Goal: Information Seeking & Learning: Learn about a topic

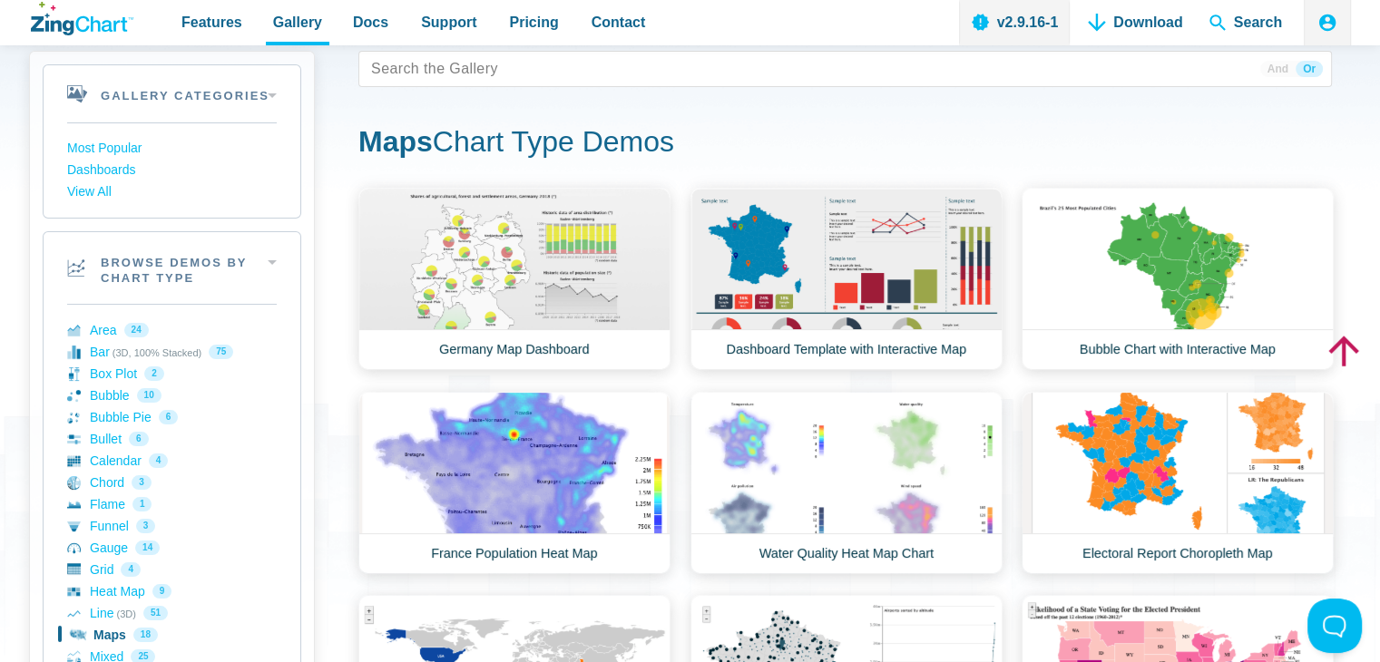
scroll to position [91, 0]
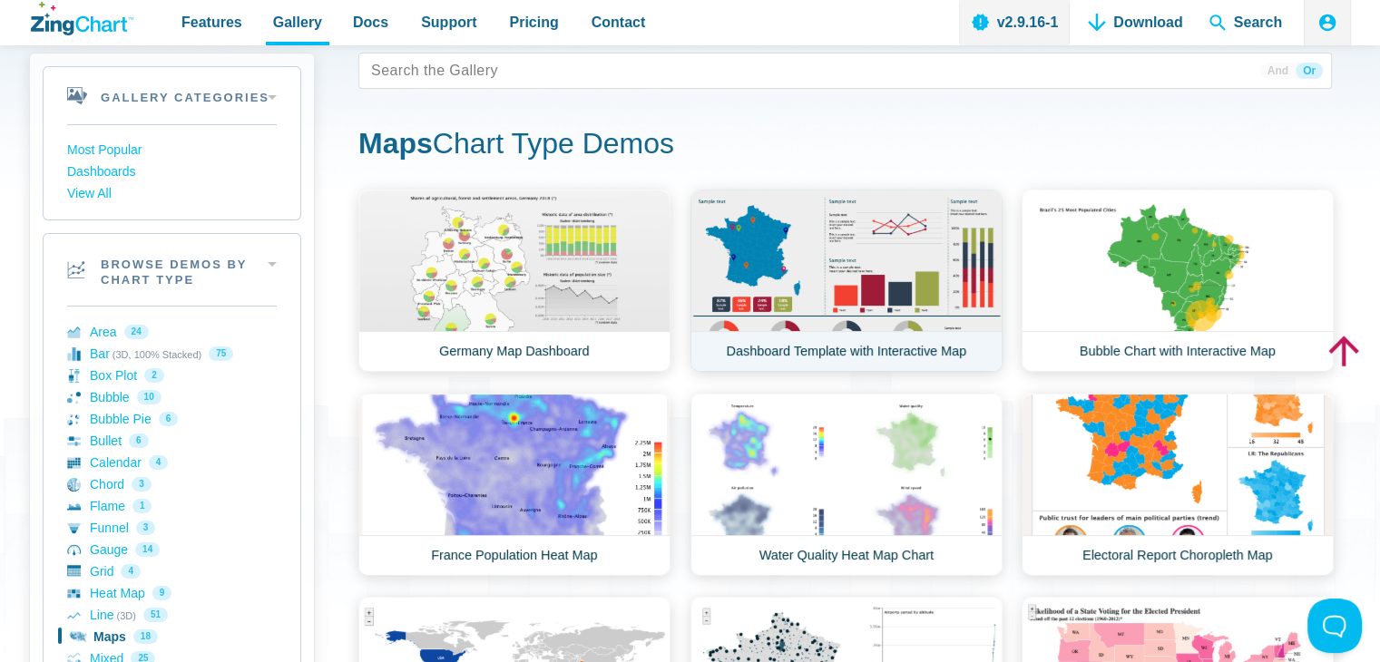
click at [771, 251] on link "Dashboard Template with Interactive Map" at bounding box center [846, 281] width 312 height 182
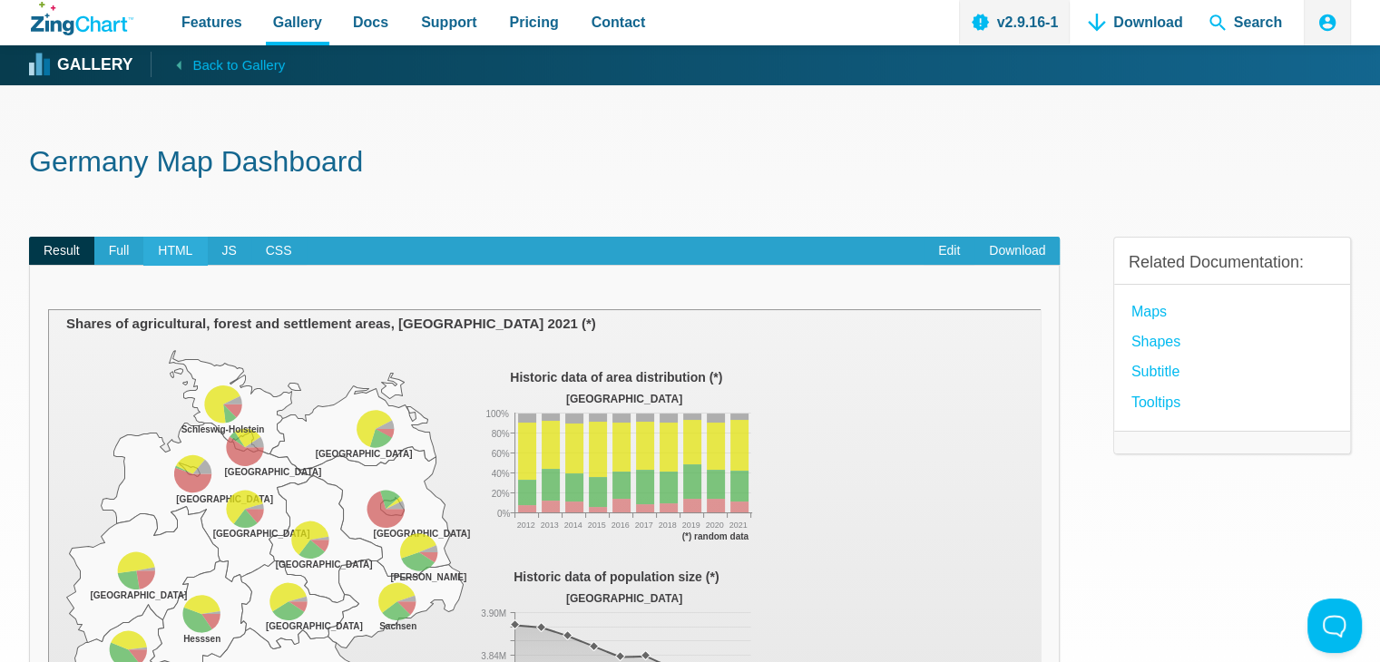
click at [150, 237] on span "HTML" at bounding box center [175, 251] width 64 height 29
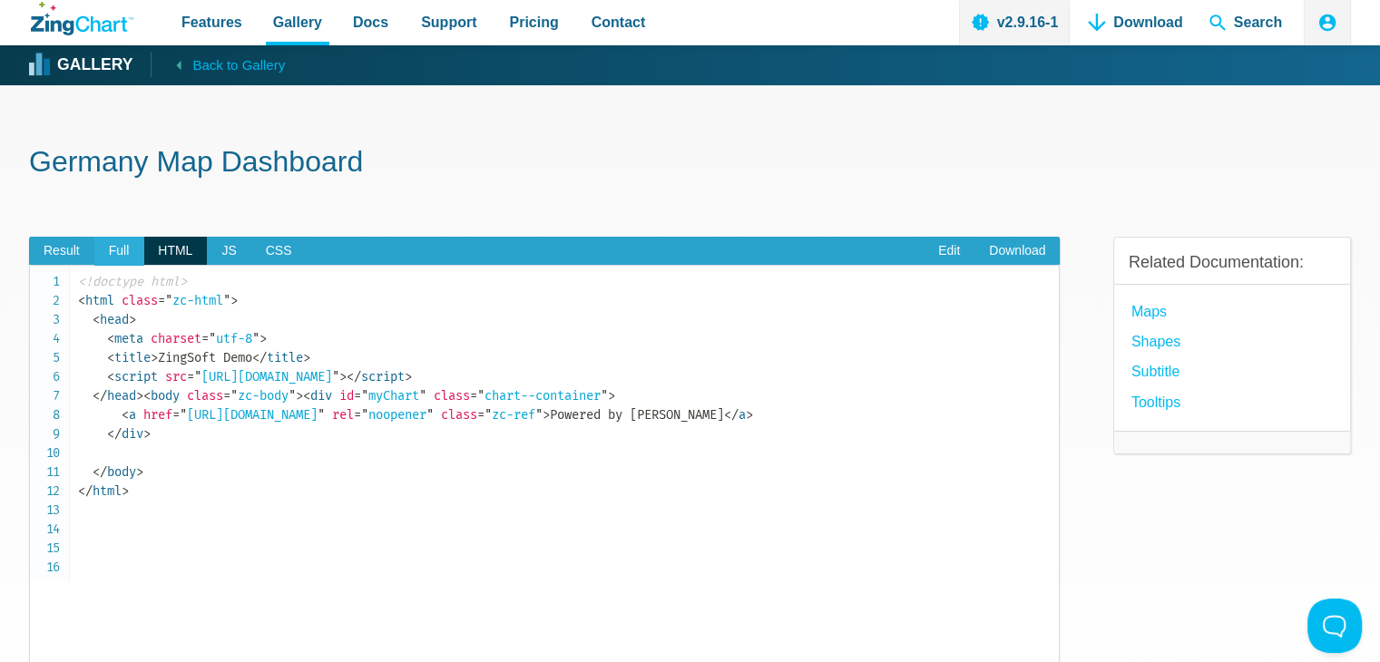
click at [122, 249] on span "Full" at bounding box center [119, 251] width 50 height 29
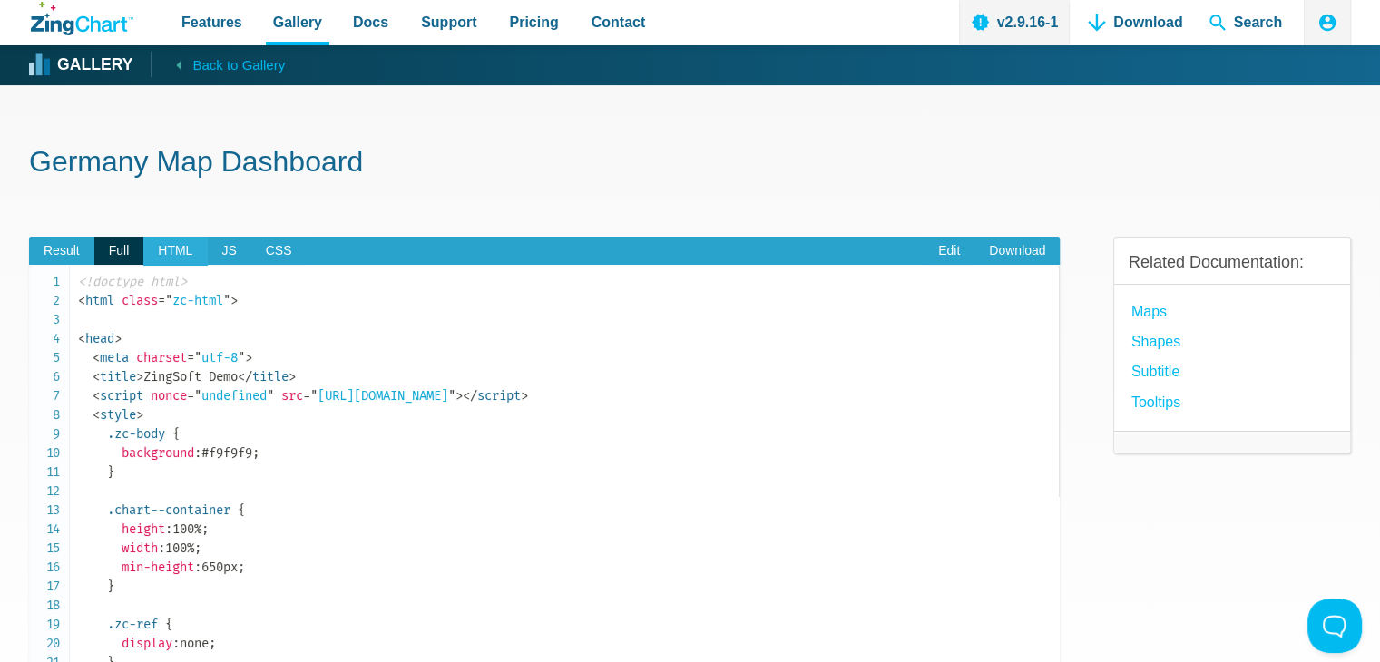
click at [160, 249] on span "HTML" at bounding box center [175, 251] width 64 height 29
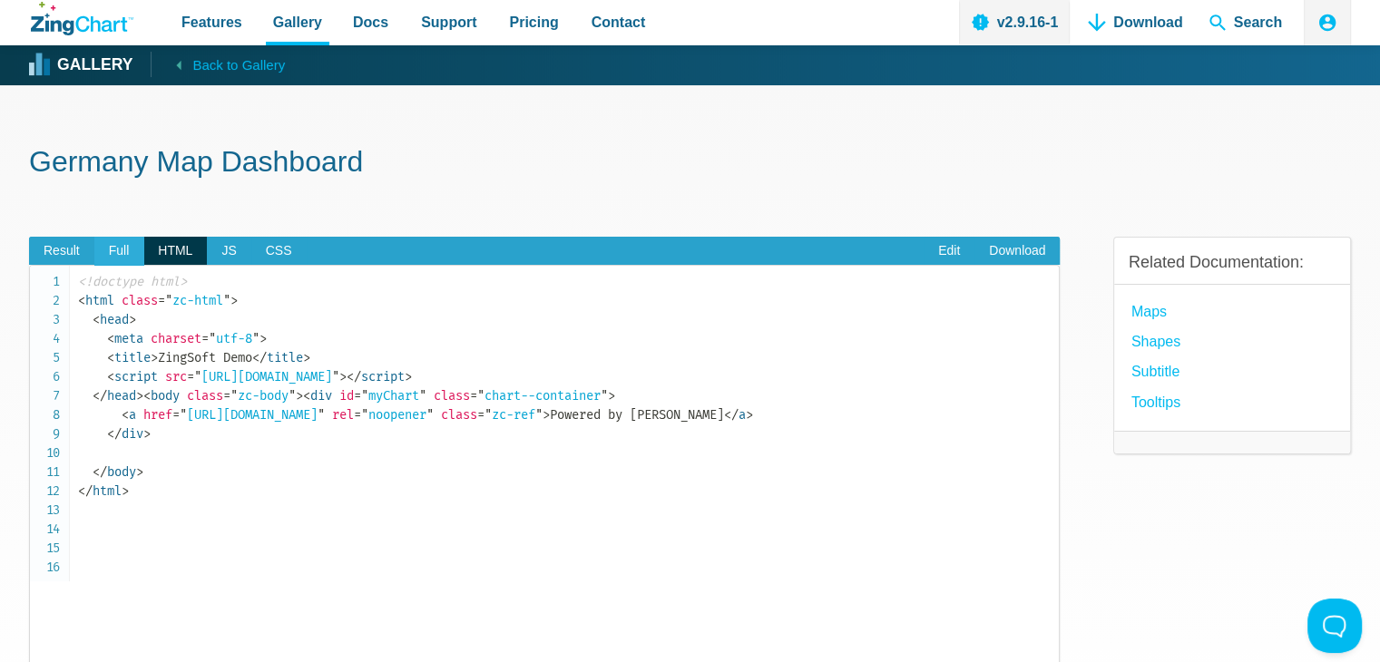
click at [121, 259] on span "Full" at bounding box center [119, 251] width 50 height 29
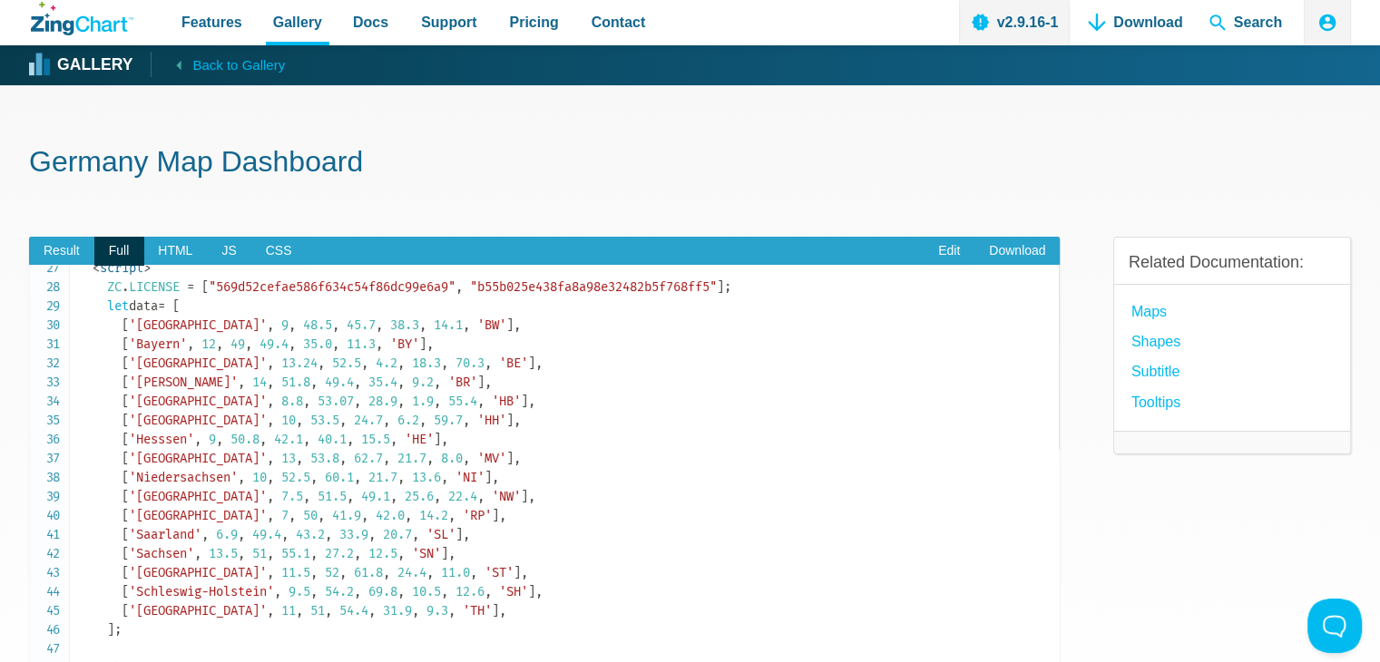
scroll to position [454, 0]
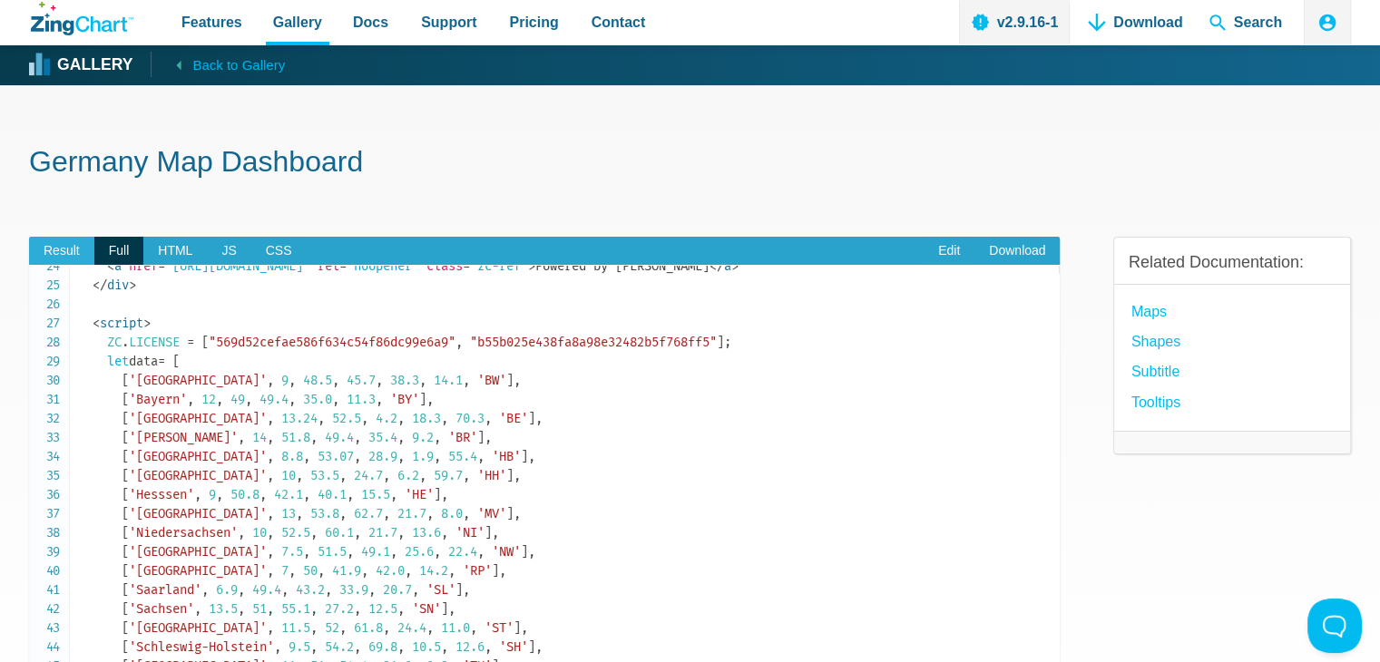
click at [54, 249] on span "Result" at bounding box center [61, 251] width 65 height 29
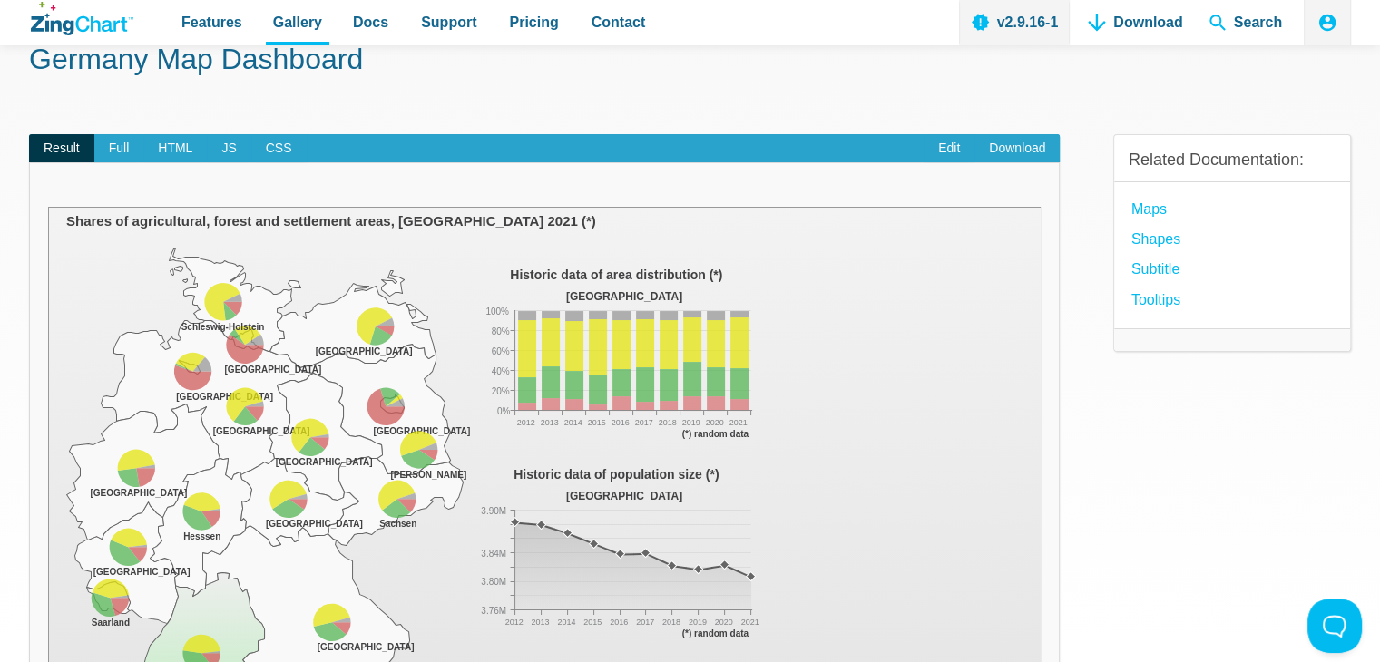
scroll to position [0, 0]
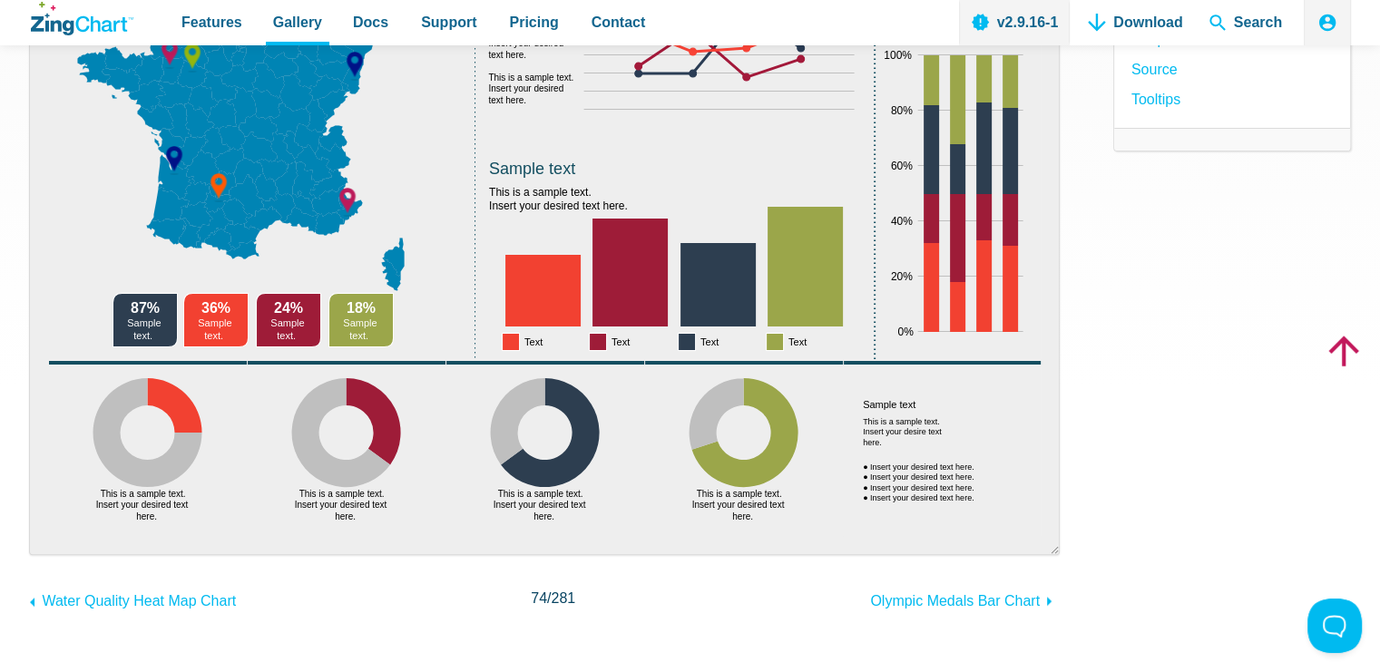
scroll to position [181, 0]
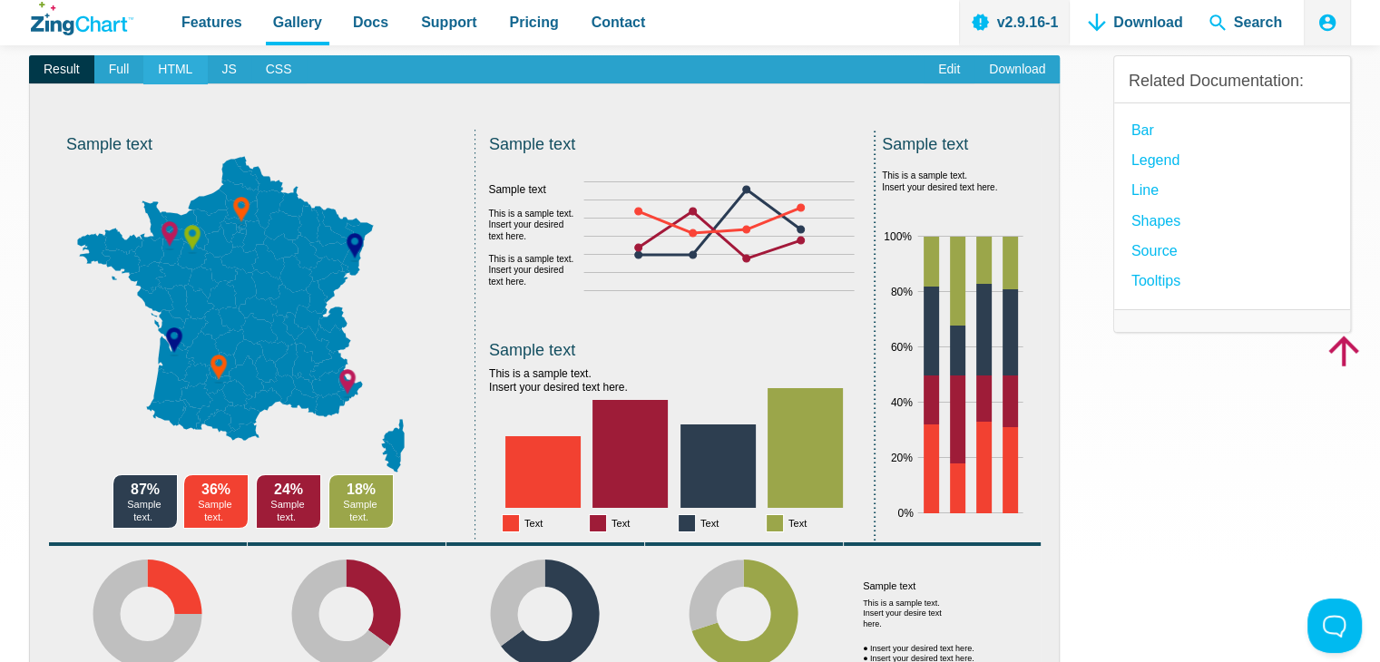
click at [181, 65] on span "HTML" at bounding box center [175, 69] width 64 height 29
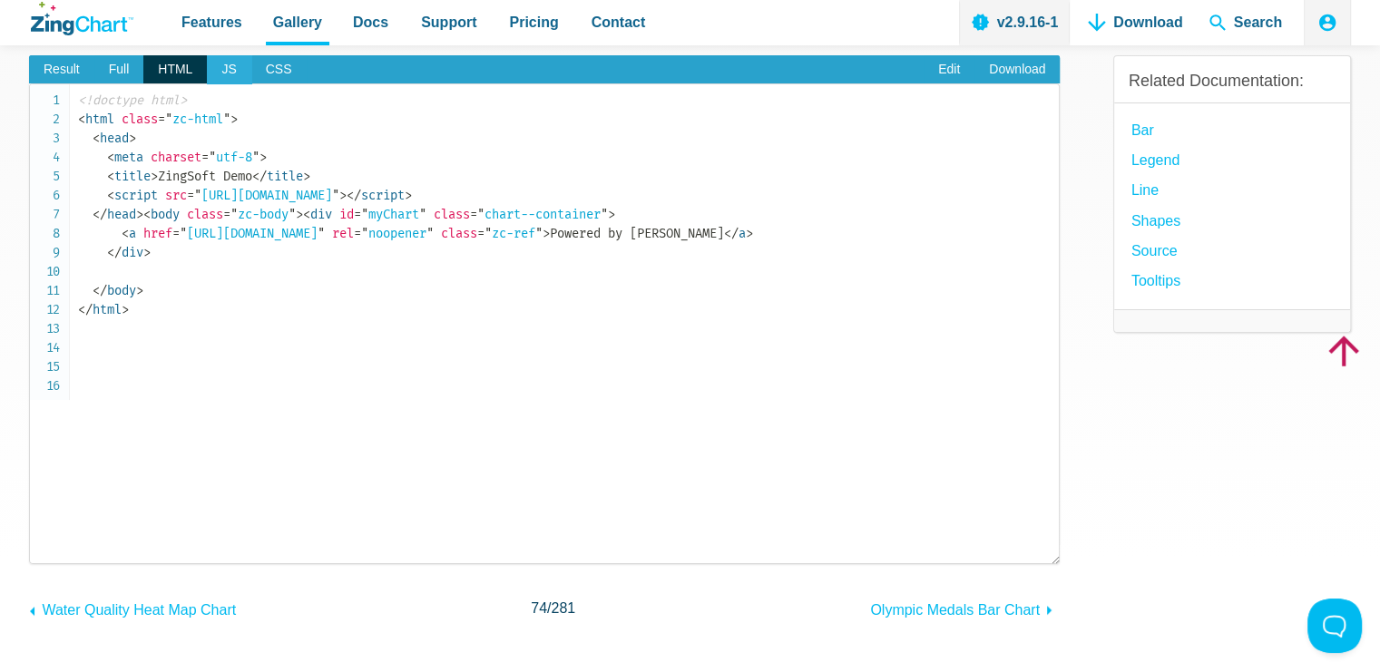
click at [231, 60] on span "JS" at bounding box center [229, 69] width 44 height 29
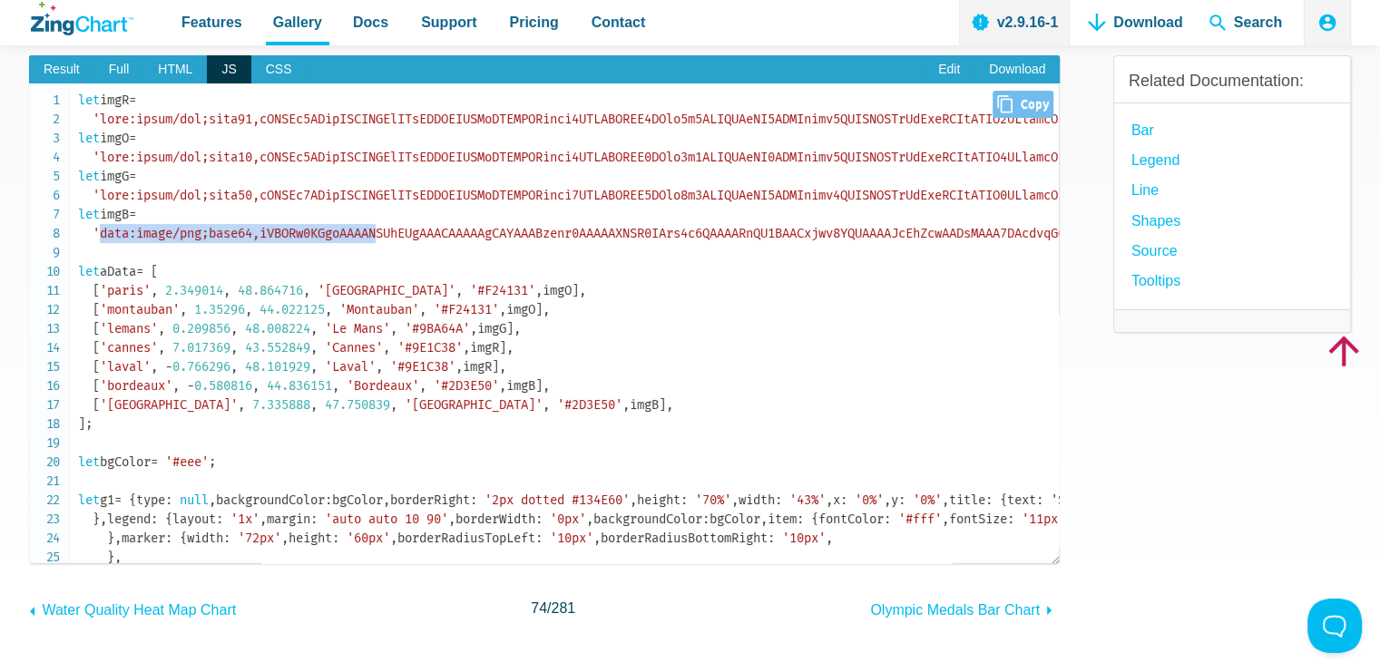
drag, startPoint x: 103, startPoint y: 233, endPoint x: 389, endPoint y: 234, distance: 286.7
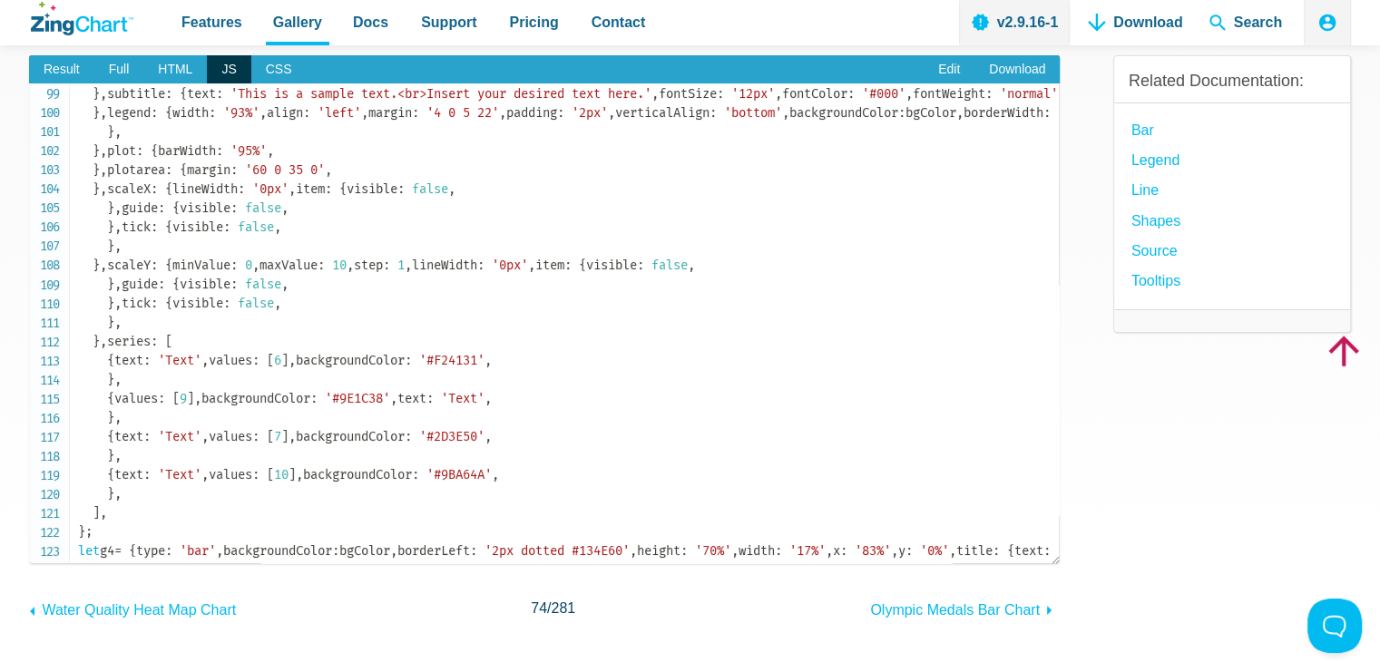
scroll to position [0, 0]
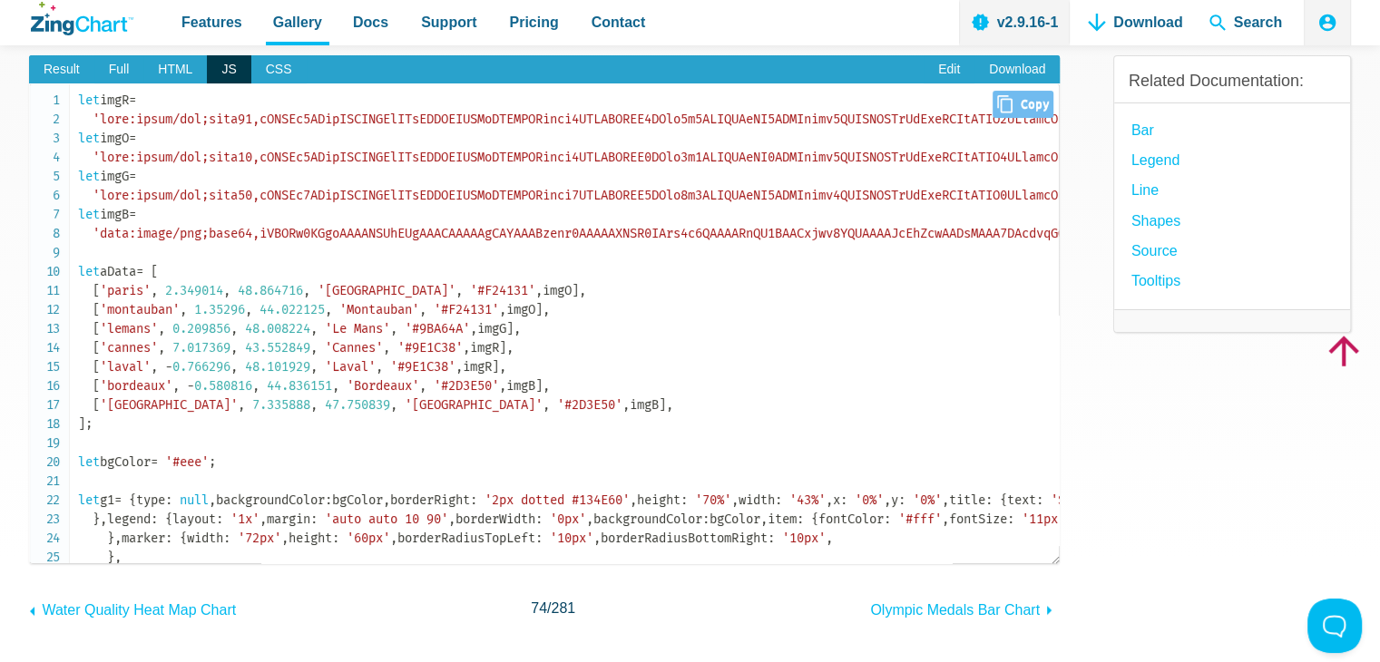
copy code "aData"
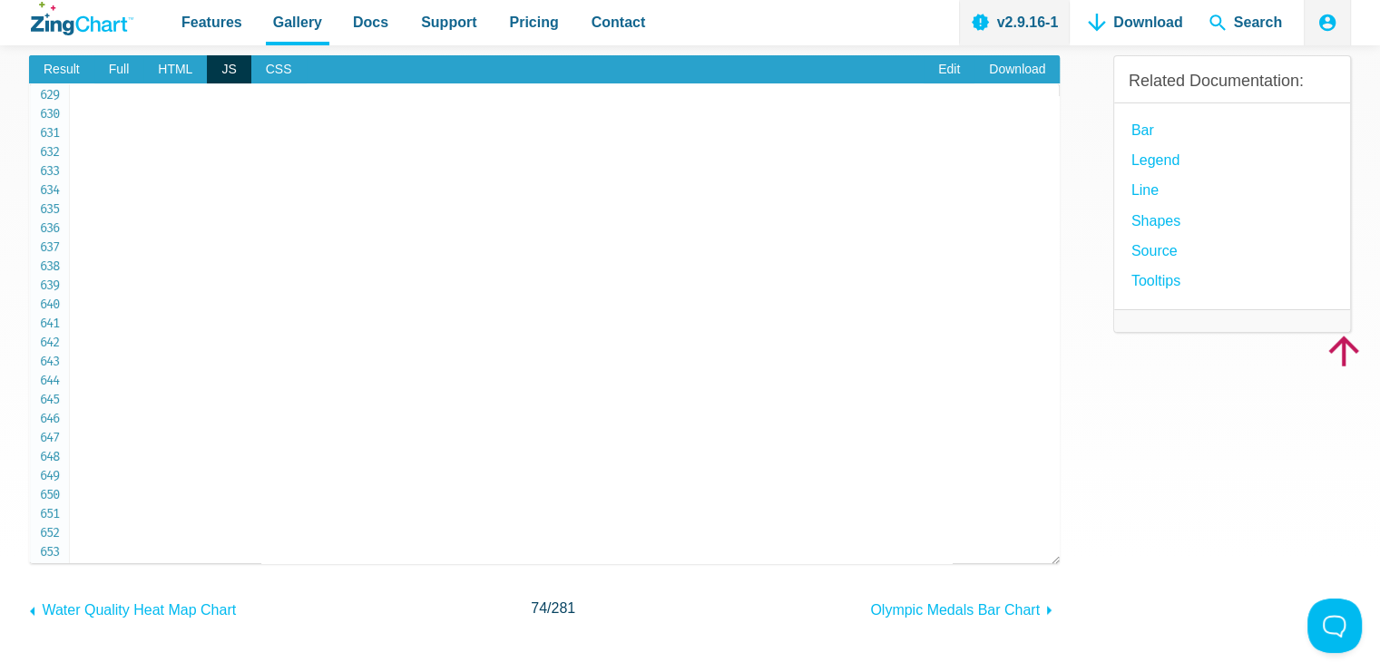
scroll to position [11674, 0]
click at [1069, 484] on div "Result Full HTML JS CSS Edit Download ​ Powered by ZingChart Sample text Sample…" at bounding box center [690, 324] width 1322 height 597
click at [1074, 454] on div "Result Full HTML JS CSS Edit Download ​ Powered by ZingChart Sample text Sample…" at bounding box center [690, 324] width 1322 height 597
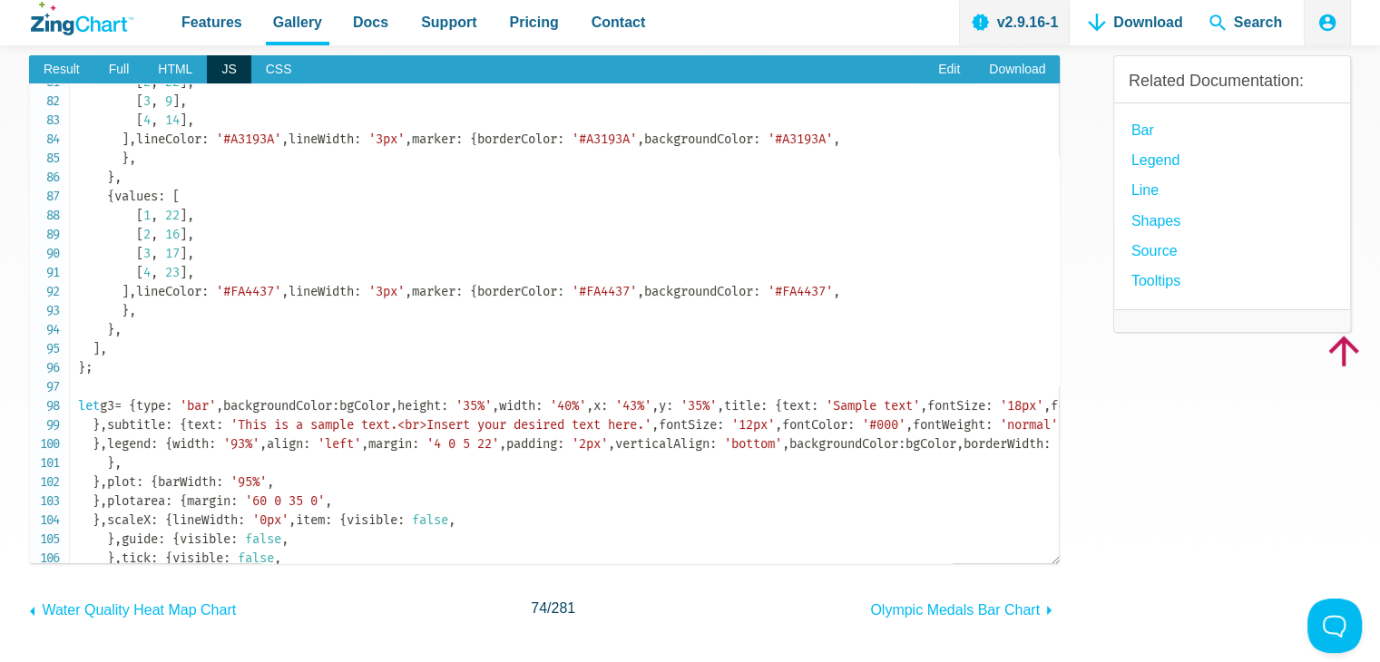
scroll to position [1586, 0]
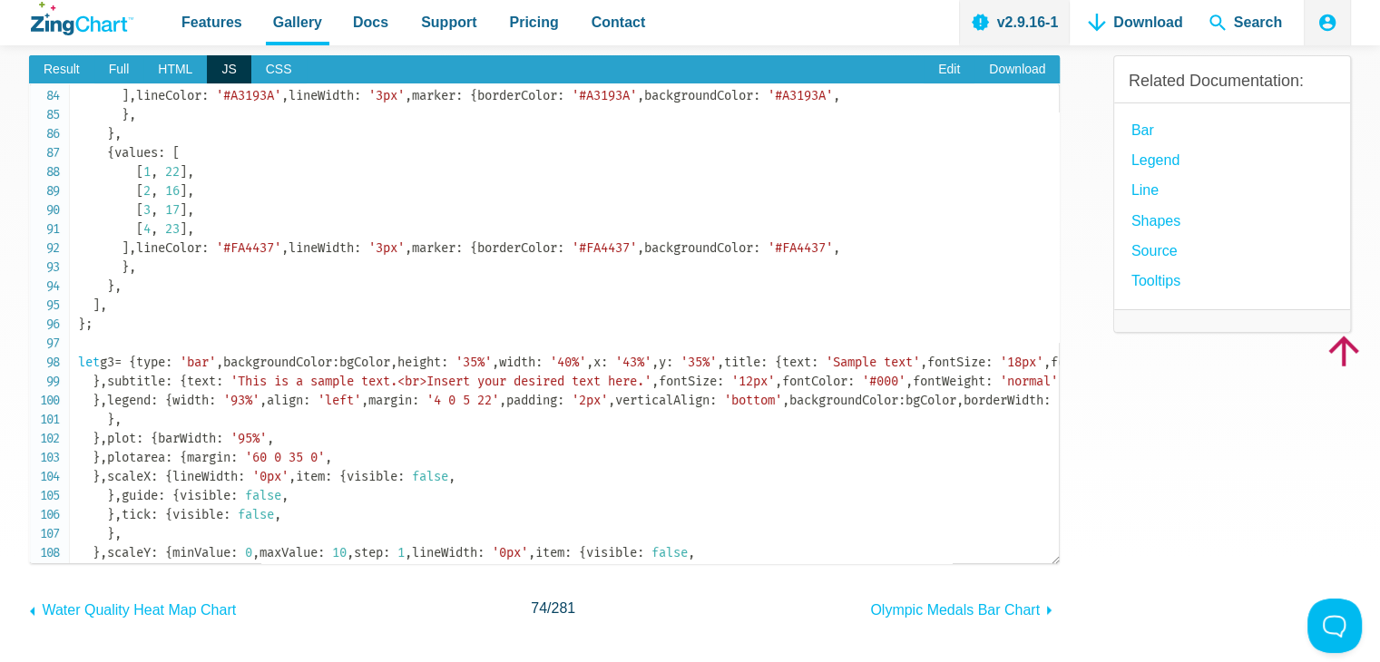
click at [1060, 163] on div "Result Full HTML JS CSS Edit Download ​ Powered by ZingChart Sample text Sample…" at bounding box center [690, 324] width 1322 height 597
click at [1060, 167] on div "Result Full HTML JS CSS Edit Download ​ Powered by ZingChart Sample text Sample…" at bounding box center [690, 324] width 1322 height 597
drag, startPoint x: 1060, startPoint y: 171, endPoint x: 1060, endPoint y: 182, distance: 10.9
click at [1060, 178] on div "Result Full HTML JS CSS Edit Download ​ Powered by ZingChart Sample text Sample…" at bounding box center [690, 324] width 1322 height 597
drag, startPoint x: 1060, startPoint y: 182, endPoint x: 1060, endPoint y: 193, distance: 10.9
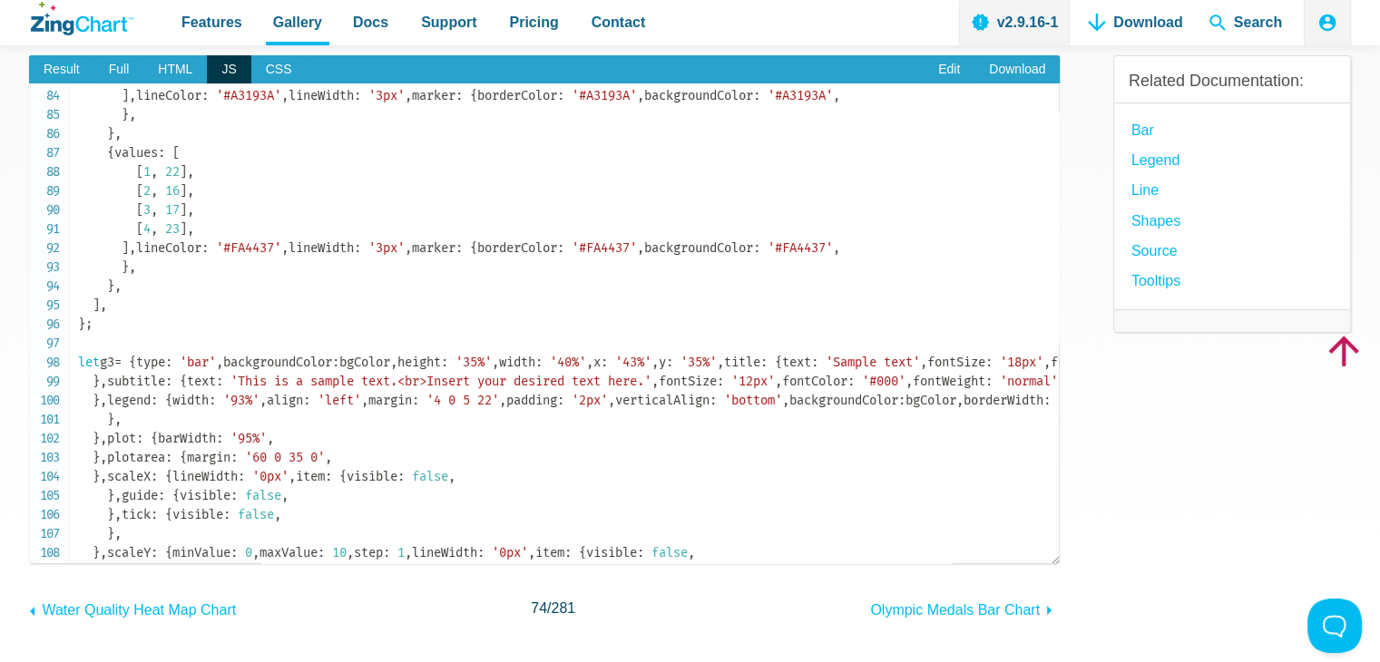
click at [1060, 193] on div "Result Full HTML JS CSS Edit Download ​ Powered by ZingChart Sample text Sample…" at bounding box center [690, 324] width 1322 height 597
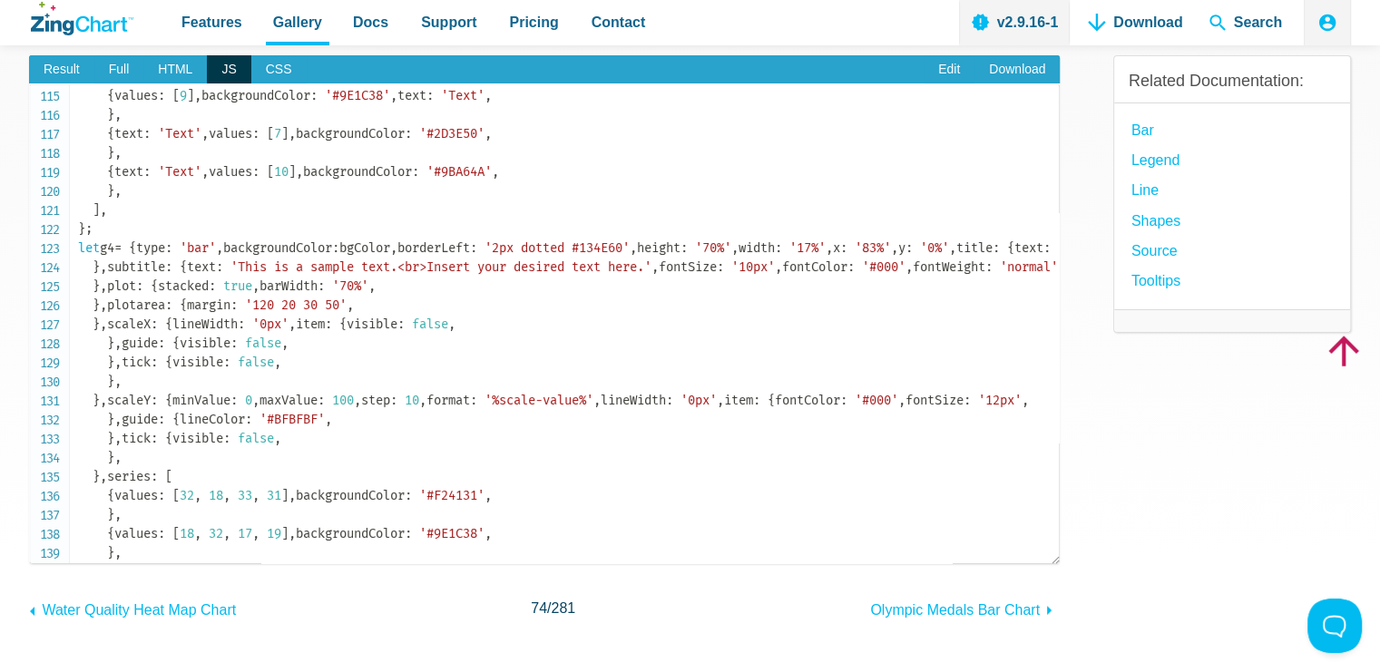
scroll to position [2267, 0]
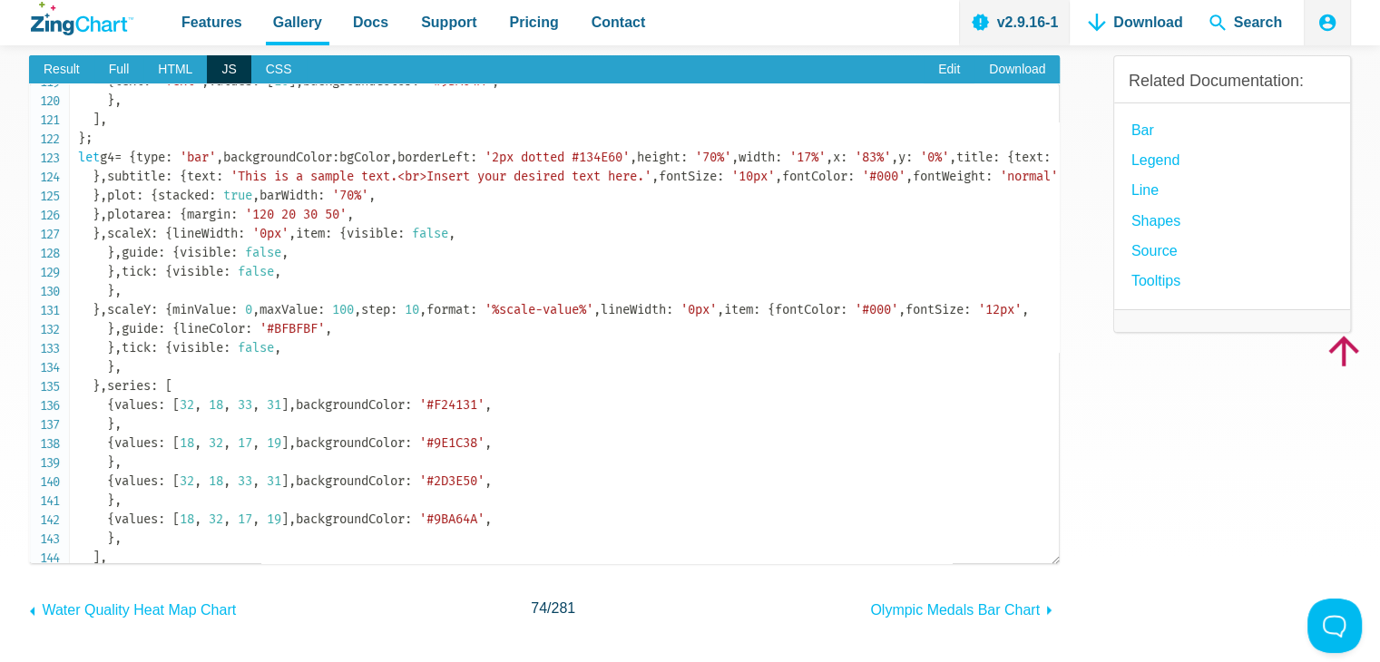
drag, startPoint x: 165, startPoint y: 247, endPoint x: 197, endPoint y: 261, distance: 34.9
drag, startPoint x: 103, startPoint y: 269, endPoint x: 328, endPoint y: 274, distance: 225.0
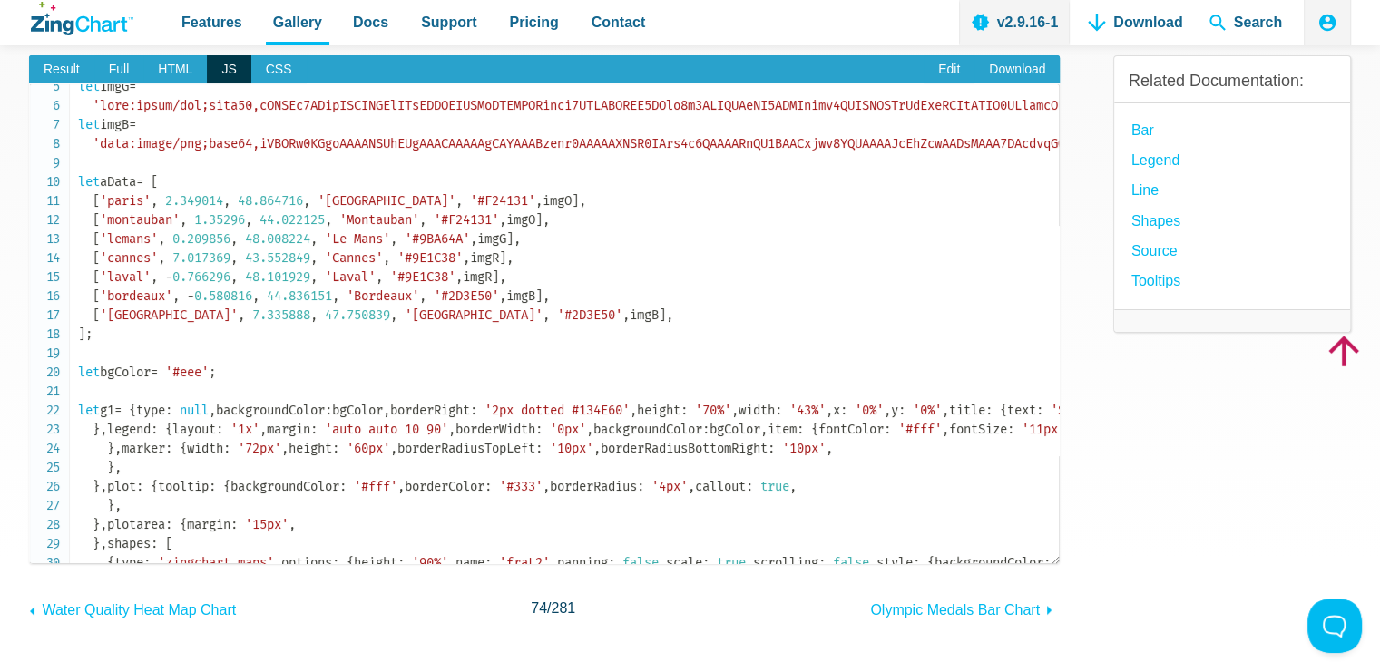
scroll to position [0, 0]
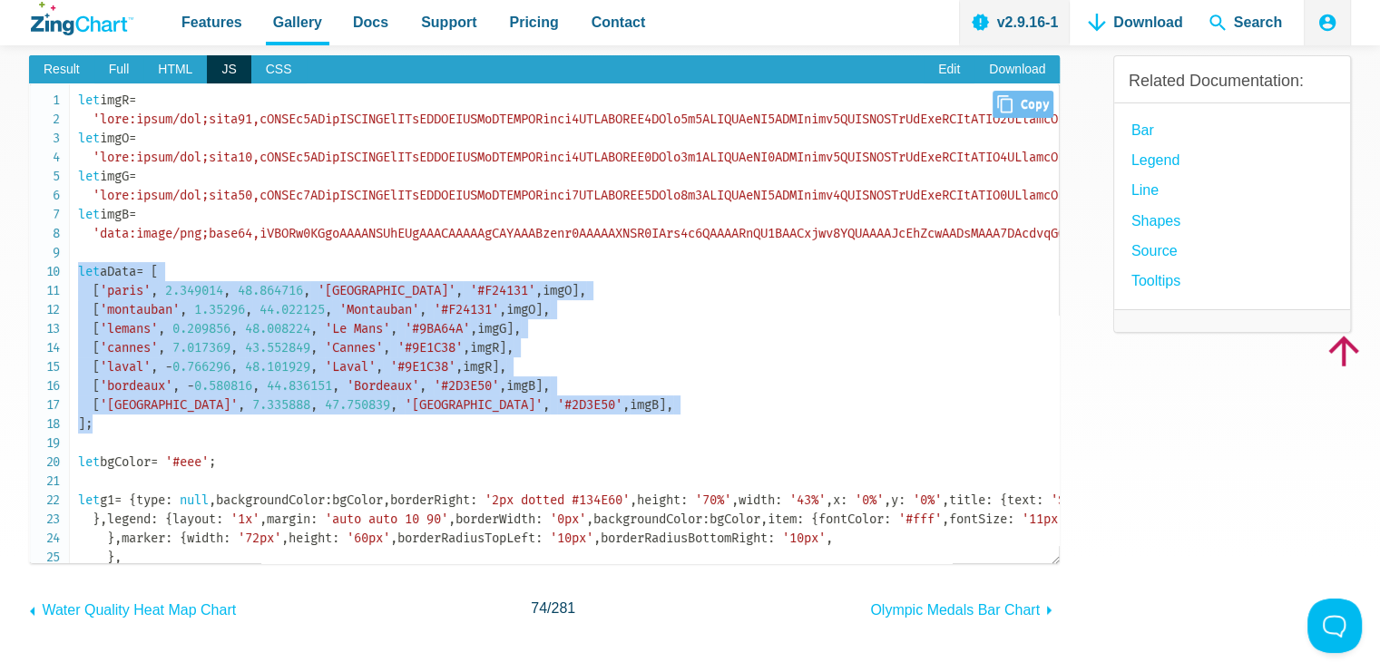
drag, startPoint x: 79, startPoint y: 272, endPoint x: 322, endPoint y: 426, distance: 287.9
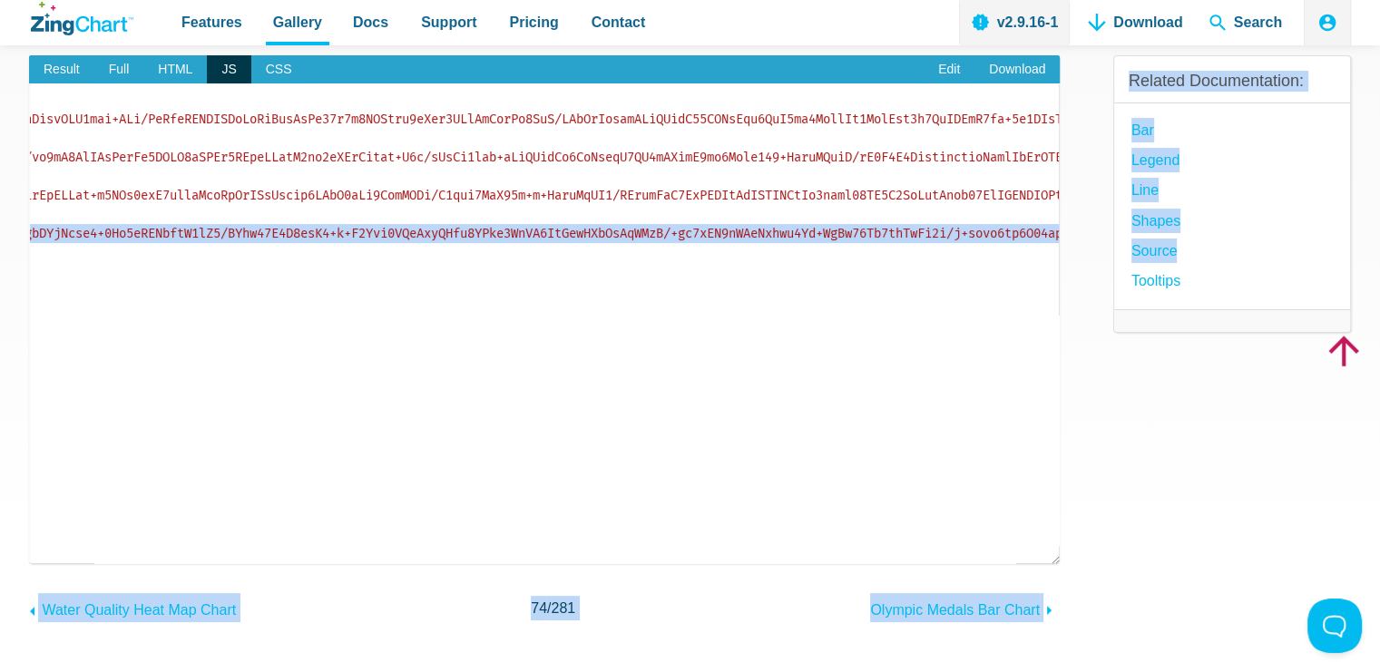
scroll to position [0, 7133]
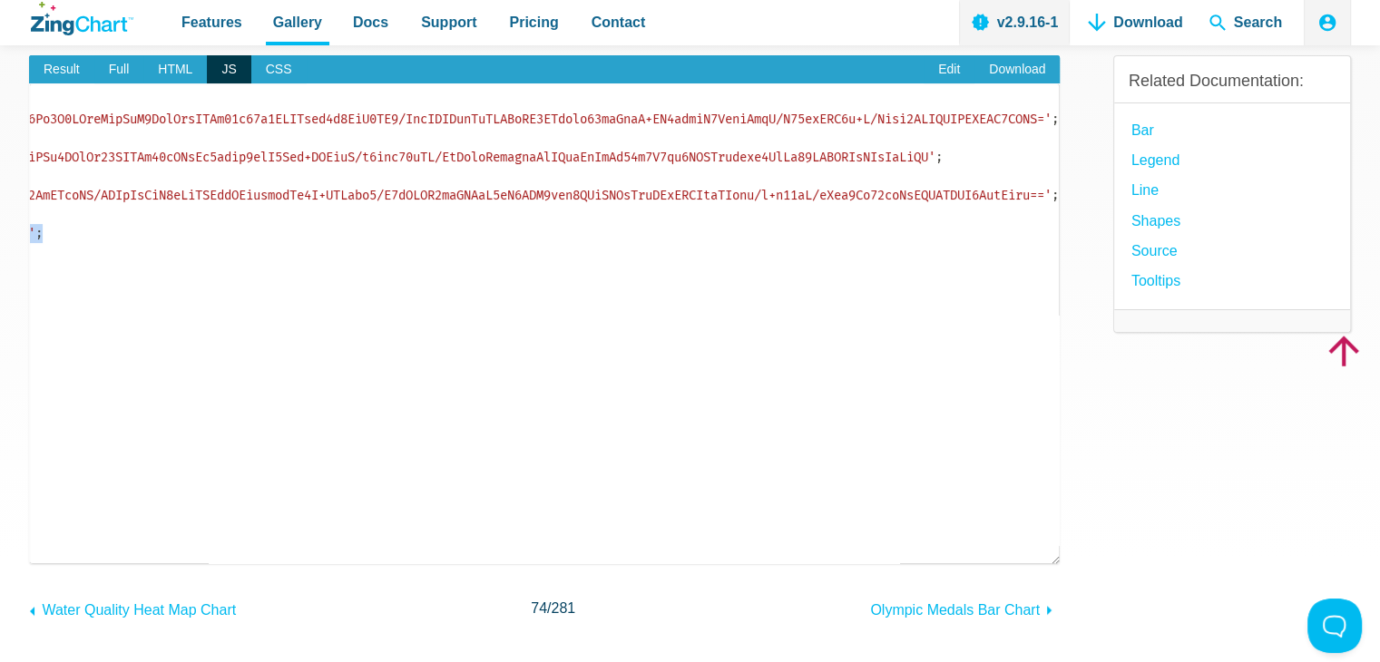
drag, startPoint x: 102, startPoint y: 234, endPoint x: 403, endPoint y: 237, distance: 301.2
click at [380, 226] on pre "let imgR = ; let imgO = ; let imgG = ; let imgB = 'data:image/png;base64,iVBORw…" at bounding box center [544, 323] width 1031 height 481
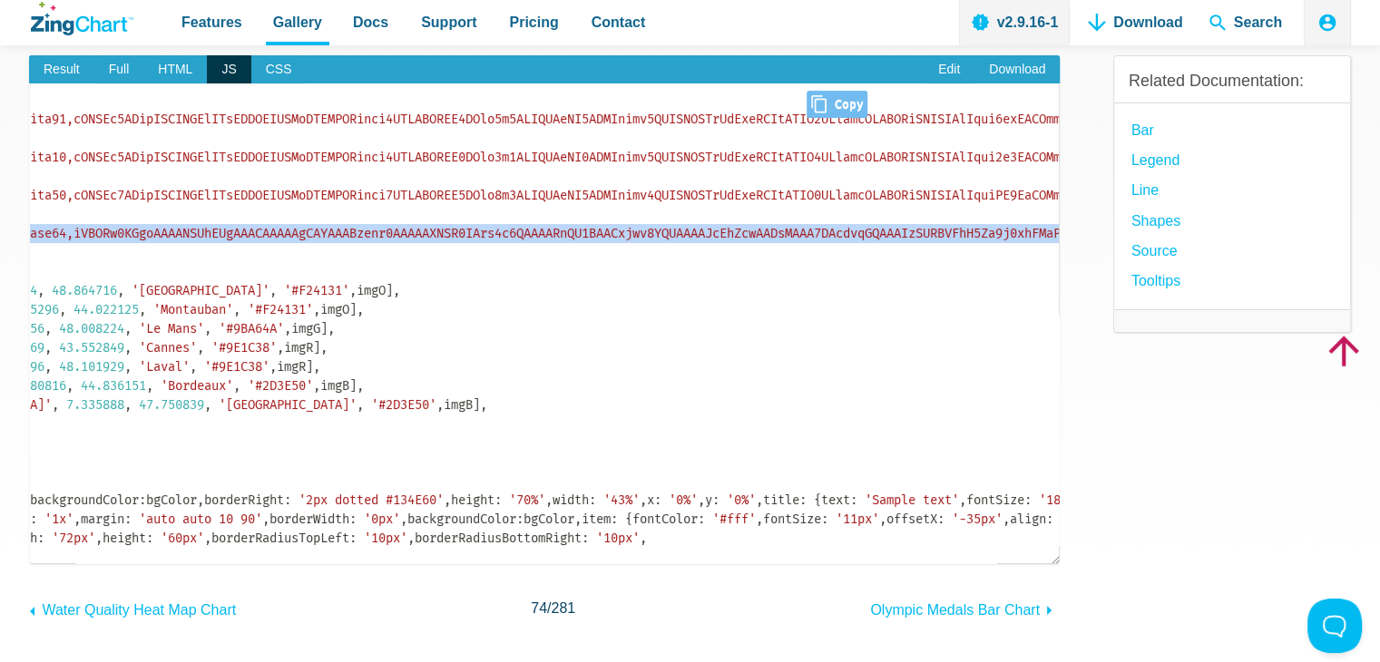
scroll to position [0, 0]
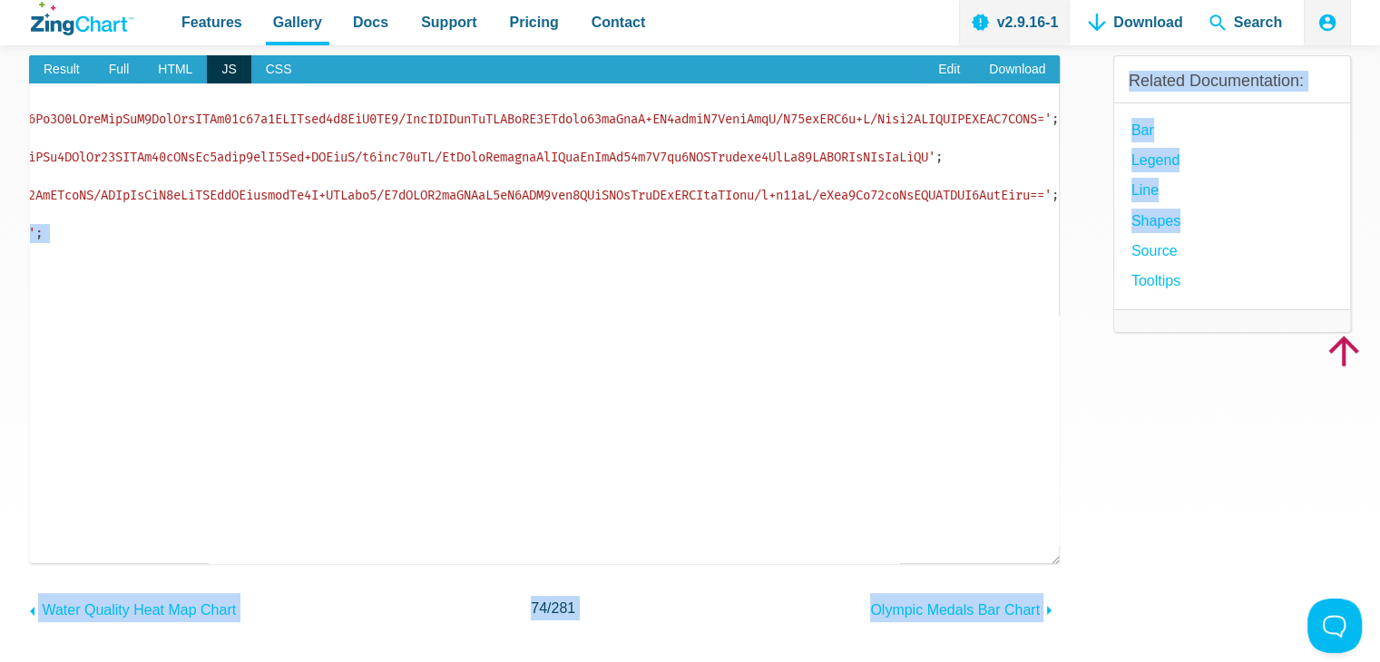
scroll to position [0, 7133]
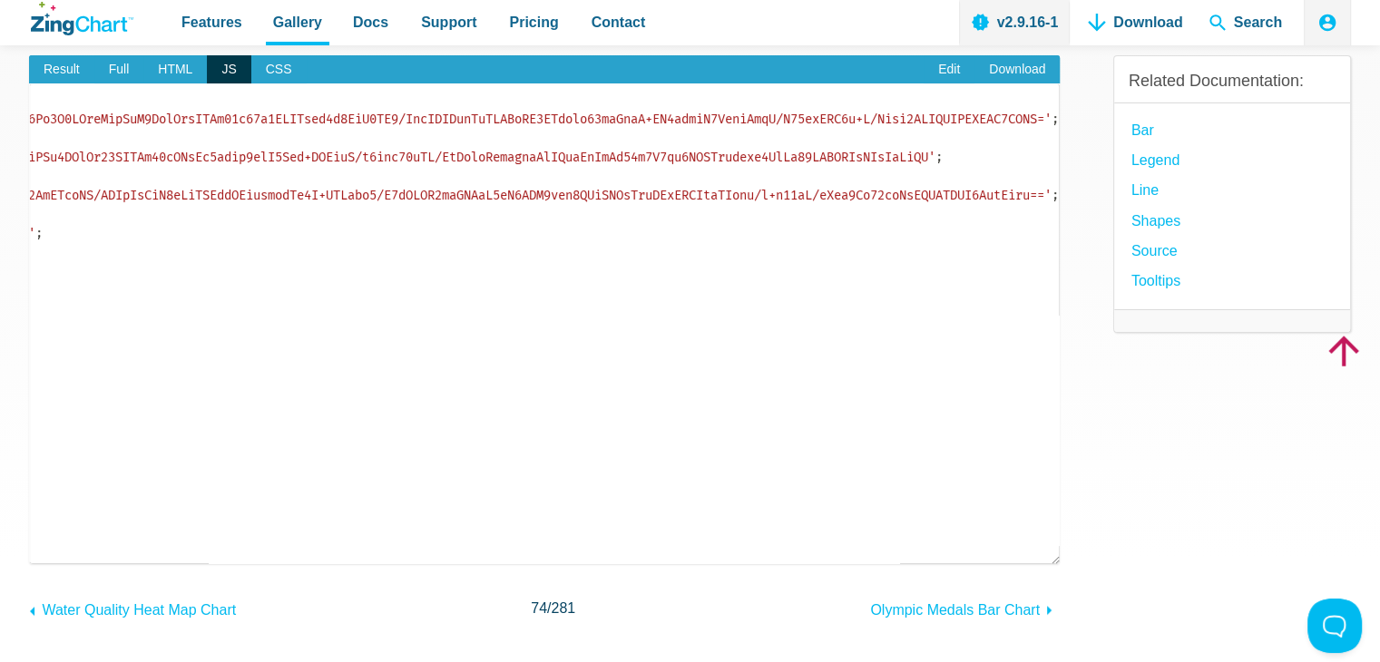
drag, startPoint x: 98, startPoint y: 237, endPoint x: 505, endPoint y: 209, distance: 408.3
click at [505, 209] on pre "let imgR = ; let imgO = ; let imgG = ; let imgB = 'data:image/png;base64,iVBORw…" at bounding box center [544, 323] width 1031 height 481
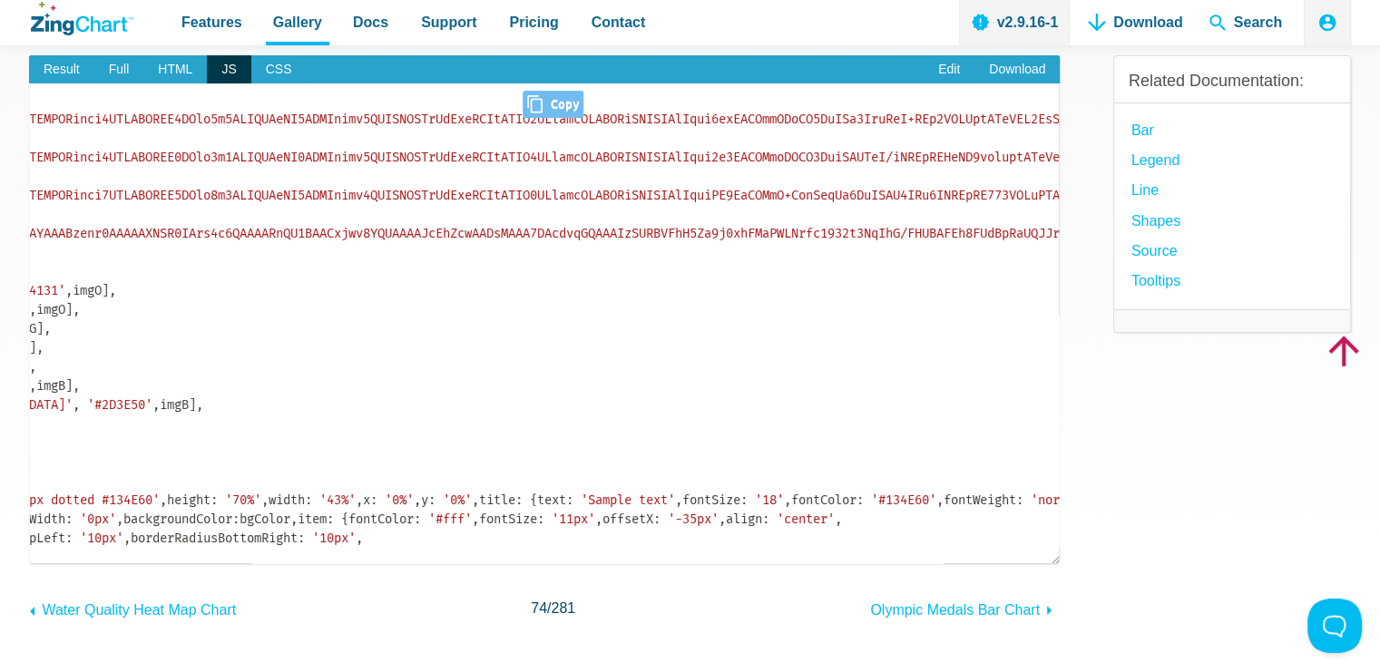
scroll to position [0, 0]
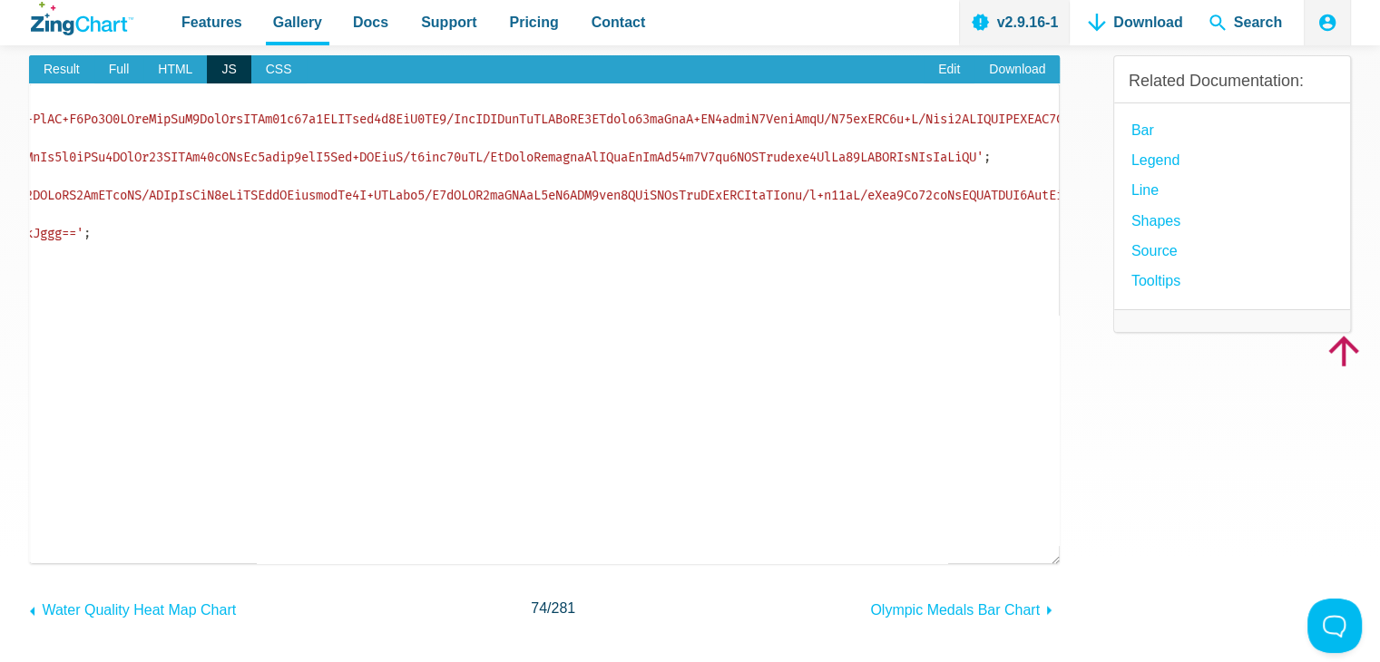
scroll to position [0, 6433]
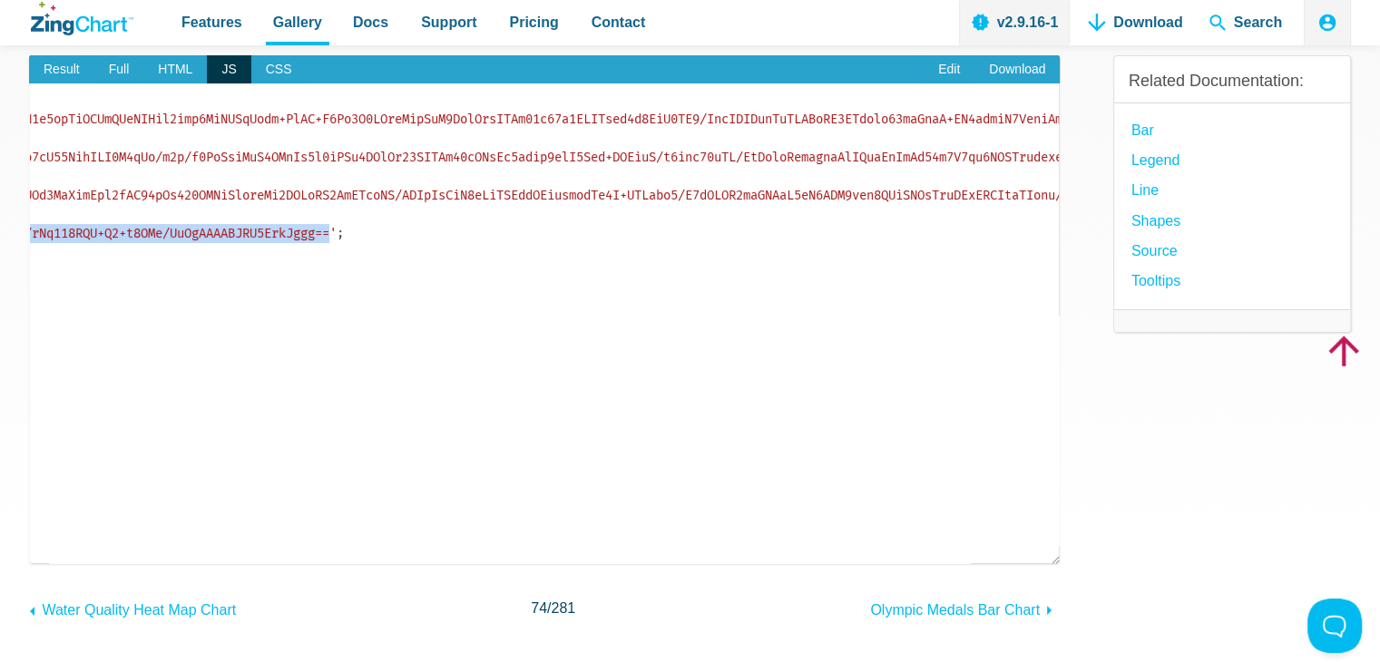
drag, startPoint x: 100, startPoint y: 233, endPoint x: 660, endPoint y: 236, distance: 560.6
copy span "data:image/png;base64,iVBORw0KGgoAAAANSUhEUgAAACAAAAAgCAYAAABzenr0AAAAAXNSR0IAr…"
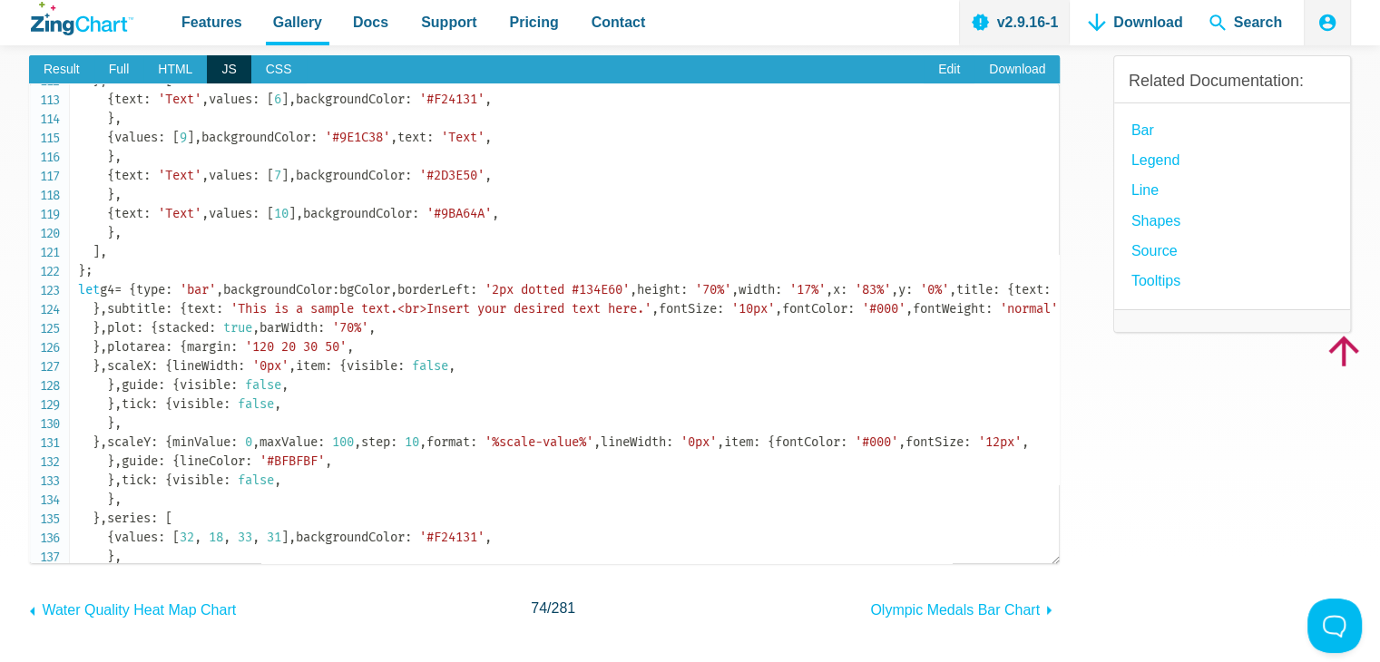
scroll to position [2177, 0]
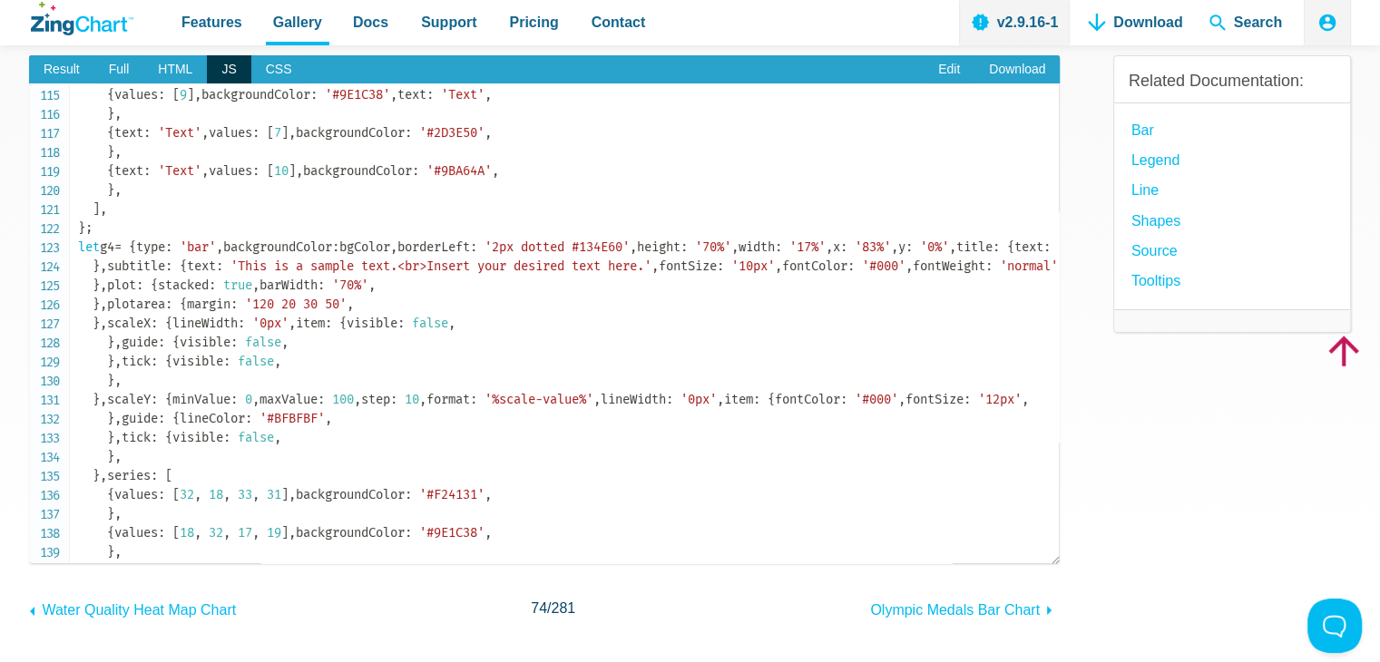
click at [163, 363] on code "let imgR = ; let imgO = ; let imgG = ; let imgB = 'data:image/png;base64,iVBORw…" at bounding box center [568, 18] width 981 height 4210
copy code "backgroundImage"
click at [138, 356] on code "let imgR = ; let imgO = ; let imgG = ; let imgB = 'data:image/png;base64,iVBORw…" at bounding box center [568, 18] width 981 height 4210
drag, startPoint x: 107, startPoint y: 356, endPoint x: 352, endPoint y: 376, distance: 245.8
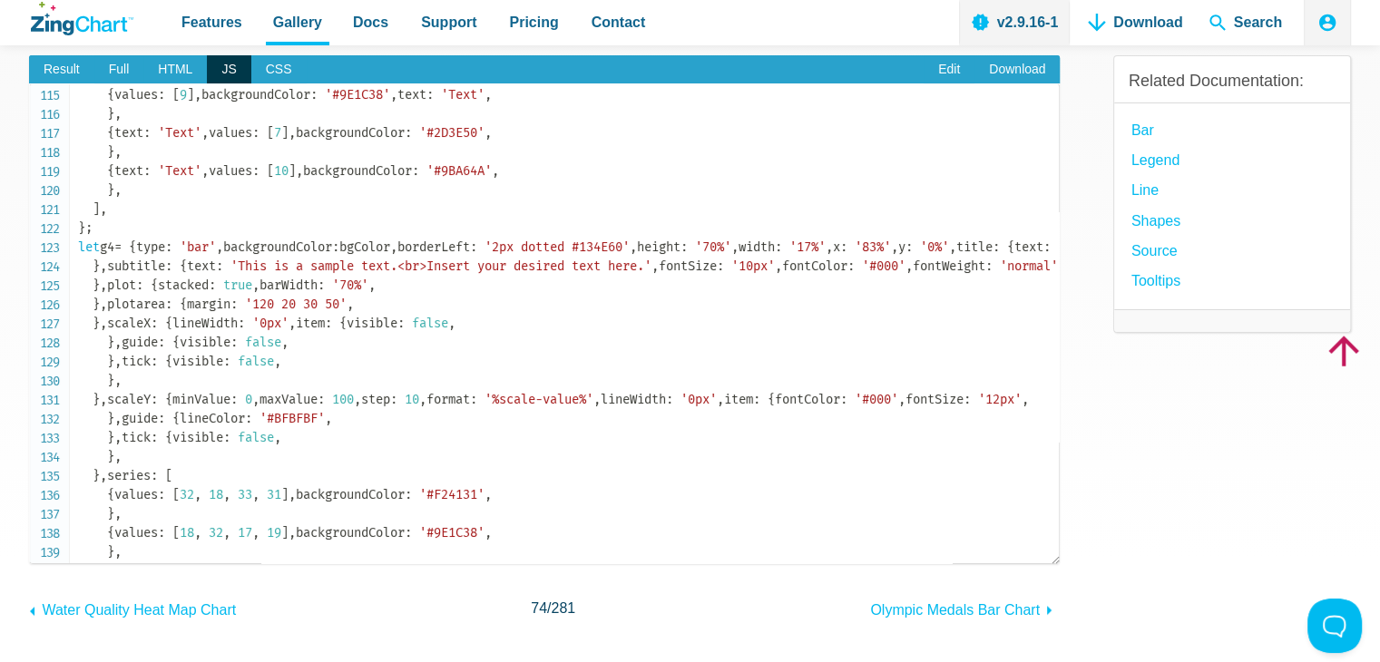
click at [352, 376] on code "let imgR = ; let imgO = ; let imgG = ; let imgB = 'data:image/png;base64,iVBORw…" at bounding box center [568, 18] width 981 height 4210
click at [163, 356] on code "let imgR = ; let imgO = ; let imgG = ; let imgB = 'data:image/png;base64,iVBORw…" at bounding box center [568, 18] width 981 height 4210
copy code "backgroundImage"
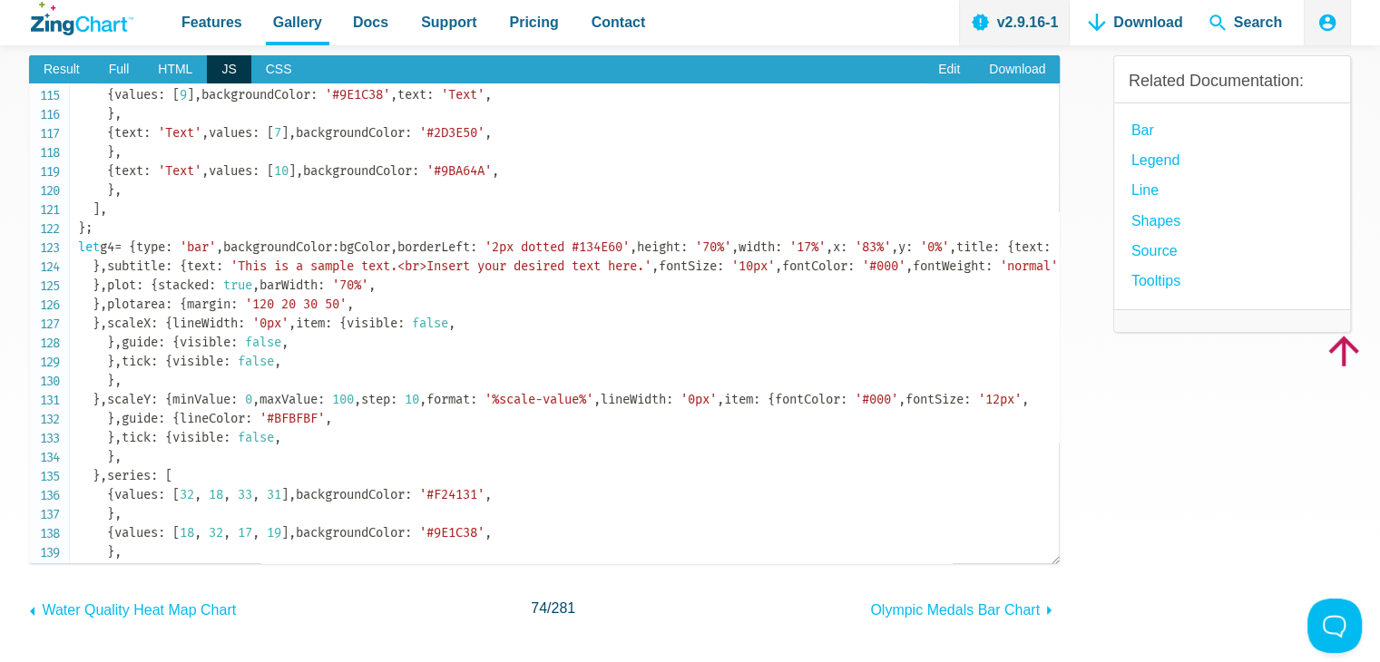
drag, startPoint x: 109, startPoint y: 380, endPoint x: 454, endPoint y: 379, distance: 345.6
click at [454, 379] on code "let imgR = ; let imgO = ; let imgG = ; let imgB = 'data:image/png;base64,iVBORw…" at bounding box center [568, 18] width 981 height 4210
copy code "backgroundRepeat : 'no-repeat' ,"
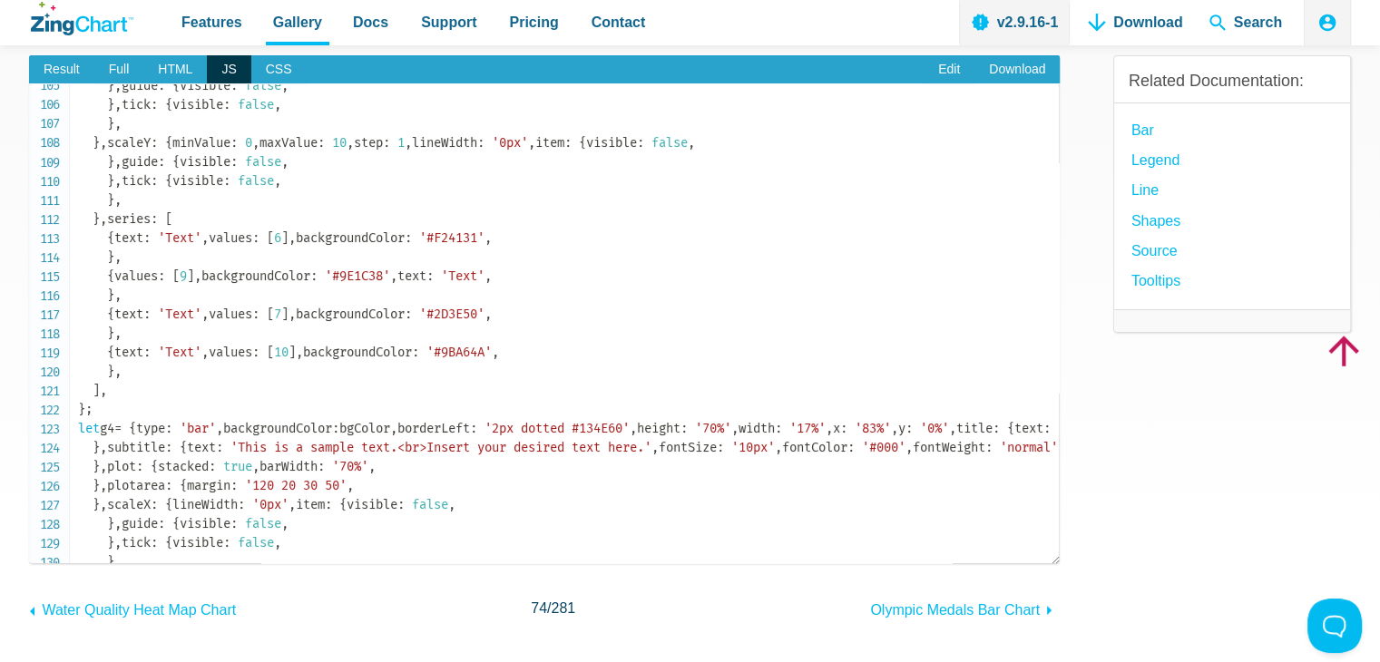
scroll to position [1996, 0]
click at [65, 67] on span "Result" at bounding box center [61, 69] width 65 height 29
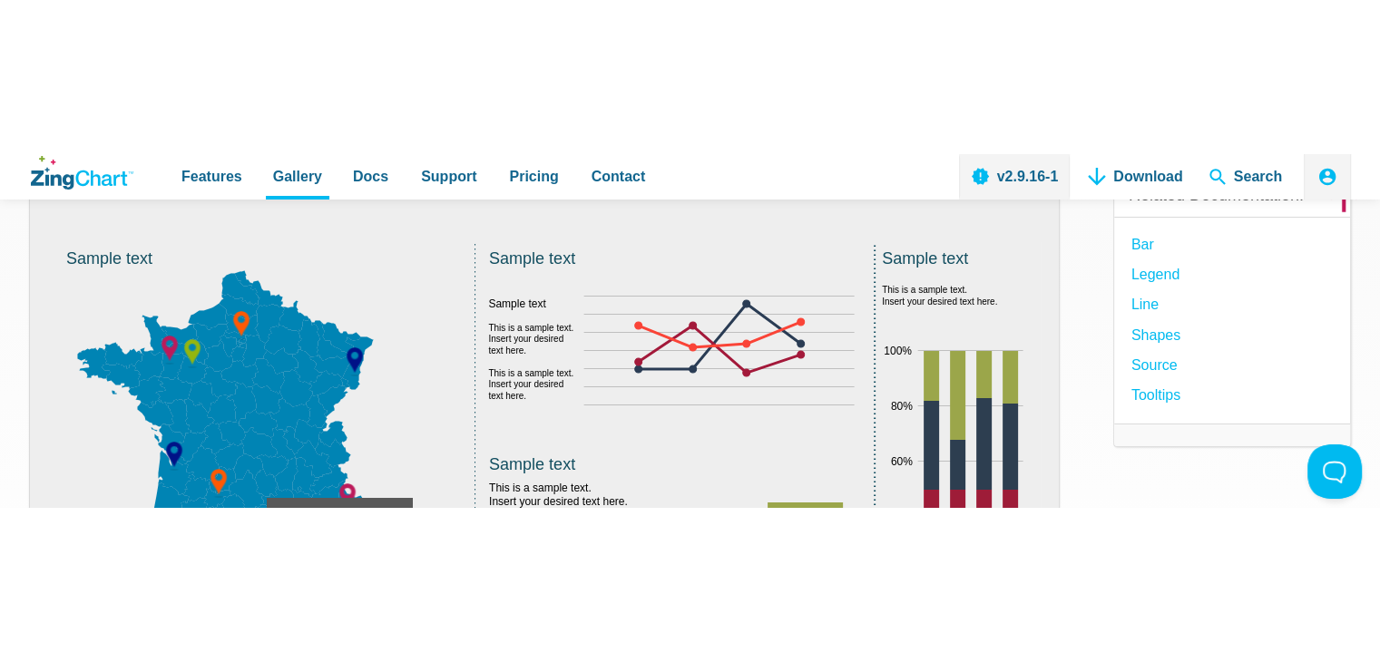
scroll to position [181, 0]
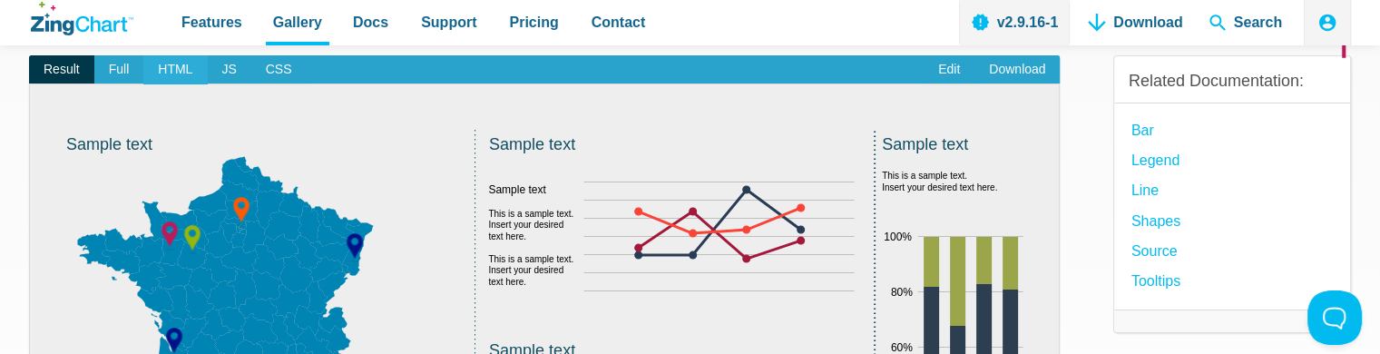
click at [181, 66] on span "HTML" at bounding box center [175, 69] width 64 height 29
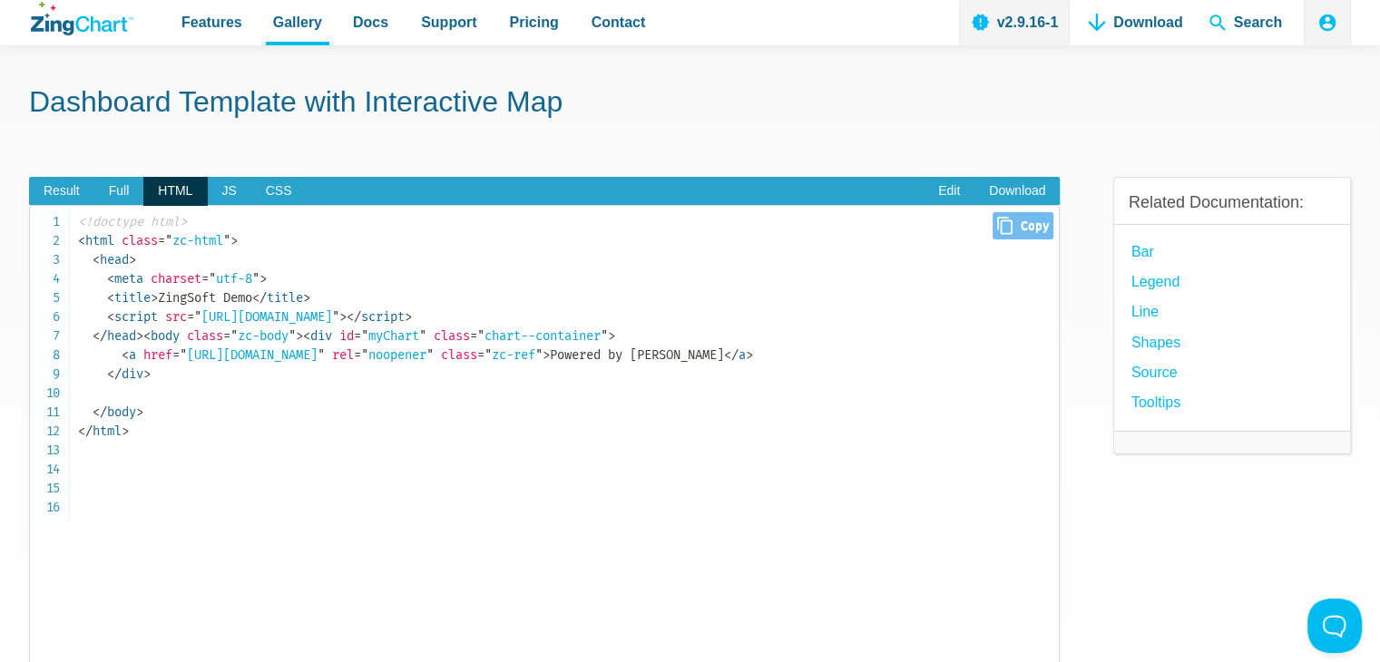
scroll to position [91, 0]
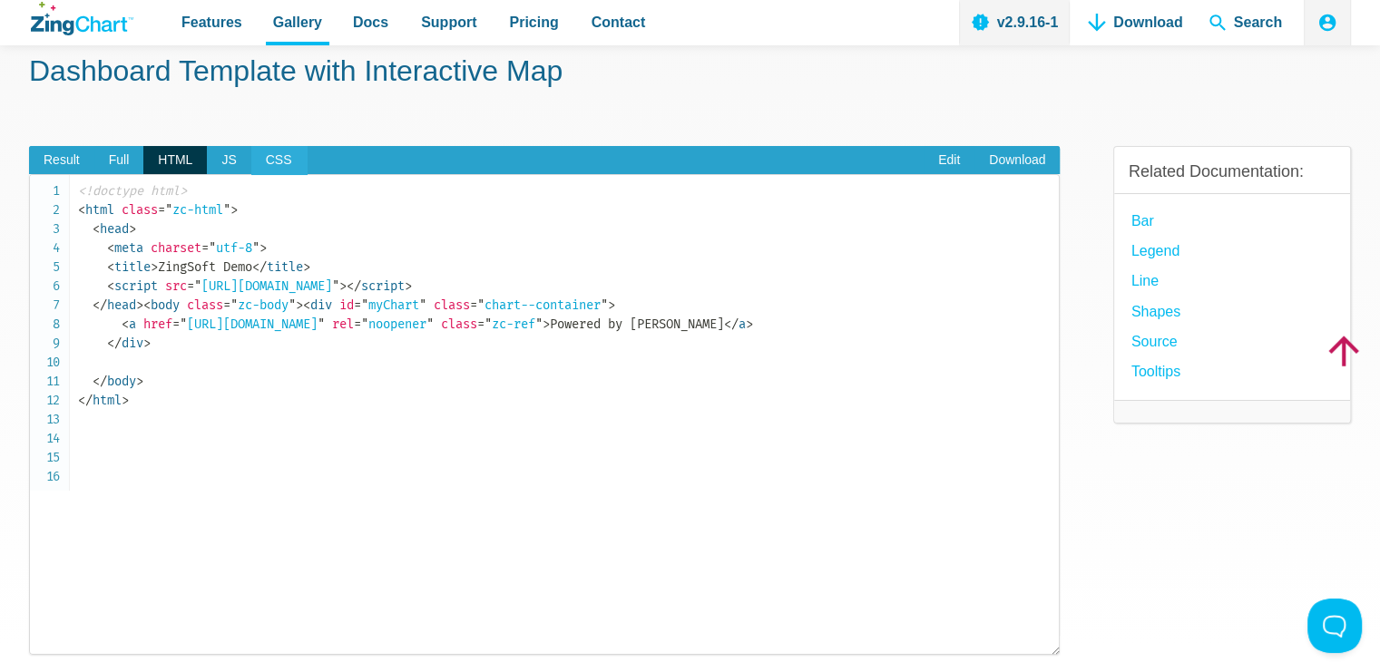
click at [272, 153] on span "CSS" at bounding box center [278, 160] width 55 height 29
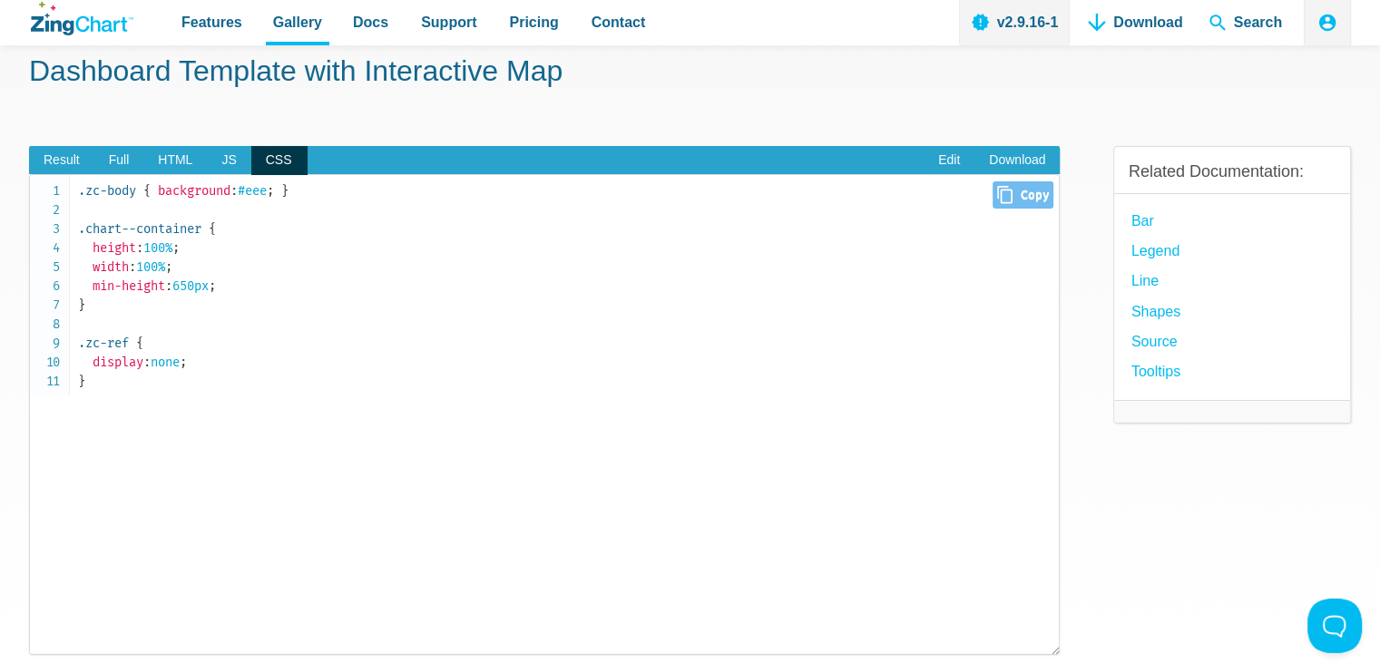
scroll to position [0, 0]
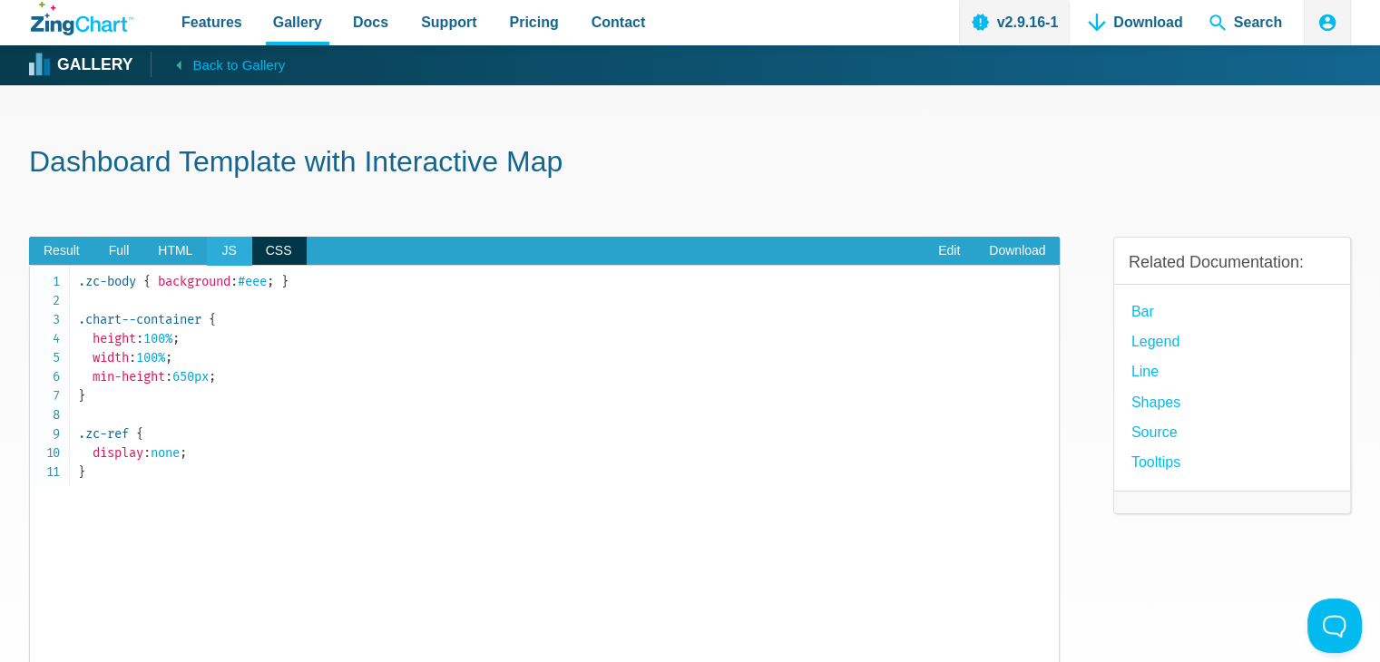
click at [221, 249] on span "JS" at bounding box center [229, 251] width 44 height 29
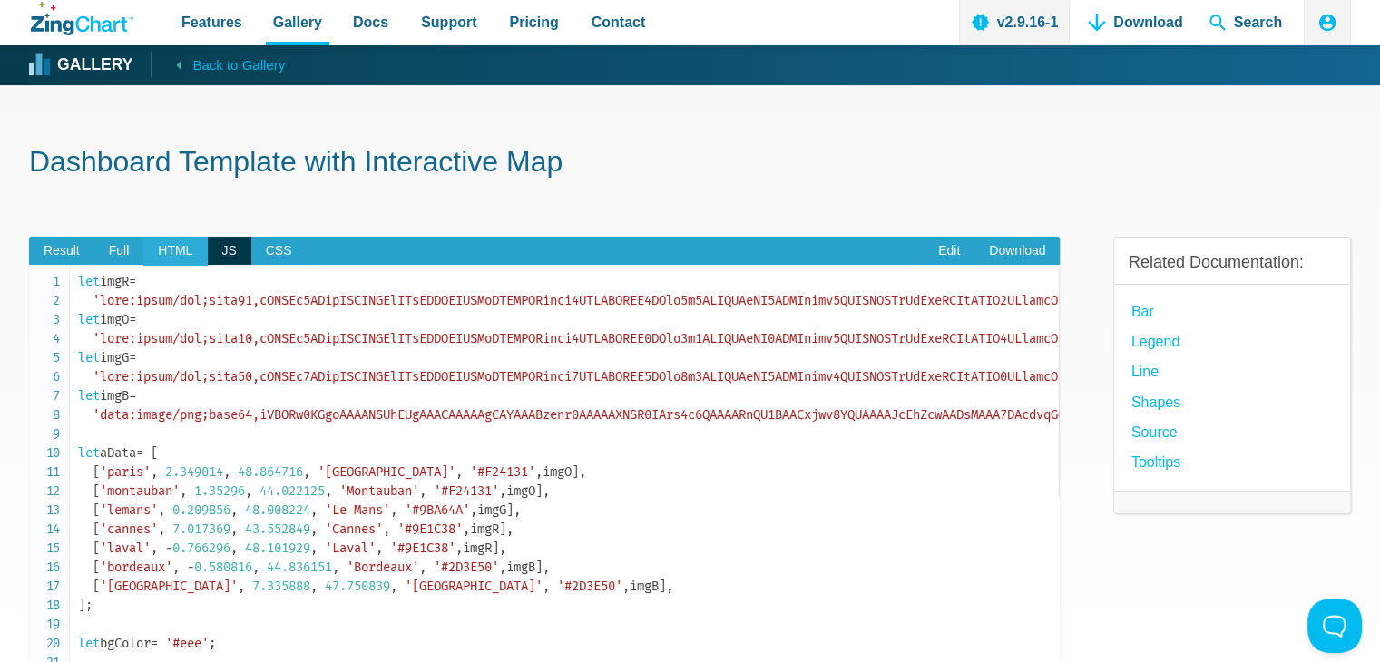
click at [170, 241] on span "HTML" at bounding box center [175, 251] width 64 height 29
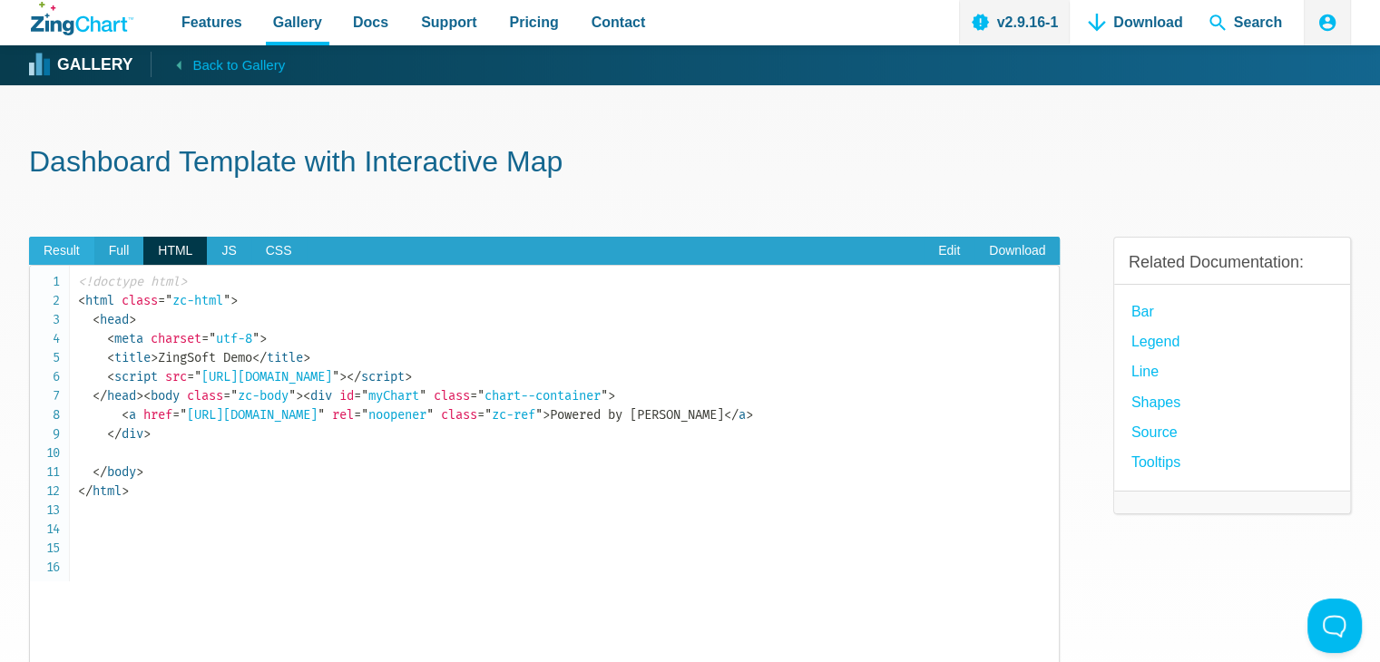
click at [52, 246] on span "Result" at bounding box center [61, 251] width 65 height 29
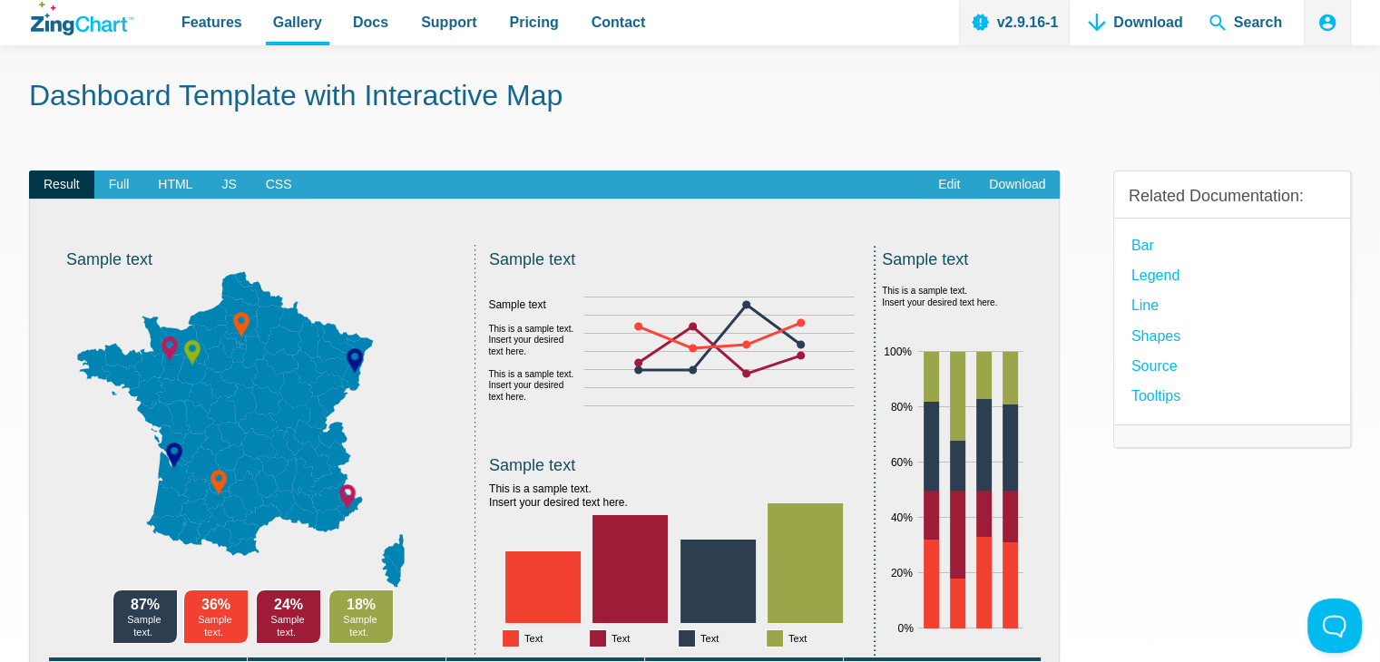
scroll to position [91, 0]
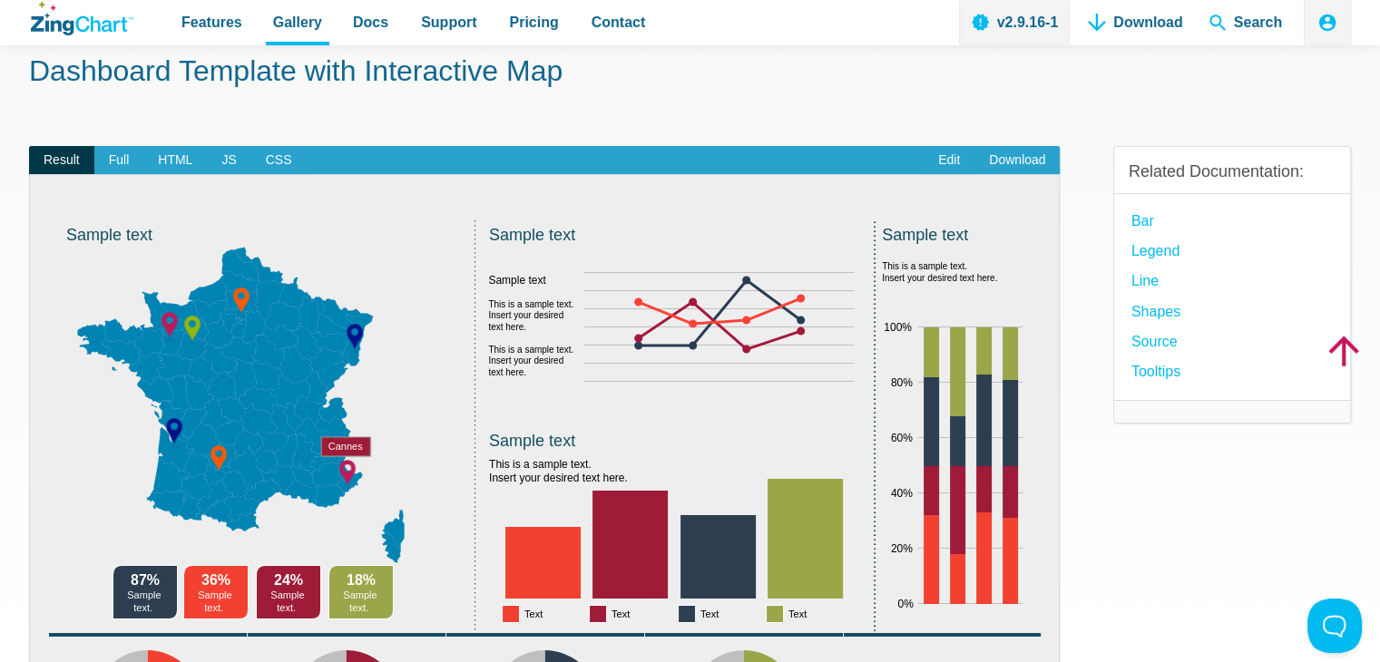
click at [228, 150] on span "JS" at bounding box center [229, 160] width 44 height 29
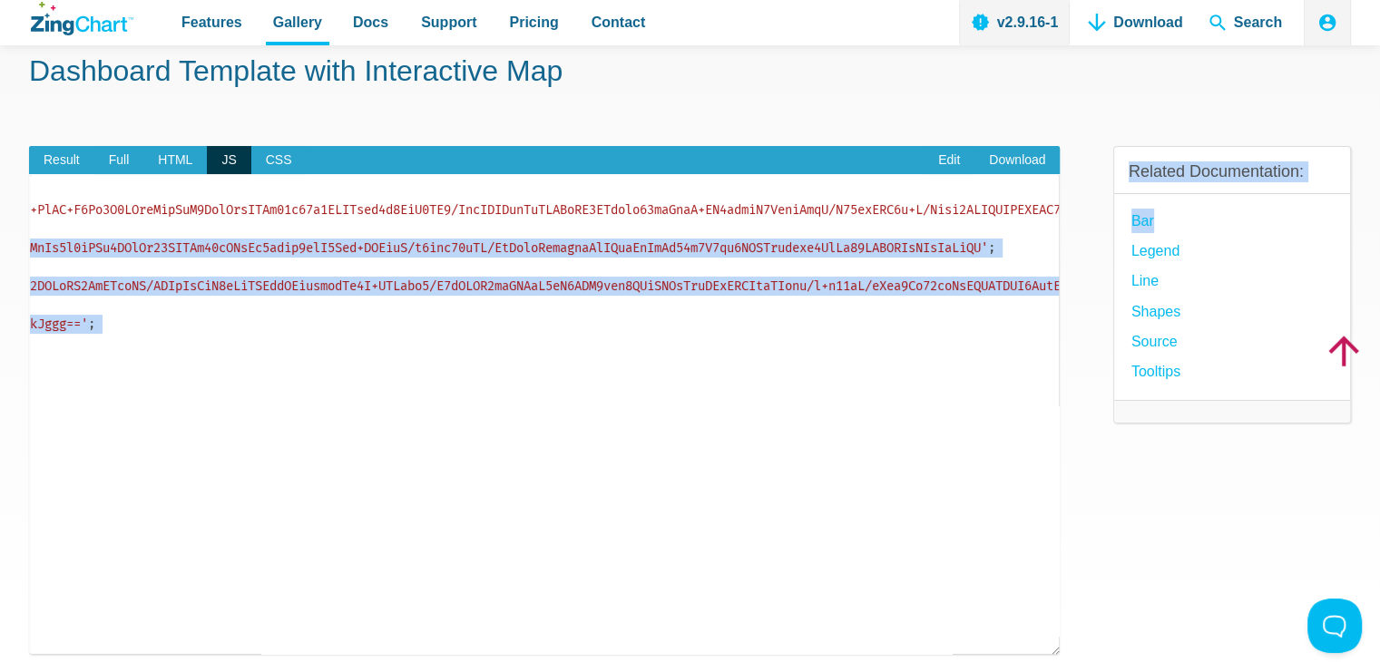
scroll to position [0, 7133]
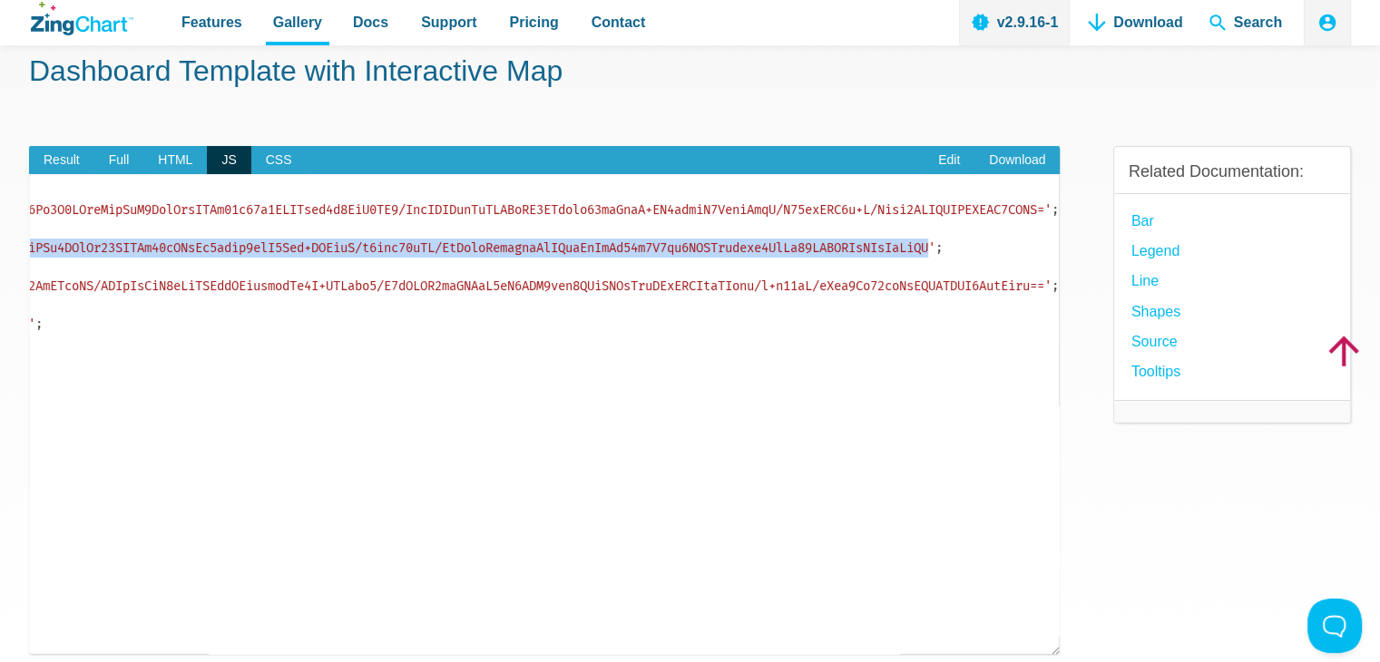
drag, startPoint x: 102, startPoint y: 248, endPoint x: 907, endPoint y: 246, distance: 805.6
copy span "data:image/png;base64,iVBORw0KGgoAAAANSUhEUgAAACAAAAAgCAYAAABzenr0AAAAAXNSR0IAr…"
click at [123, 163] on span "Full" at bounding box center [119, 160] width 50 height 29
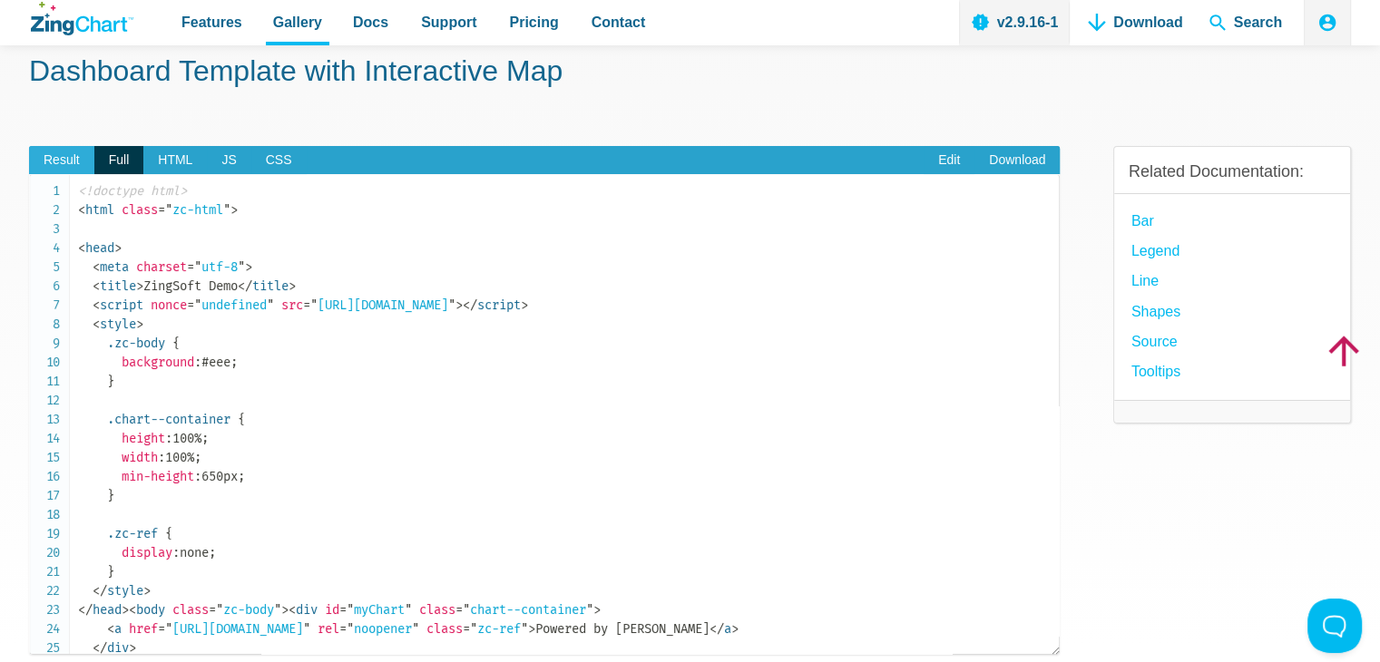
click at [51, 161] on span "Result" at bounding box center [61, 160] width 65 height 29
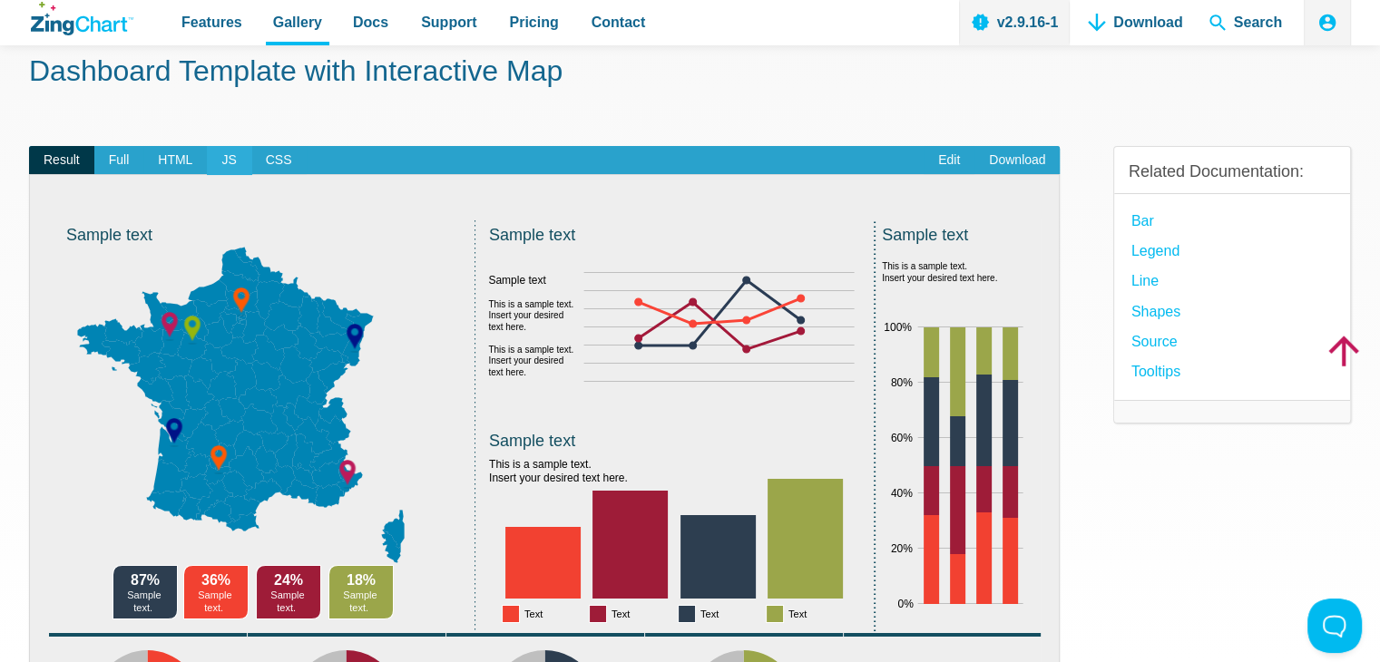
click at [236, 154] on span "JS" at bounding box center [229, 160] width 44 height 29
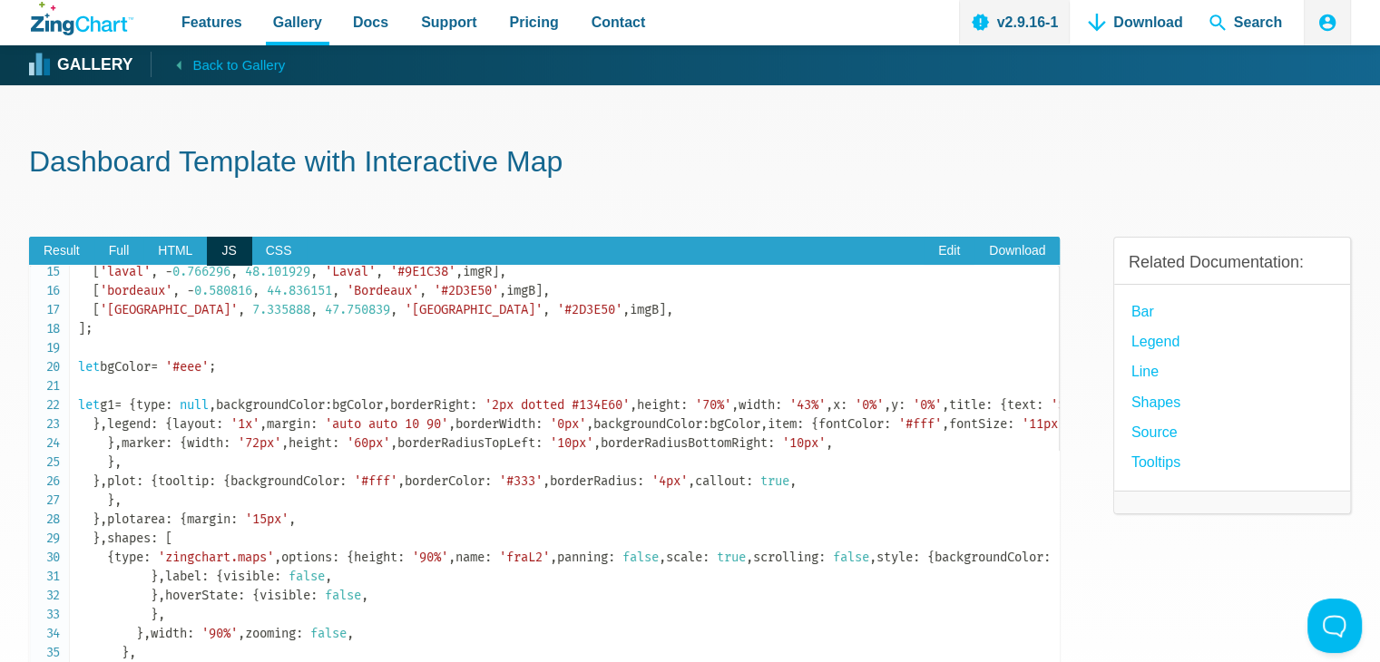
scroll to position [0, 0]
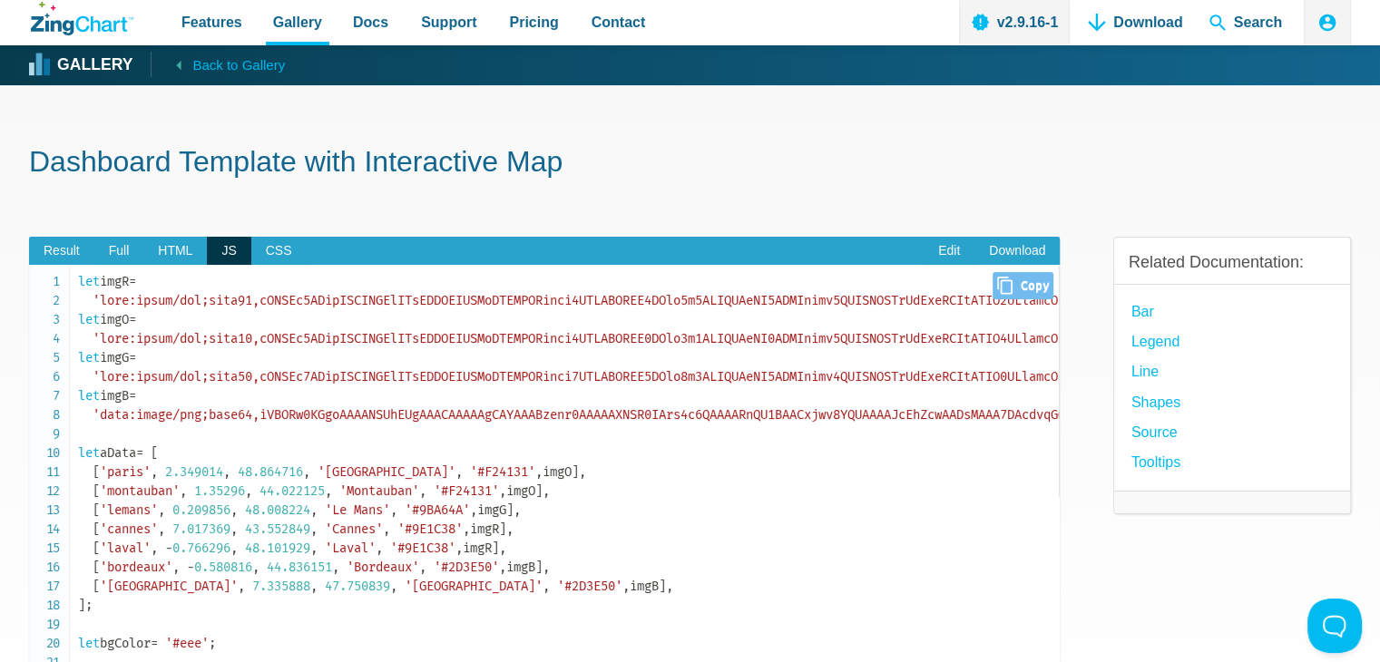
click at [158, 460] on span "[" at bounding box center [154, 452] width 7 height 15
click at [265, 254] on span "CSS" at bounding box center [278, 251] width 55 height 29
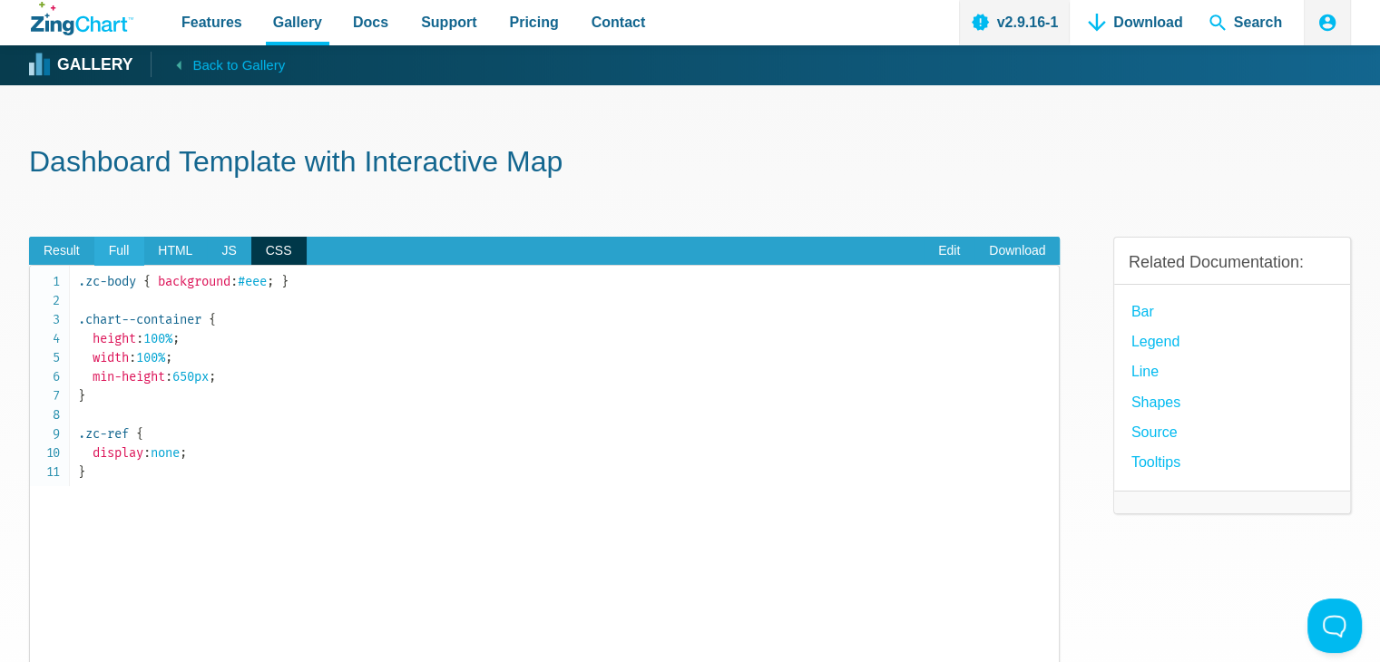
click at [124, 238] on span "Full" at bounding box center [119, 251] width 50 height 29
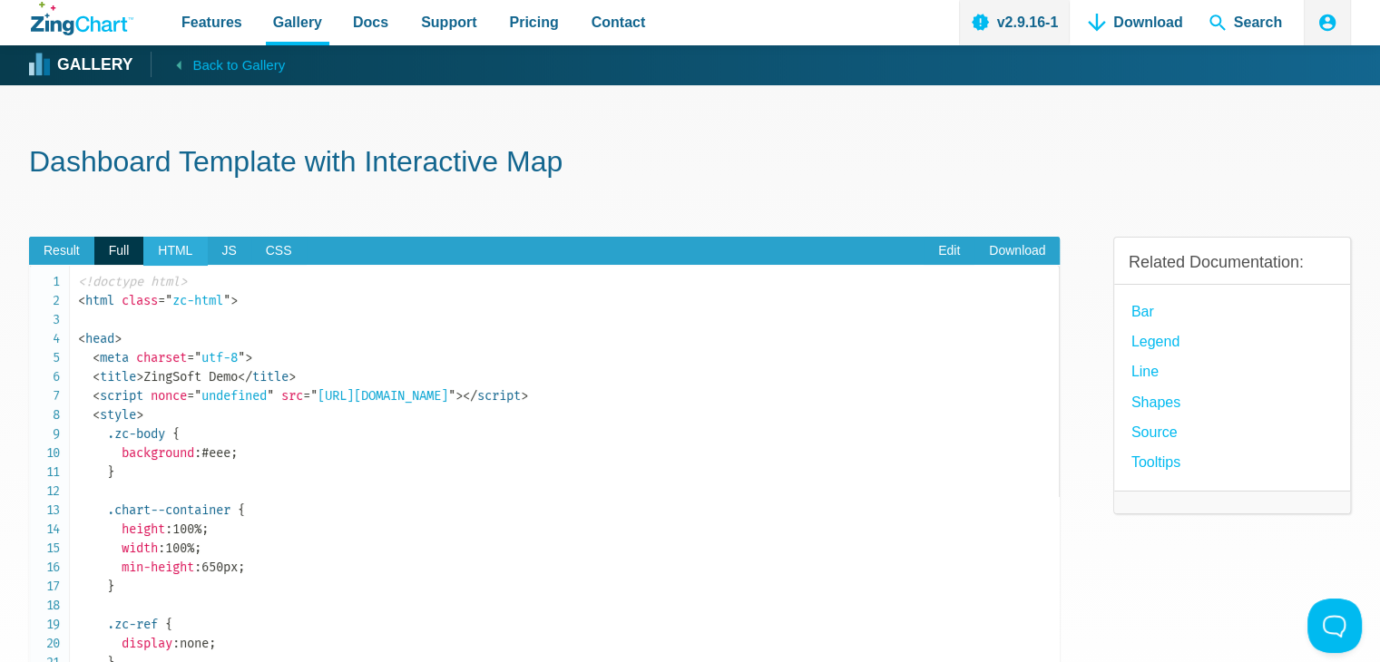
click at [145, 243] on span "HTML" at bounding box center [175, 251] width 64 height 29
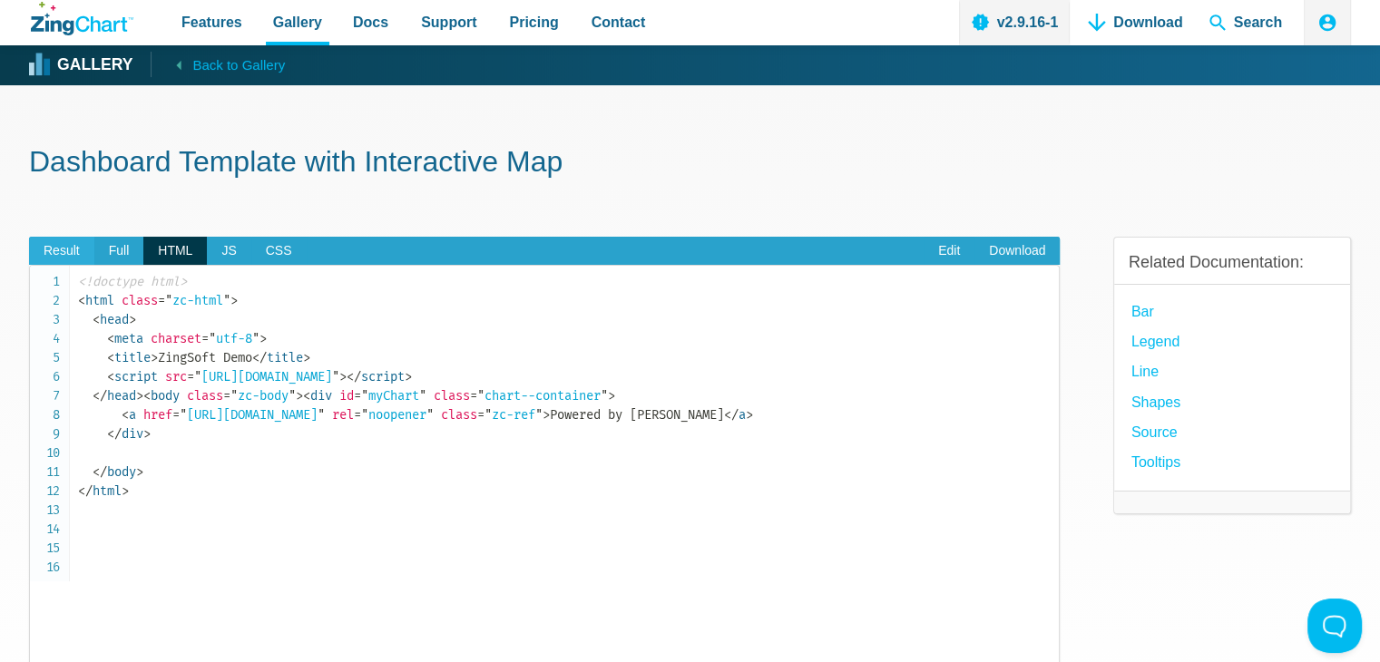
click at [62, 243] on span "Result" at bounding box center [61, 251] width 65 height 29
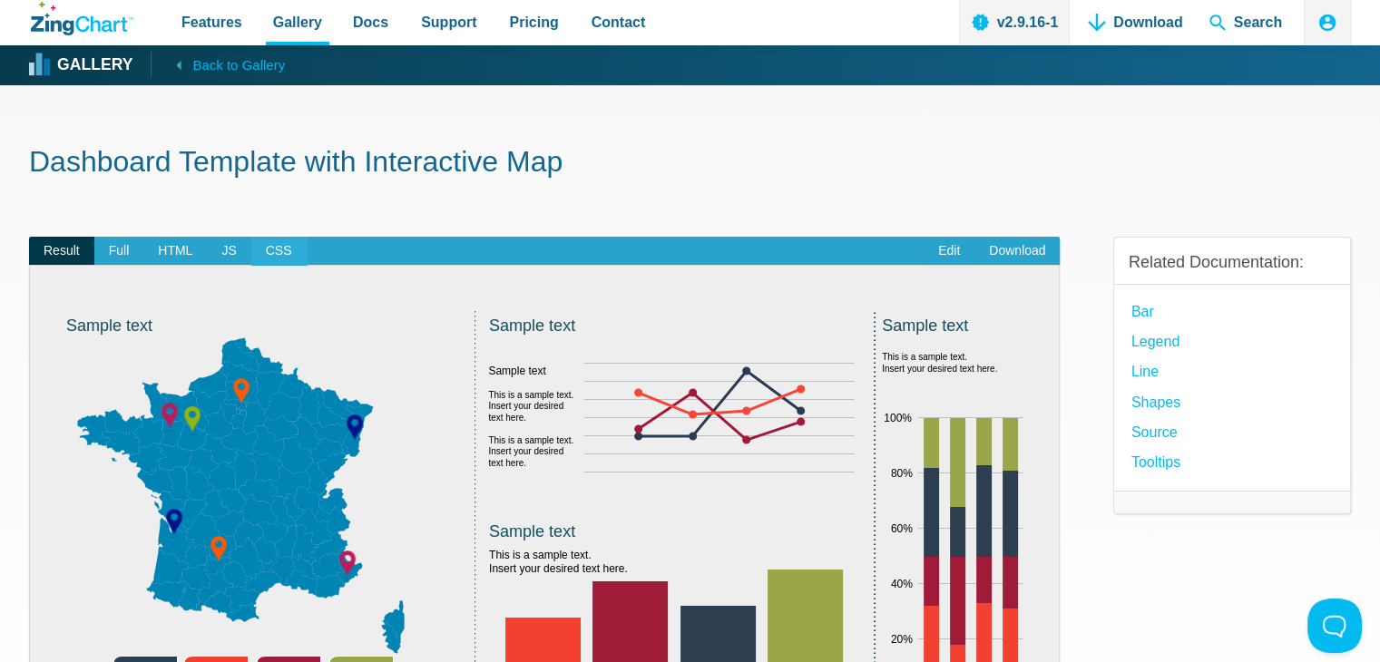
click at [267, 245] on span "CSS" at bounding box center [278, 251] width 55 height 29
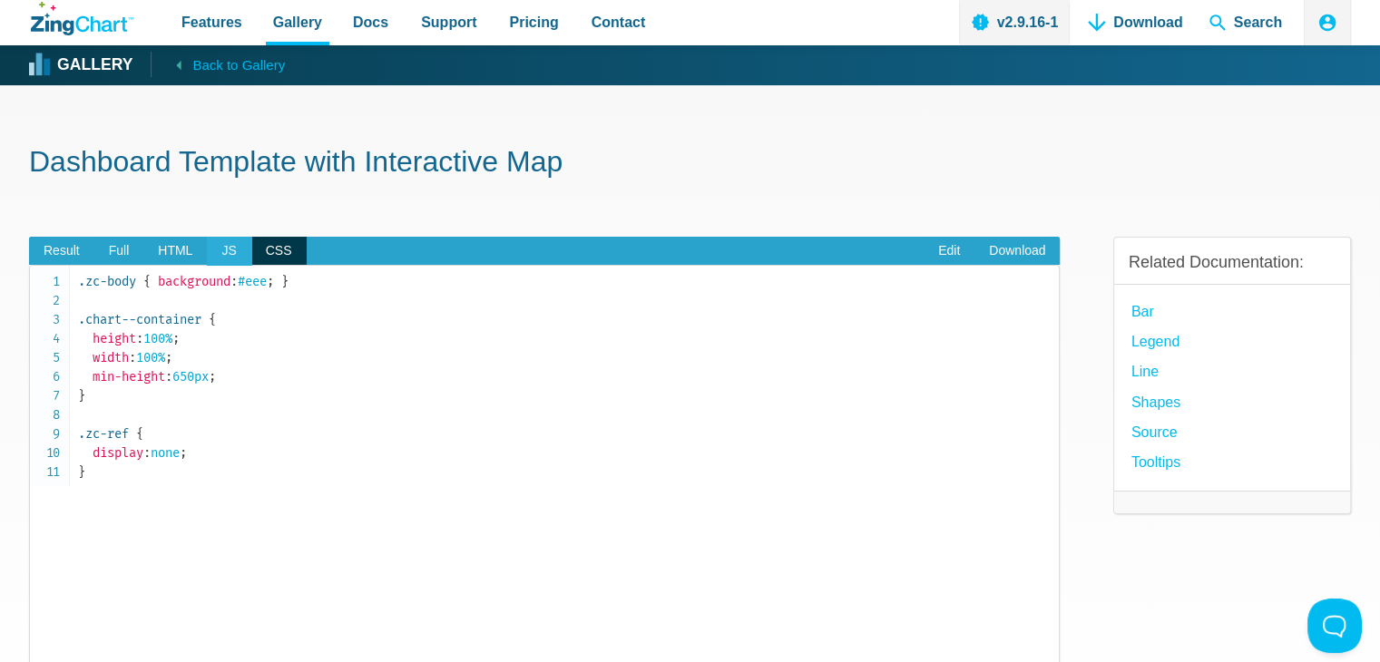
click at [219, 245] on span "JS" at bounding box center [229, 251] width 44 height 29
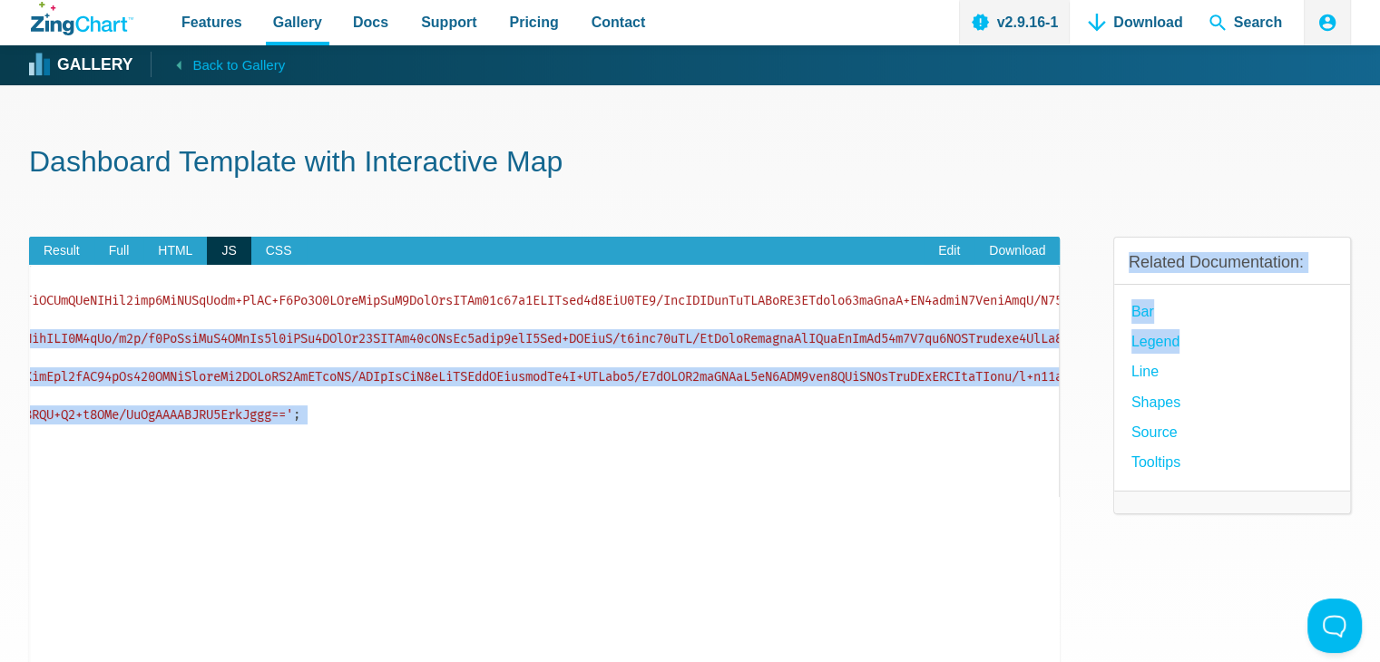
scroll to position [0, 7133]
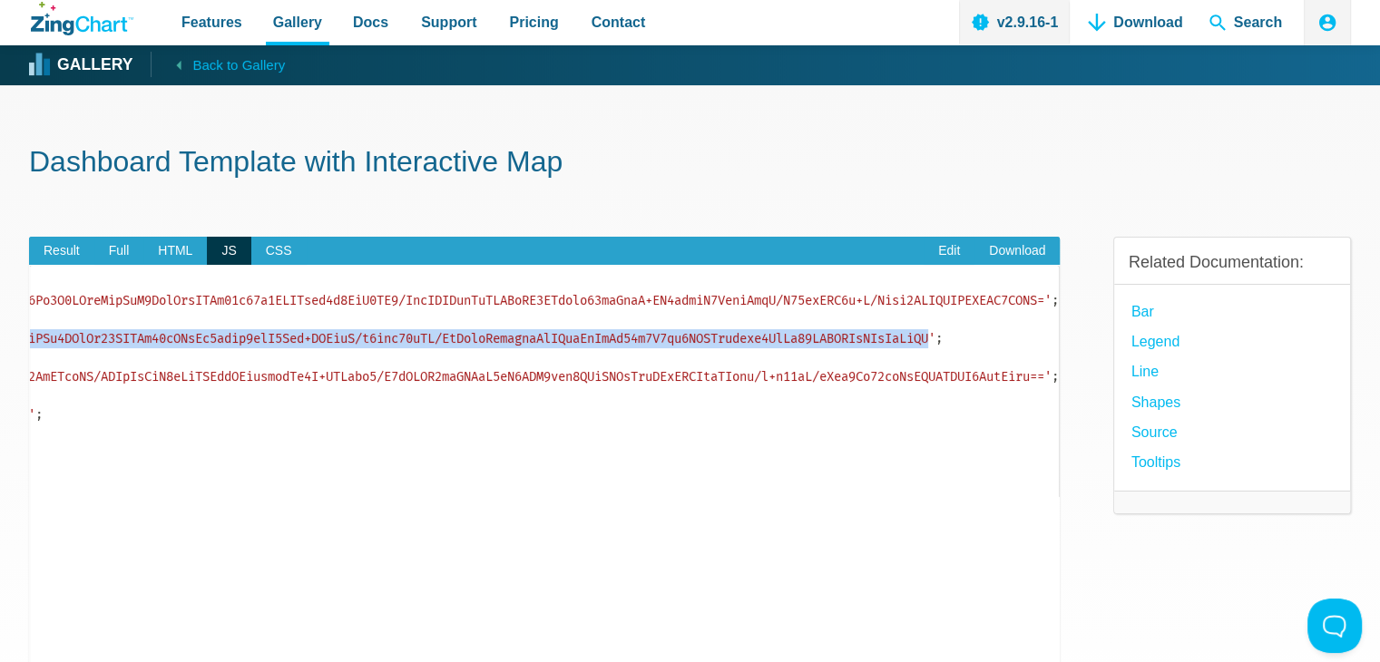
drag, startPoint x: 103, startPoint y: 340, endPoint x: 907, endPoint y: 335, distance: 803.8
copy span "data:image/png;base64,iVBORw0KGgoAAAANSUhEUgAAACAAAAAgCAYAAABzenr0AAAAAXNSR0IAr…"
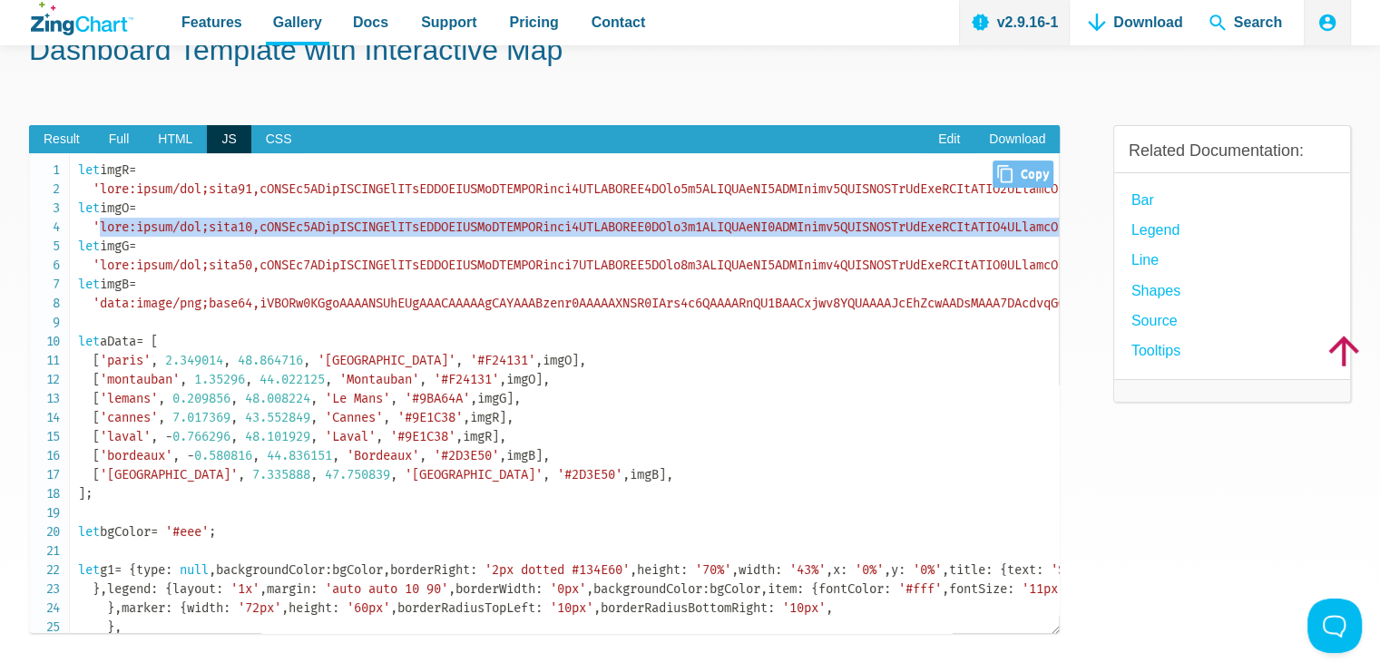
scroll to position [66, 0]
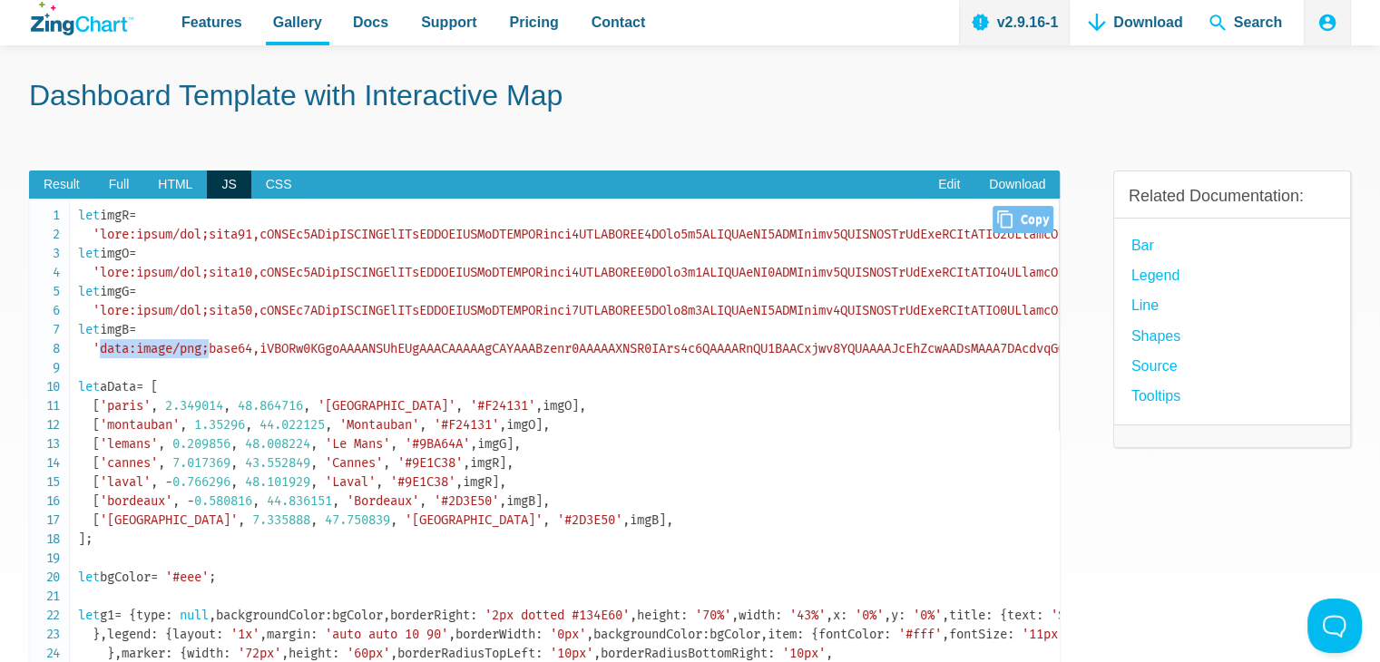
drag, startPoint x: 100, startPoint y: 348, endPoint x: 213, endPoint y: 349, distance: 113.4
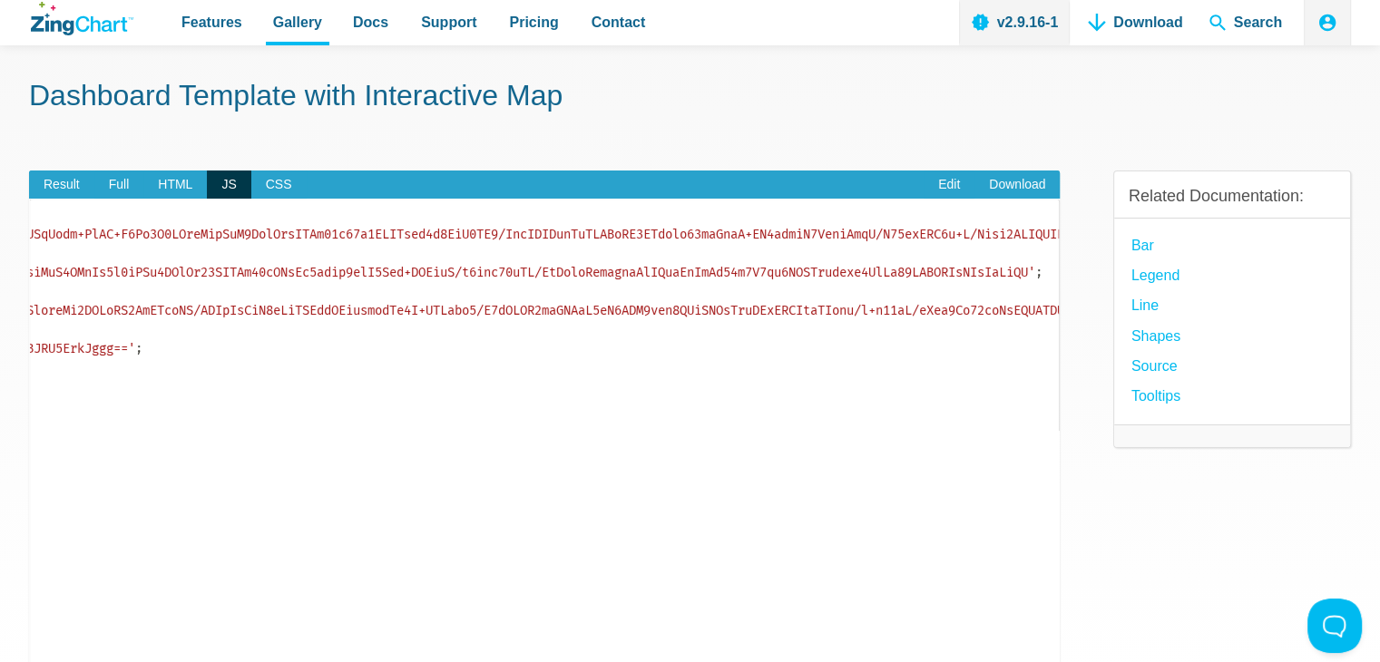
scroll to position [0, 6552]
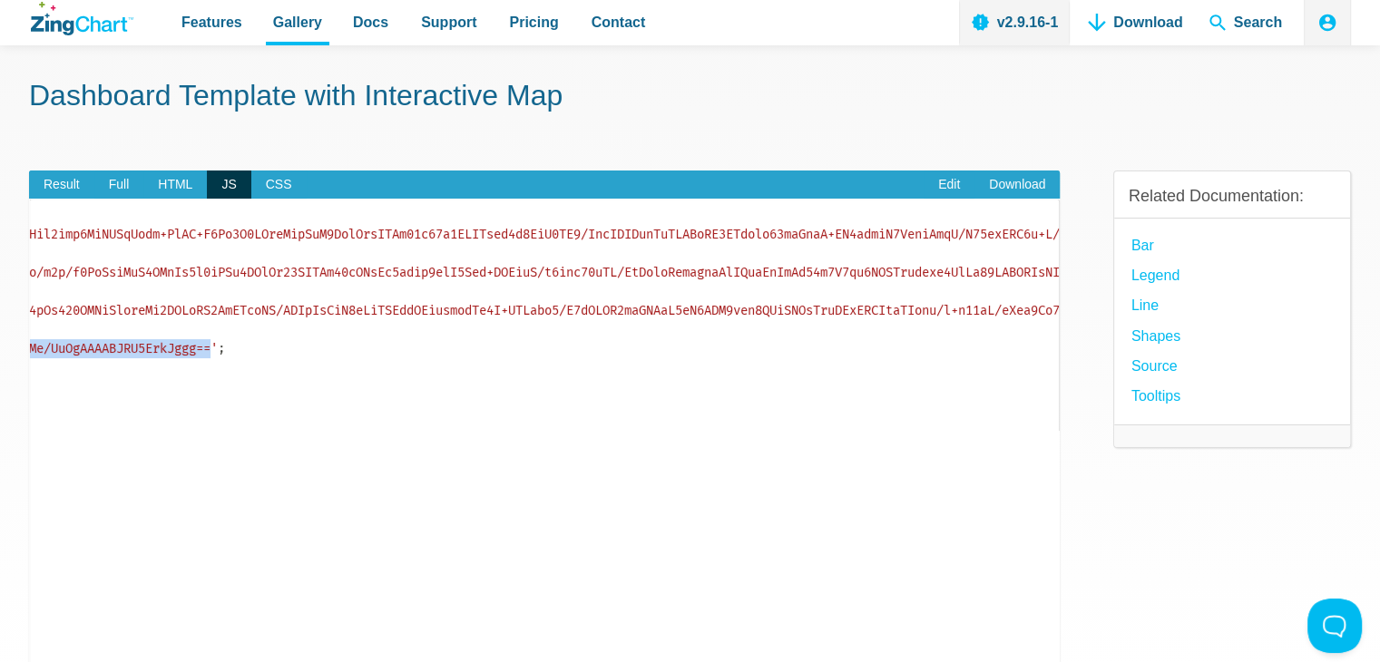
drag, startPoint x: 103, startPoint y: 346, endPoint x: 546, endPoint y: 347, distance: 443.6
copy span "data:image/png;base64,iVBORw0KGgoAAAANSUhEUgAAACAAAAAgCAYAAABzenr0AAAAAXNSR0IAr…"
click at [56, 185] on span "Result" at bounding box center [61, 185] width 65 height 29
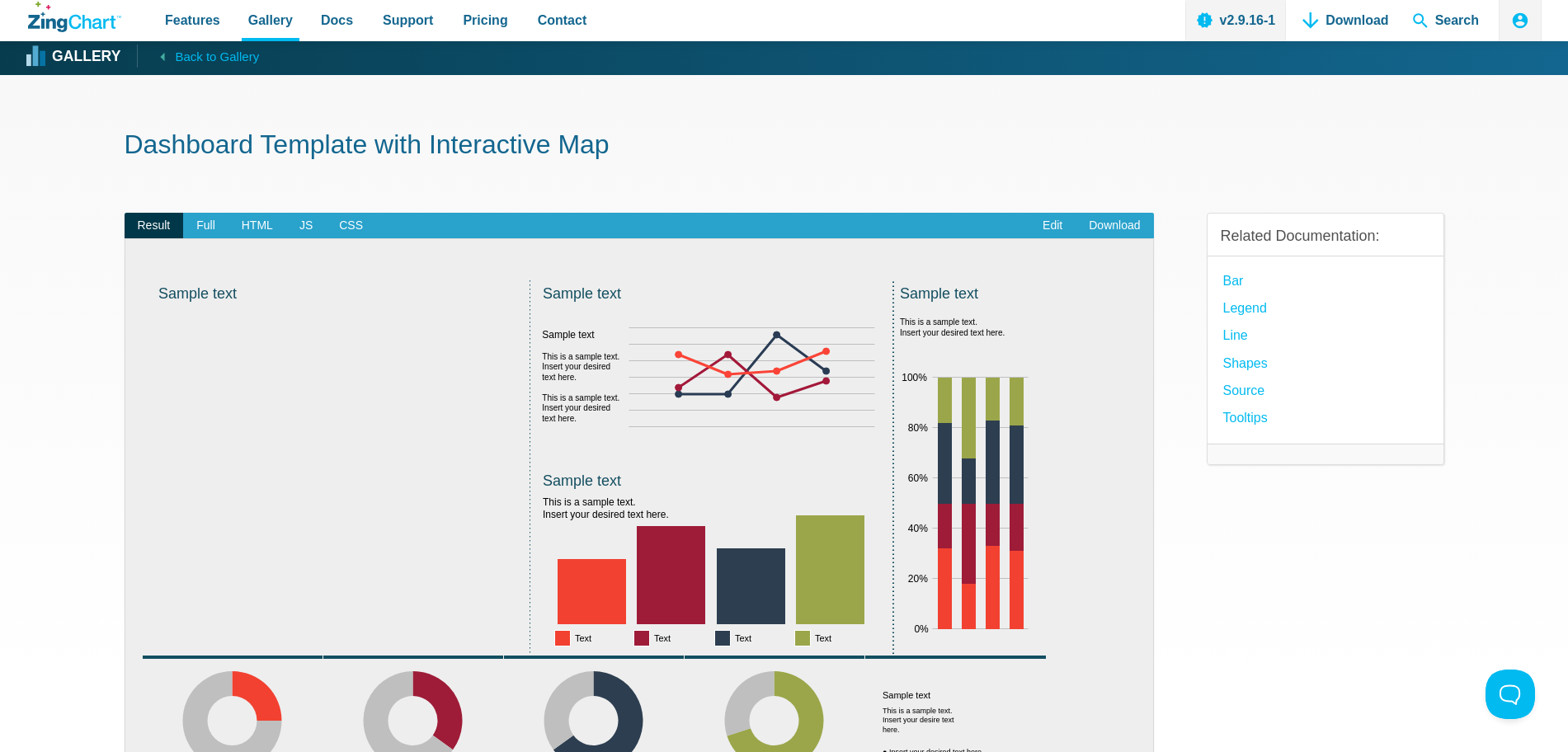
scroll to position [0, 0]
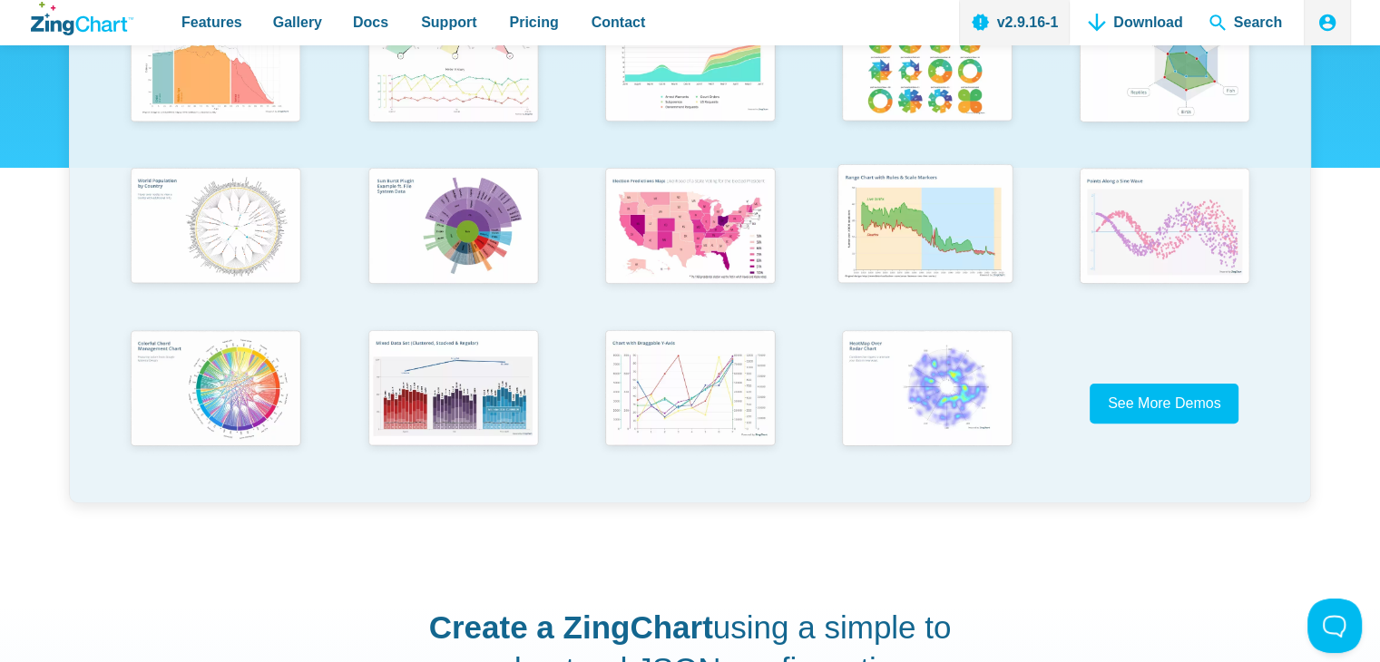
scroll to position [272, 0]
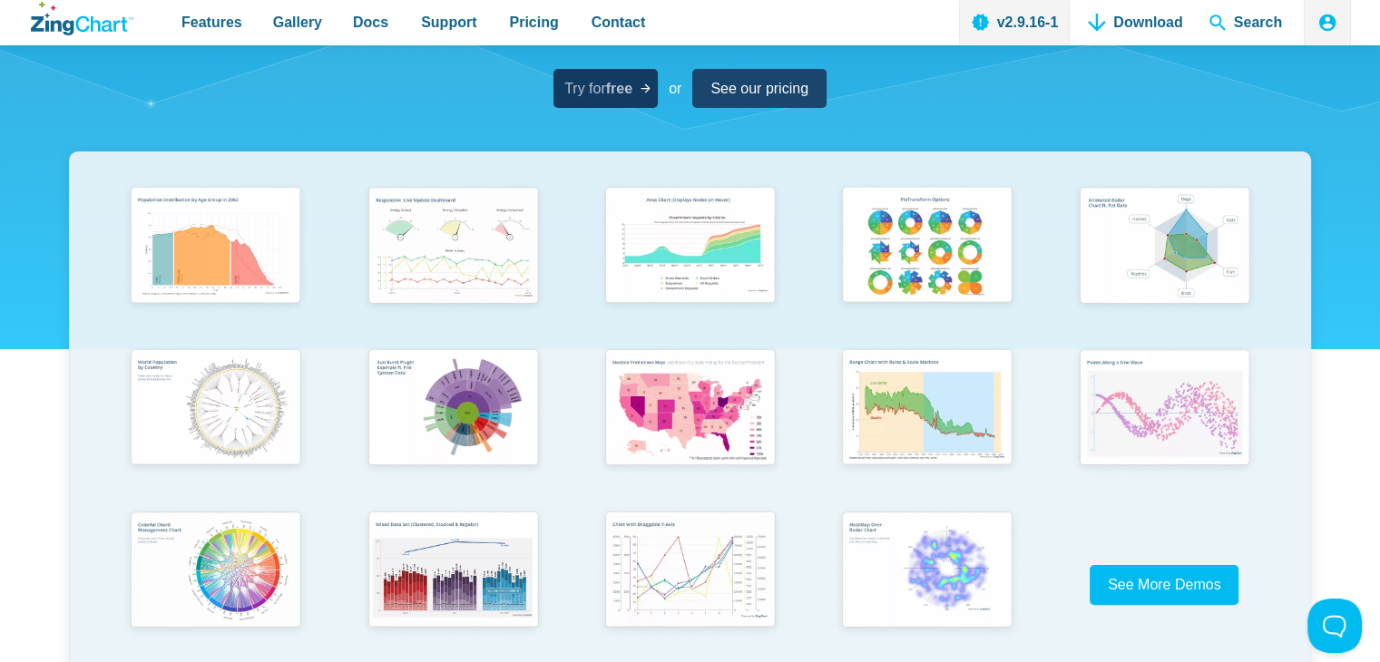
click at [585, 92] on span "Try for free" at bounding box center [598, 88] width 68 height 24
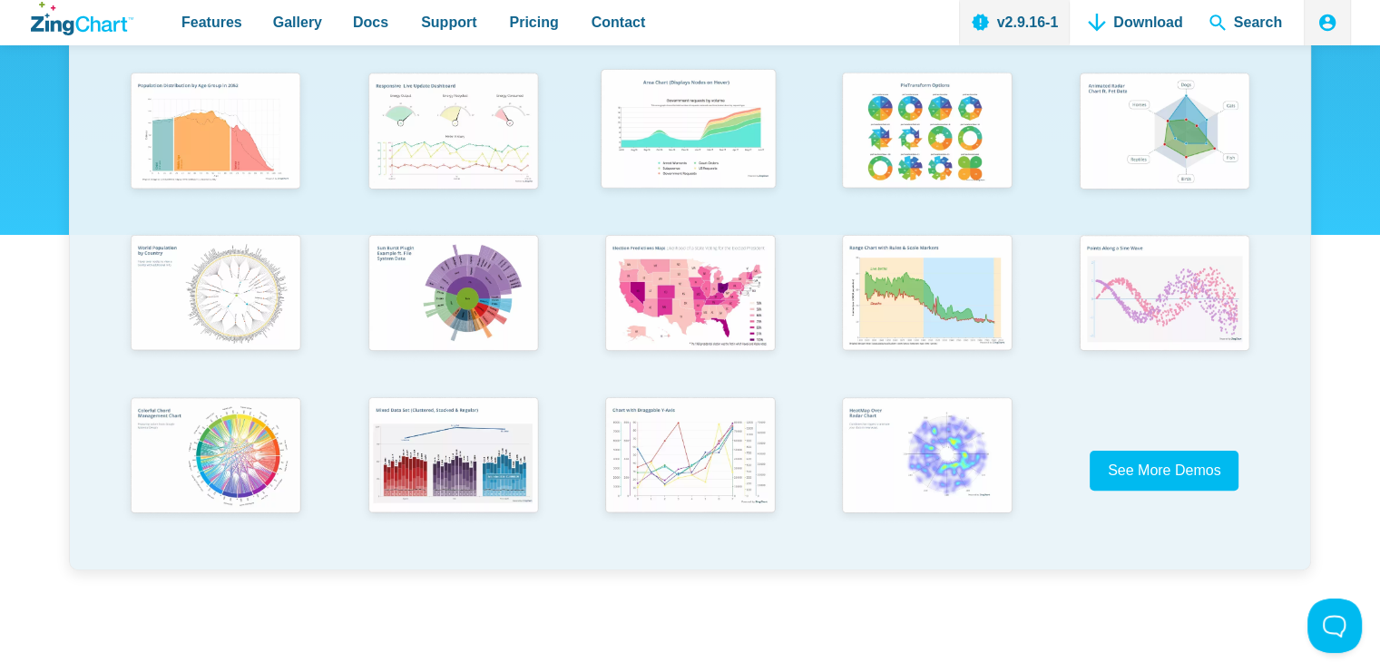
scroll to position [454, 0]
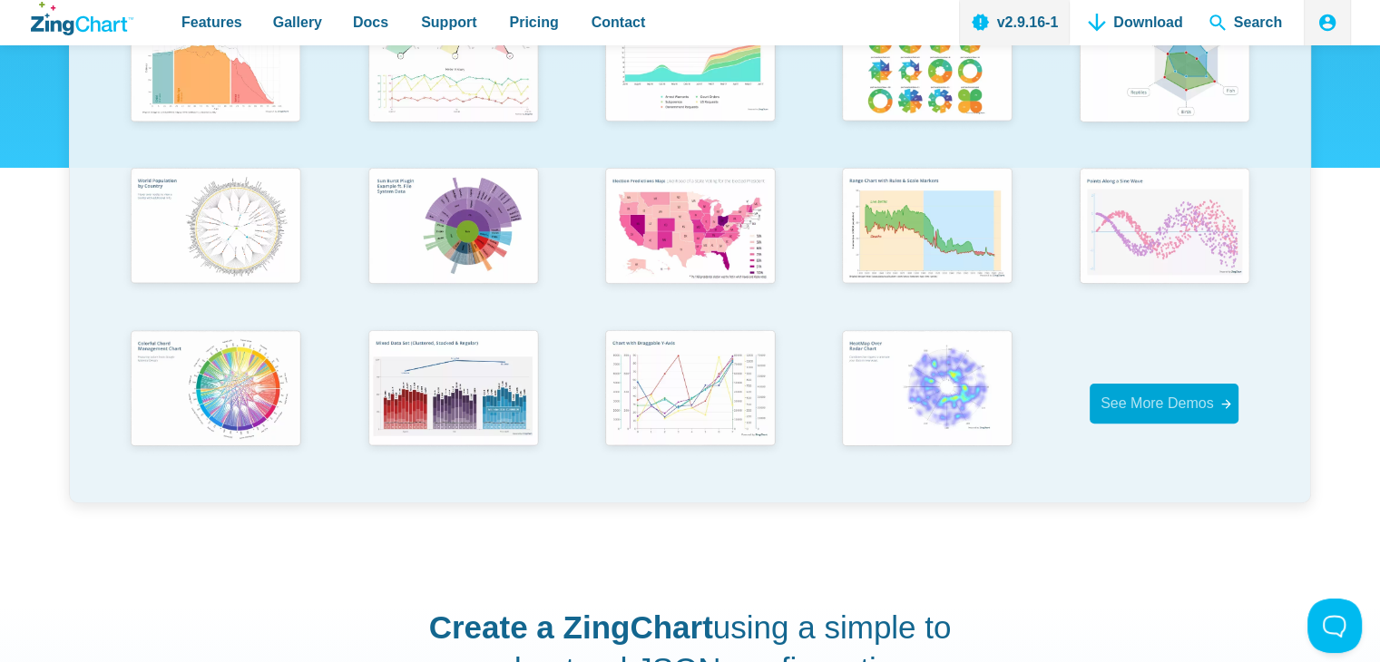
click at [1158, 409] on span "See More Demos" at bounding box center [1156, 403] width 113 height 15
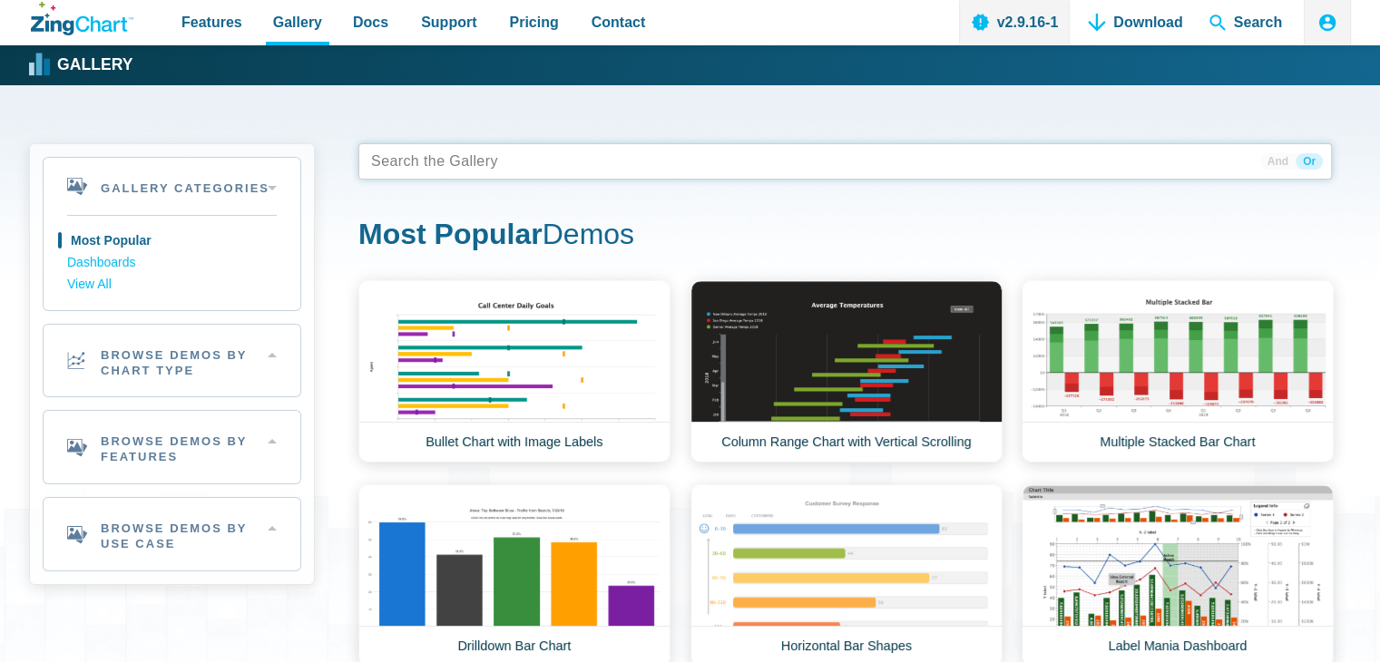
click at [549, 164] on tags "App Content" at bounding box center [844, 161] width 973 height 36
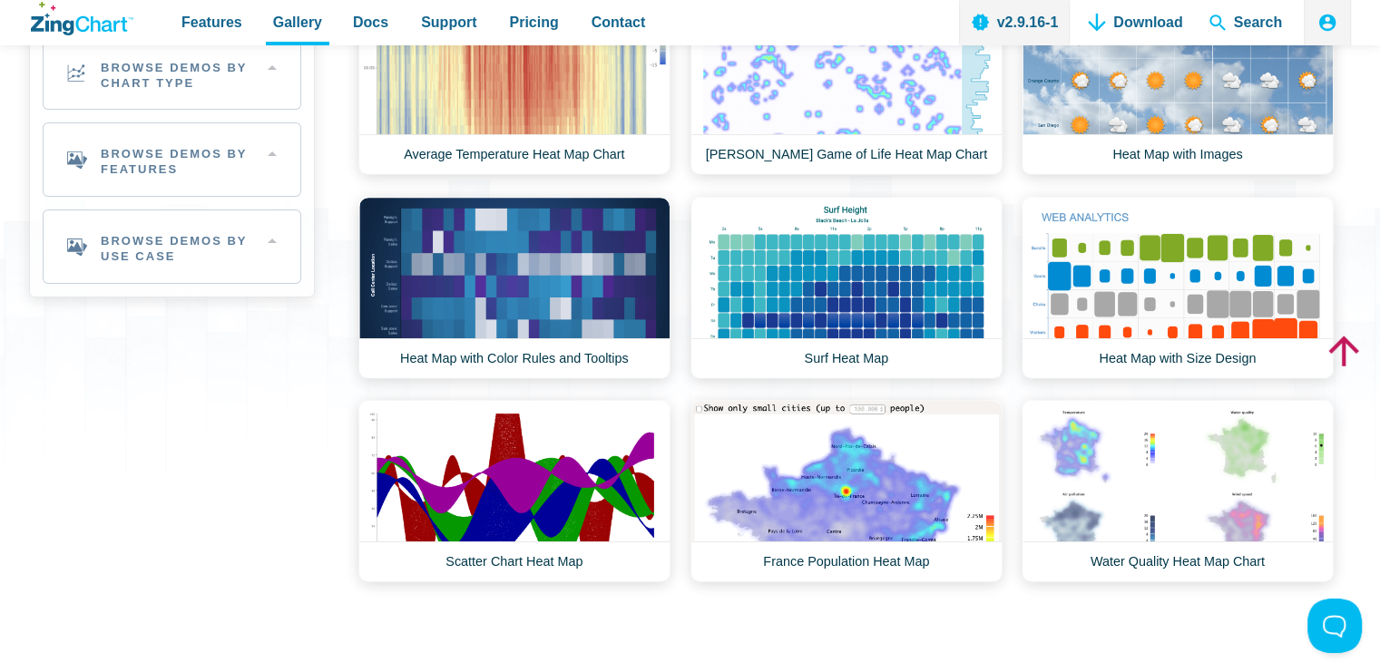
scroll to position [15, 0]
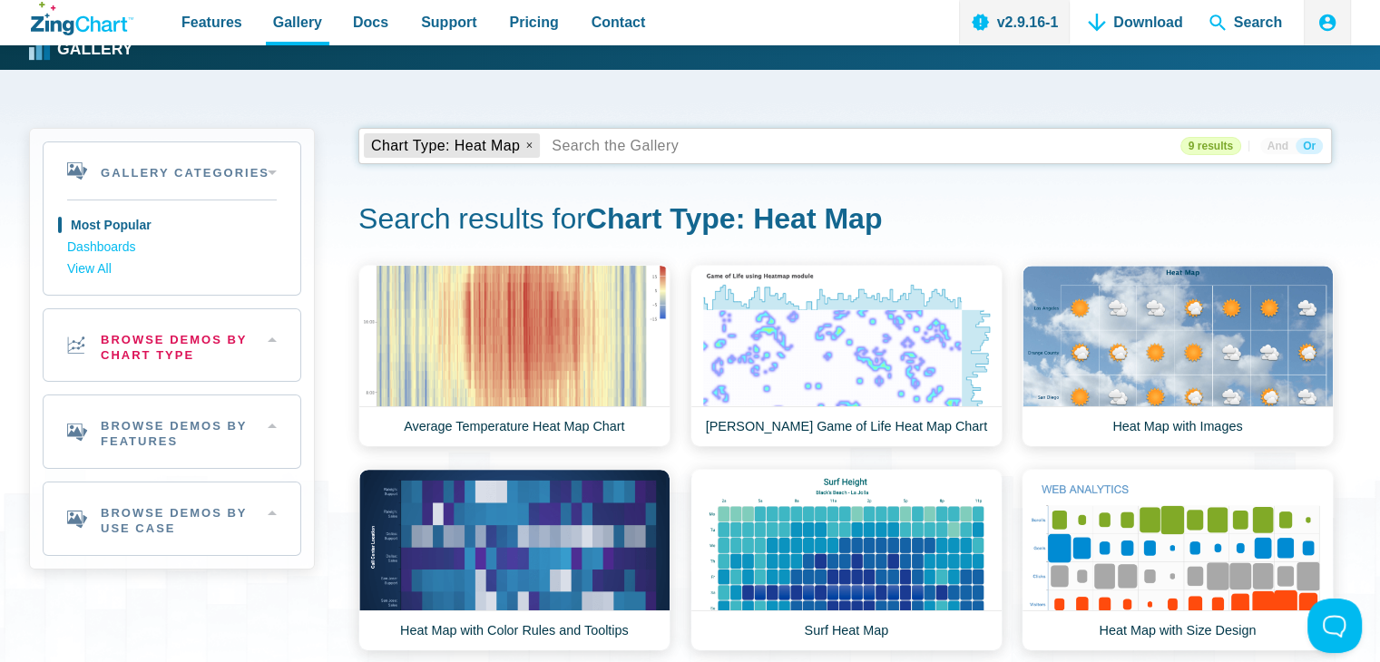
click at [210, 345] on h2 "Browse Demos By Chart Type" at bounding box center [172, 345] width 257 height 73
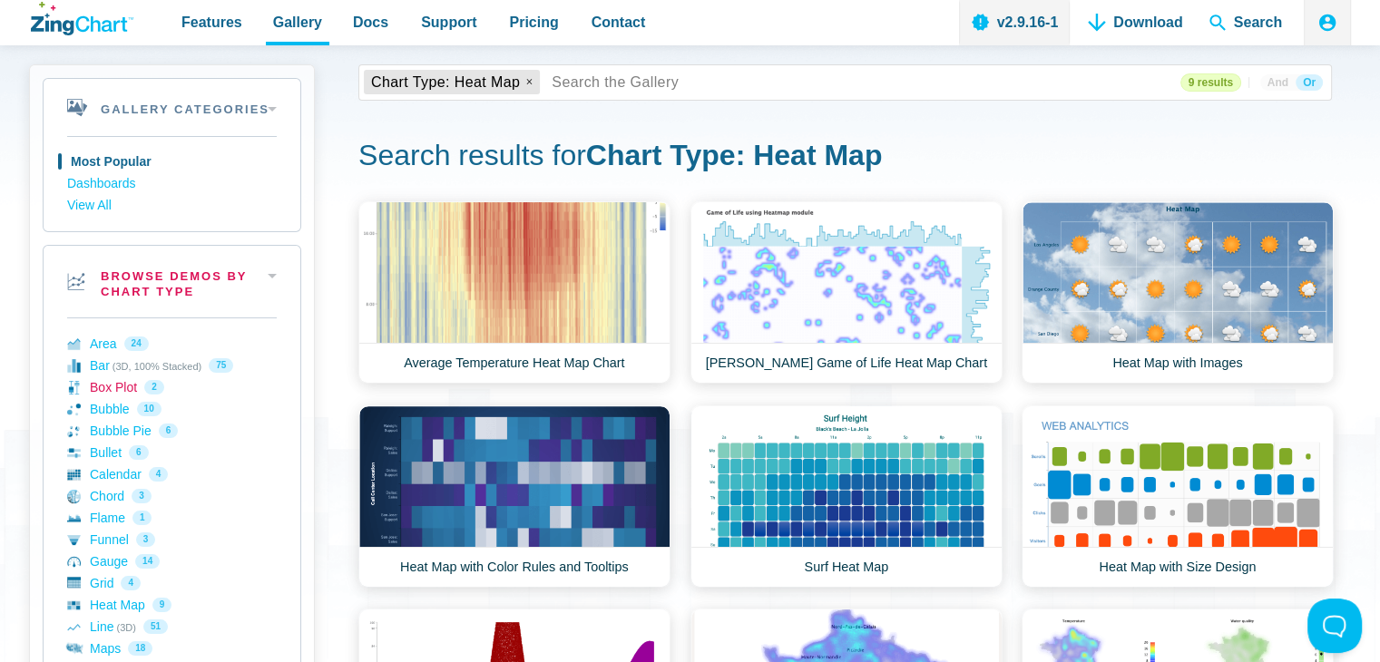
scroll to position [106, 0]
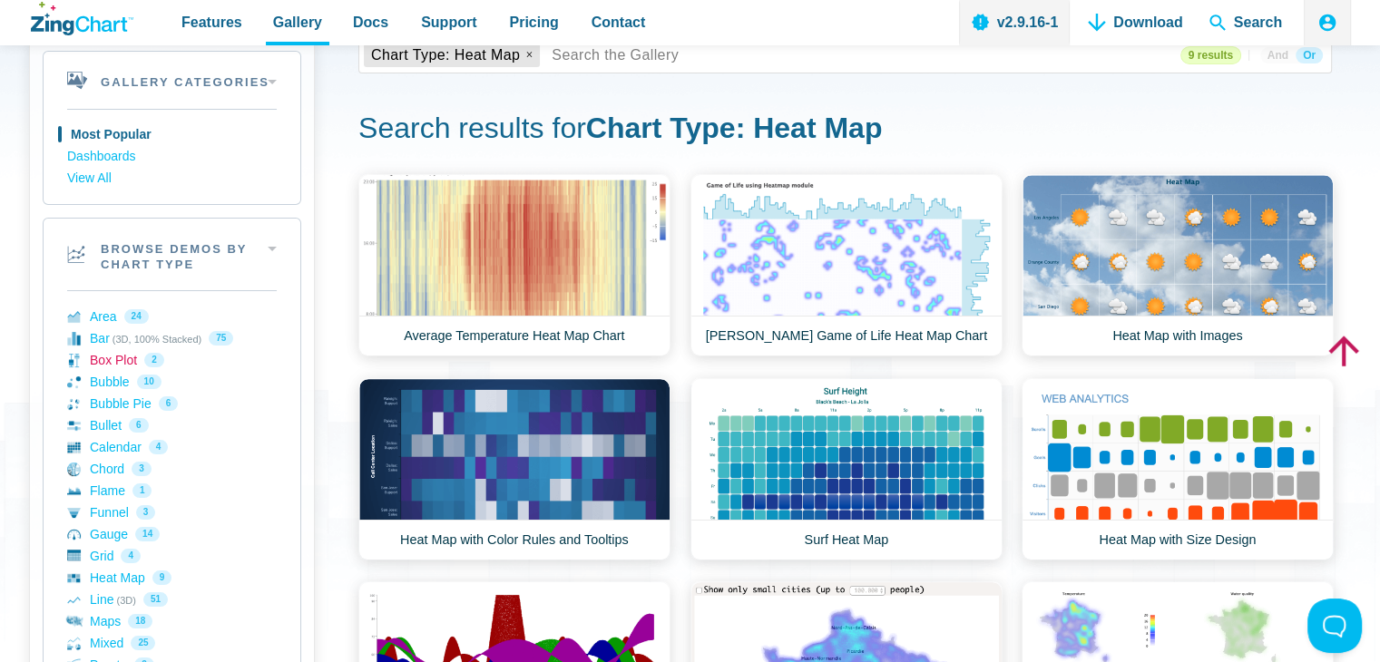
click at [135, 360] on link "Box Plot 2" at bounding box center [172, 360] width 210 height 22
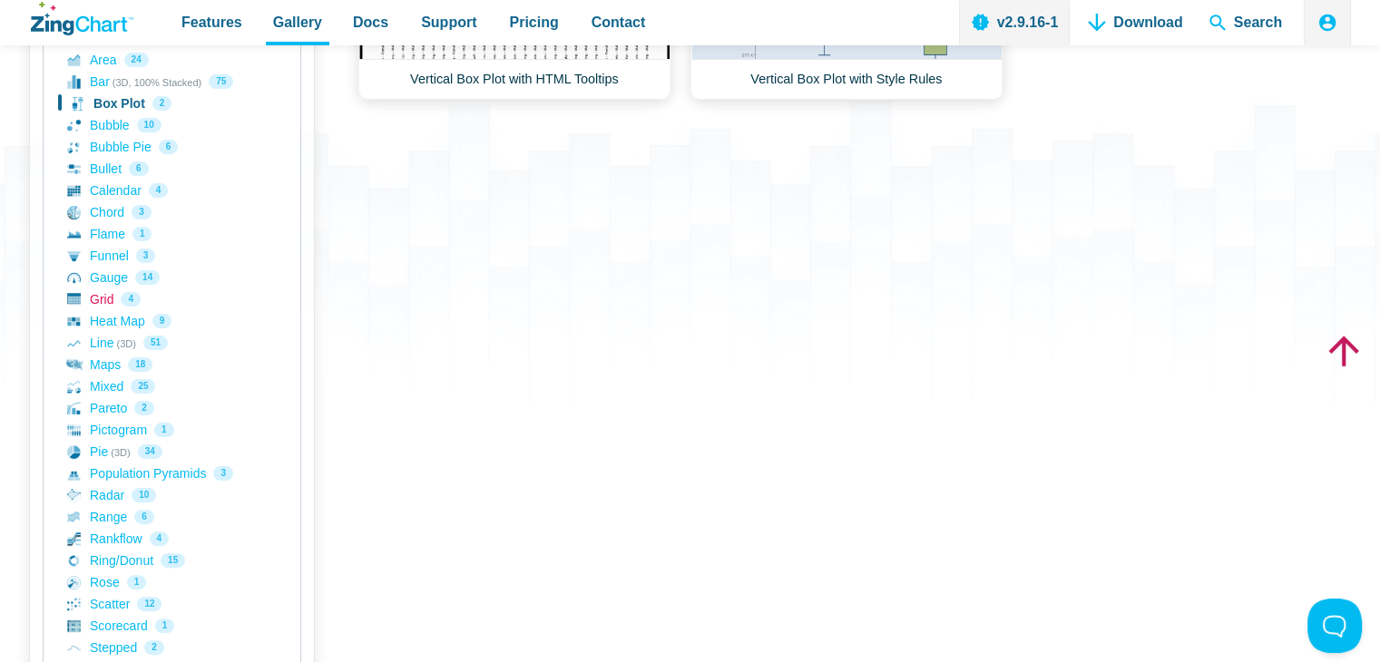
click at [96, 288] on link "Grid 4" at bounding box center [172, 299] width 210 height 22
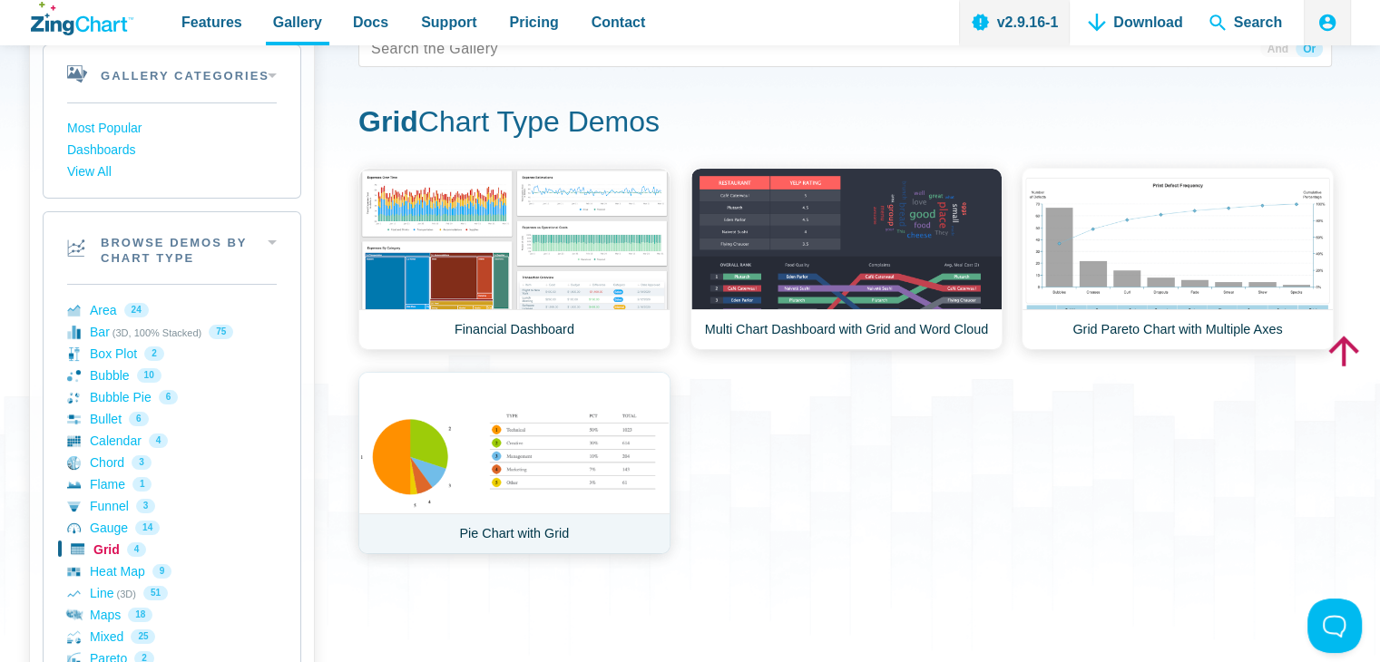
scroll to position [272, 0]
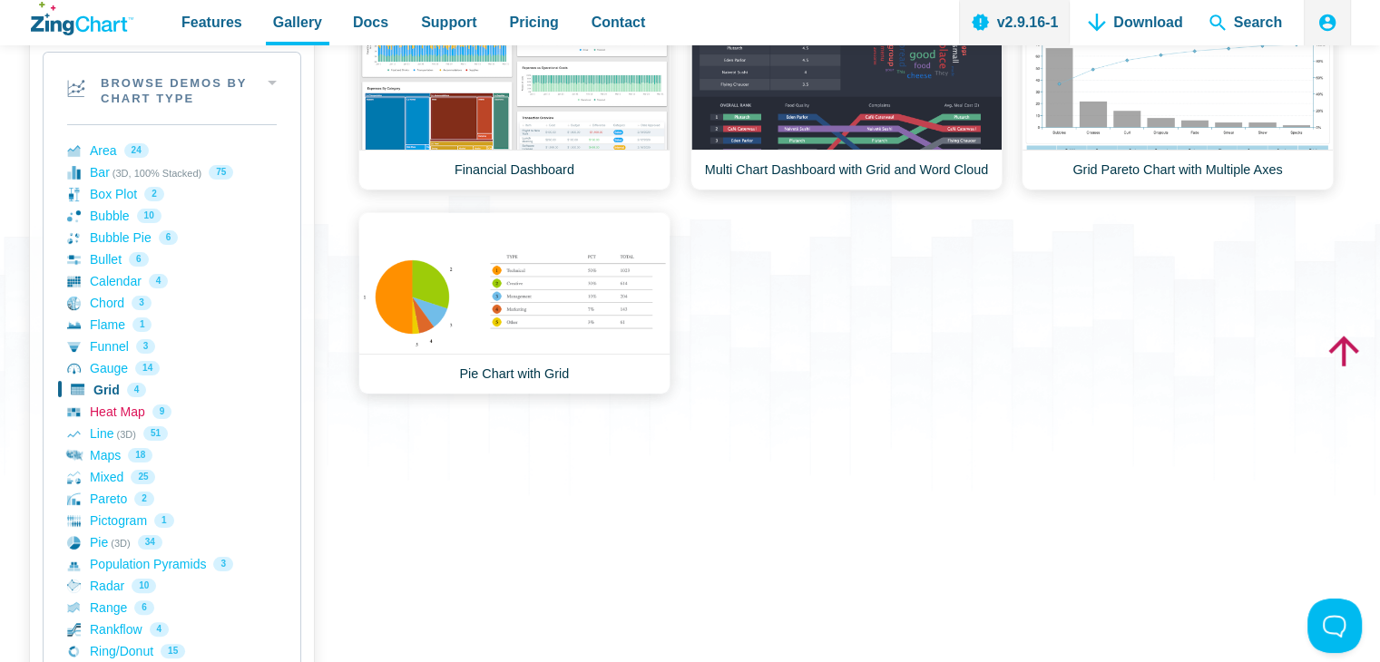
click at [112, 411] on link "Heat Map 9" at bounding box center [172, 412] width 210 height 22
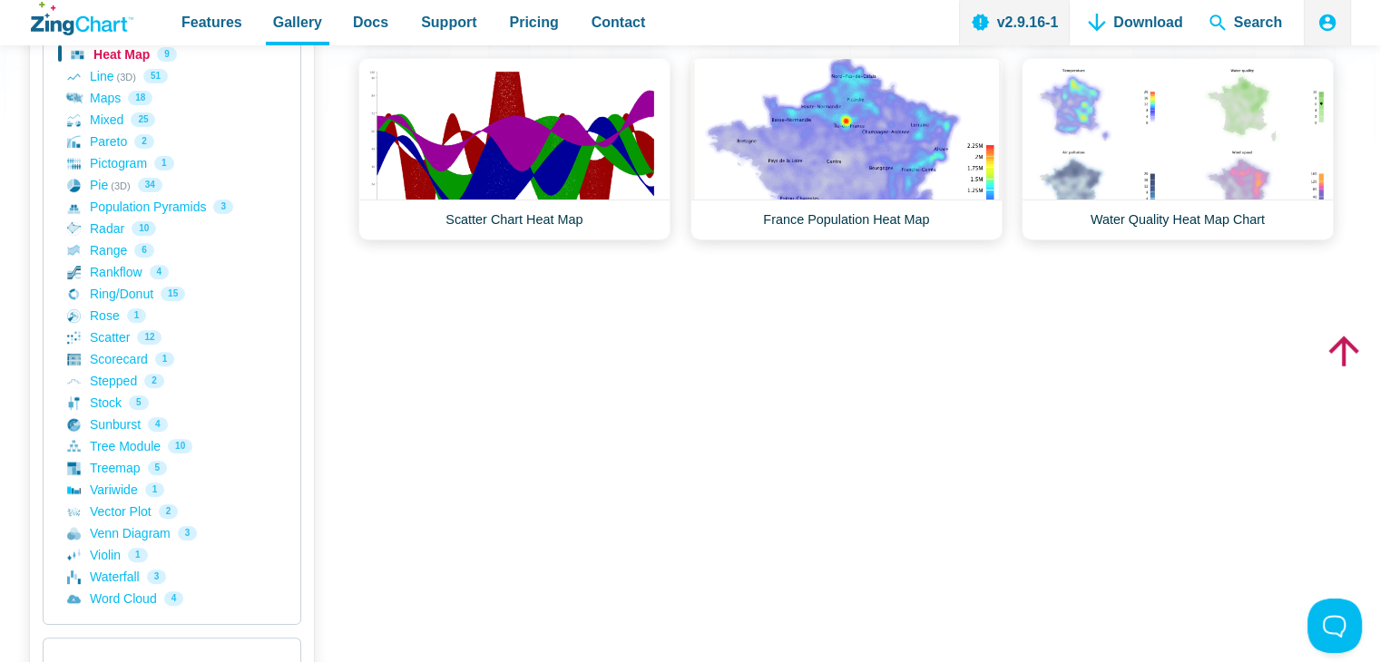
scroll to position [635, 0]
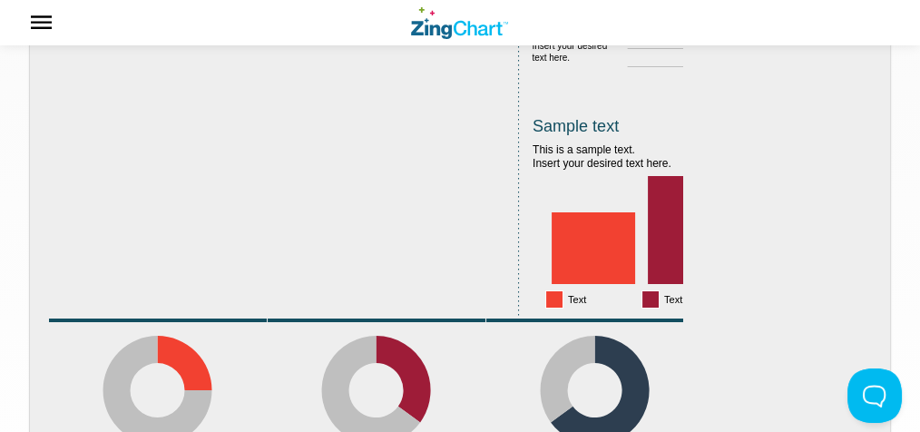
scroll to position [484, 0]
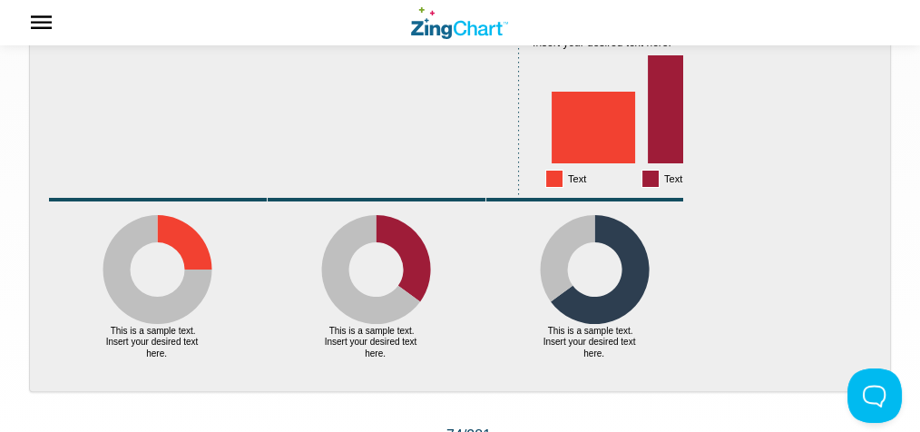
drag, startPoint x: 324, startPoint y: 249, endPoint x: 255, endPoint y: 247, distance: 69.0
click at [256, 247] on img "App Content" at bounding box center [365, 78] width 635 height 590
drag, startPoint x: 200, startPoint y: 190, endPoint x: 185, endPoint y: 190, distance: 15.4
click at [185, 187] on div "App Content" at bounding box center [275, 157] width 290 height 59
click at [160, 221] on img "App Content" at bounding box center [365, 78] width 635 height 590
